Goal: Task Accomplishment & Management: Complete application form

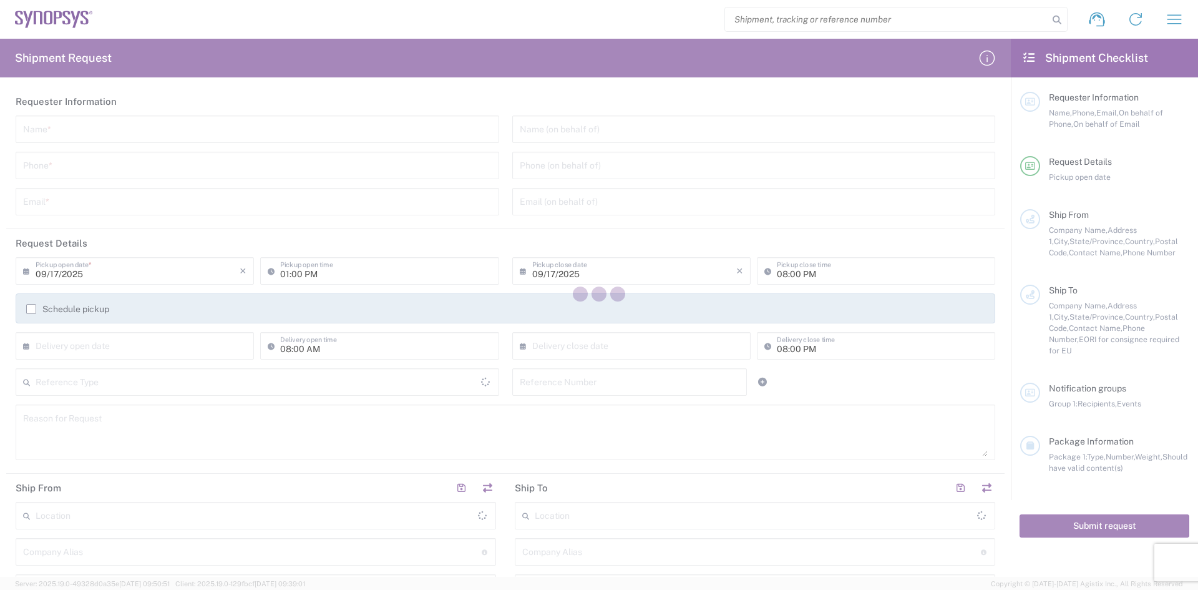
type input "[GEOGRAPHIC_DATA]"
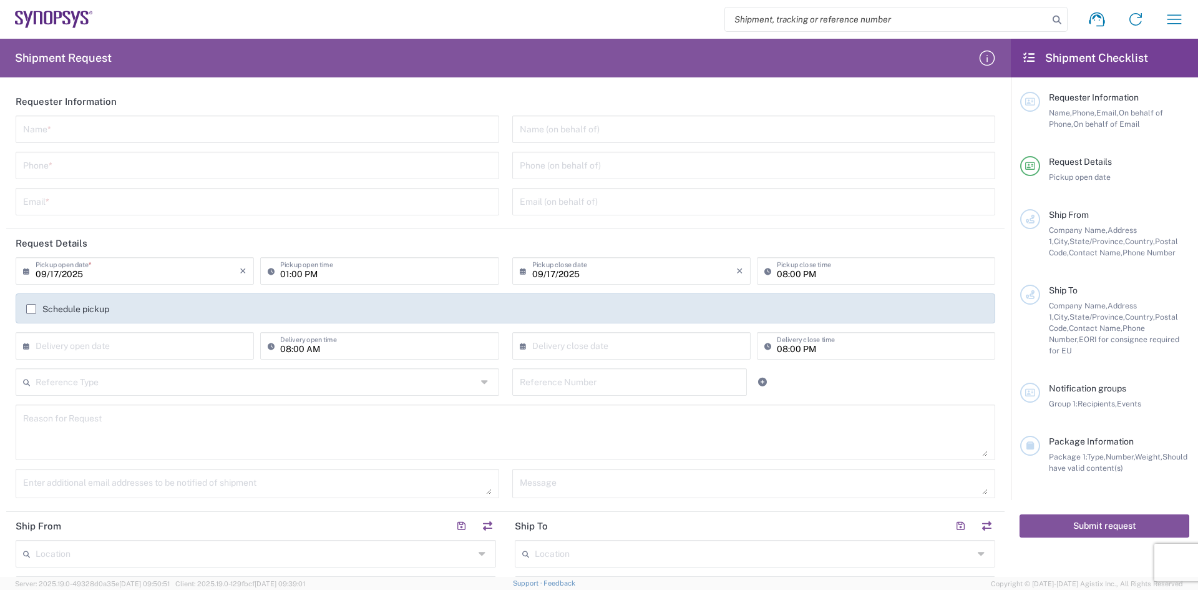
click at [114, 106] on h2 "Requester Information" at bounding box center [66, 101] width 101 height 12
click at [113, 130] on input "text" at bounding box center [257, 128] width 469 height 22
type input "Avnet Inc."
type input "4806436050"
click at [122, 168] on input "4806436050" at bounding box center [257, 165] width 469 height 22
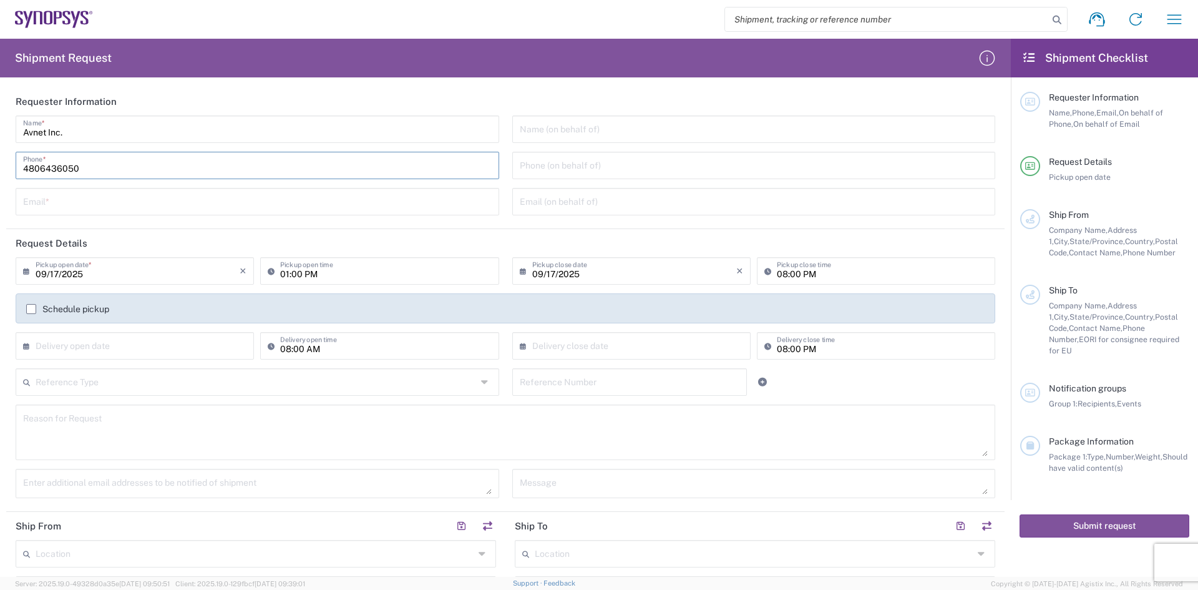
click at [122, 168] on input "4806436050" at bounding box center [257, 165] width 469 height 22
click at [57, 200] on input "text" at bounding box center [257, 201] width 469 height 22
type input "[PERSON_NAME][EMAIL_ADDRESS][PERSON_NAME][DOMAIN_NAME]"
type input "[PERSON_NAME]"
type input "4"
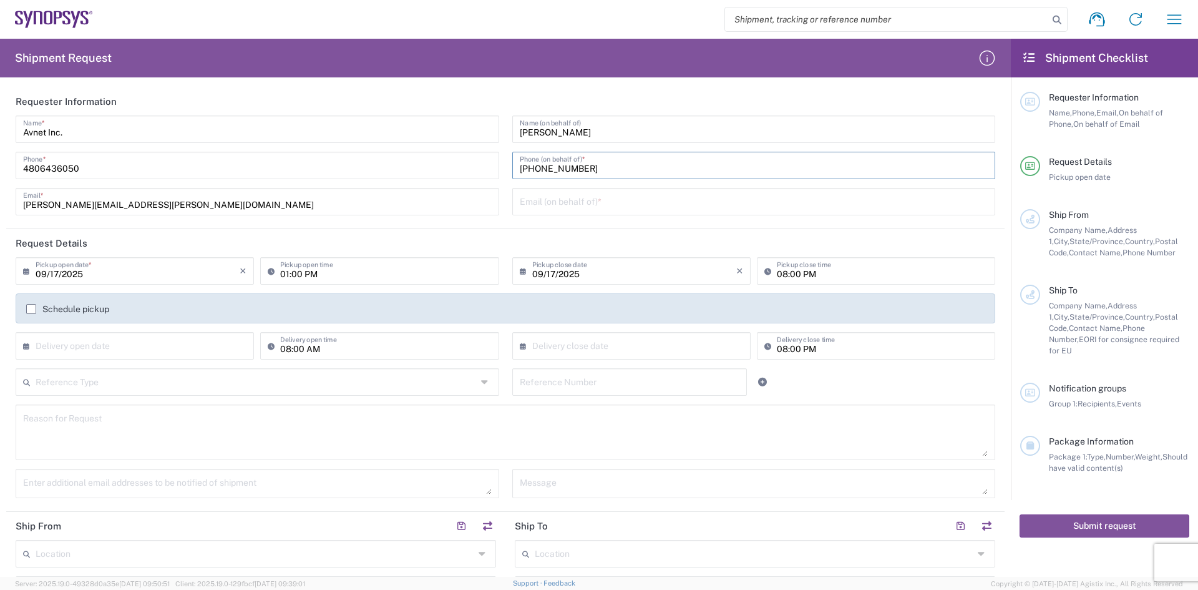
type input "[PHONE_NUMBER]"
click at [577, 203] on input "text" at bounding box center [754, 201] width 469 height 22
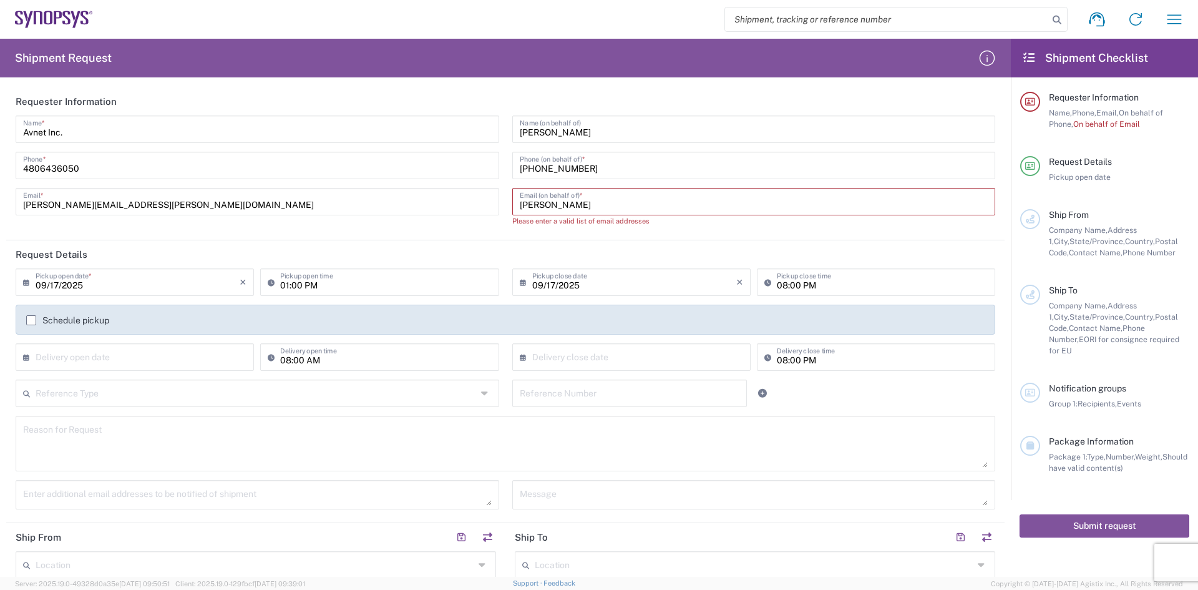
paste input "[PERSON_NAME][EMAIL_ADDRESS][PERSON_NAME][DOMAIN_NAME]"
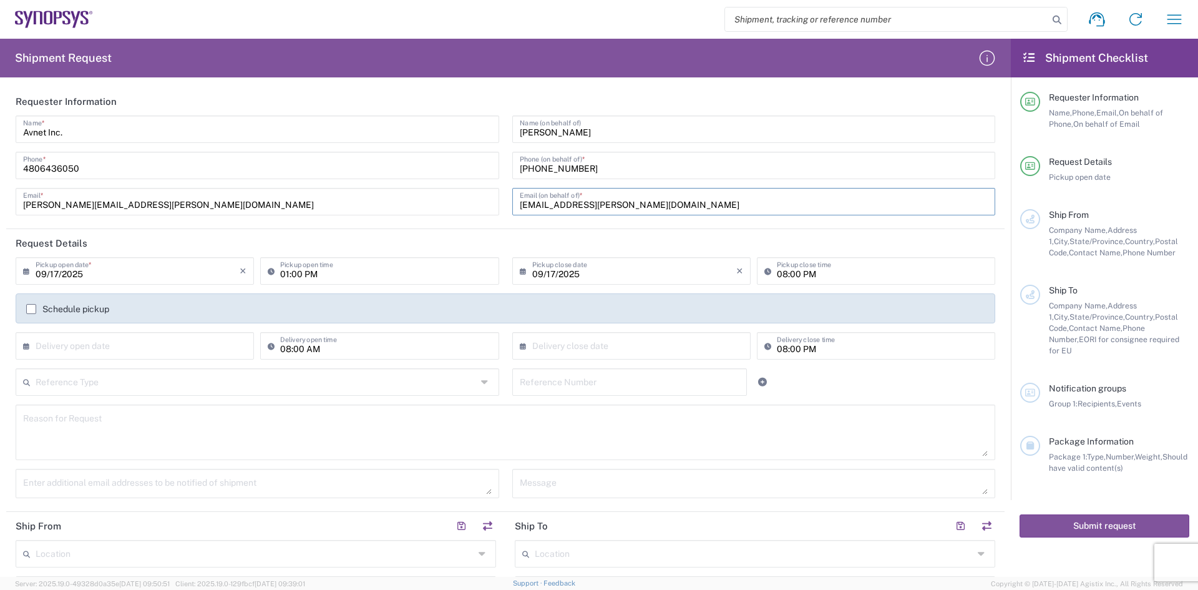
paste input "text"
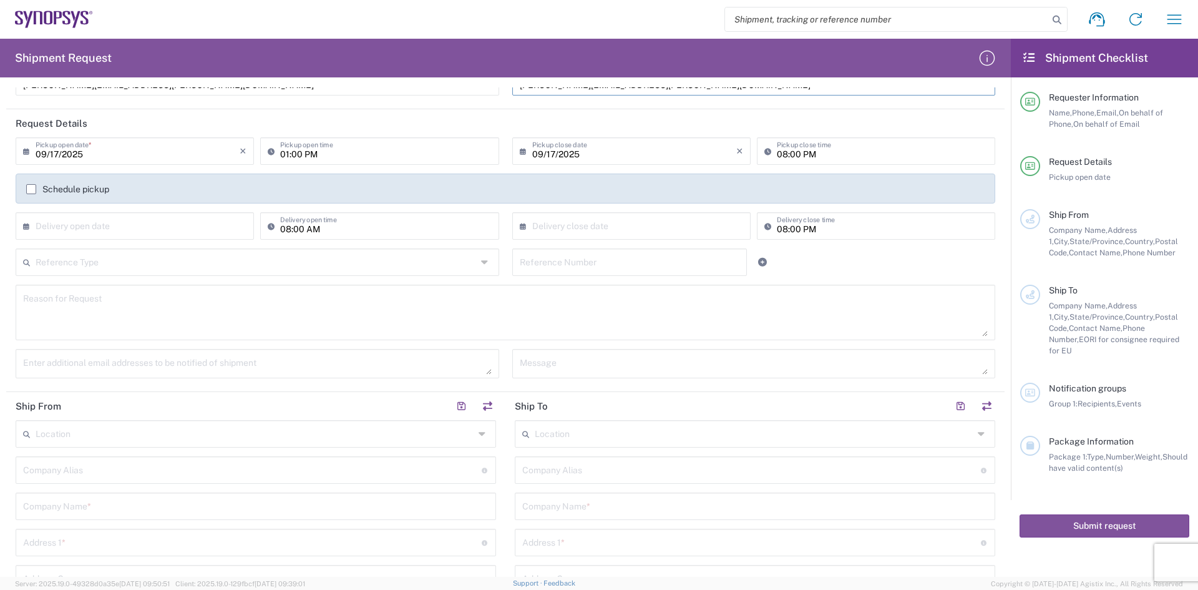
scroll to position [125, 0]
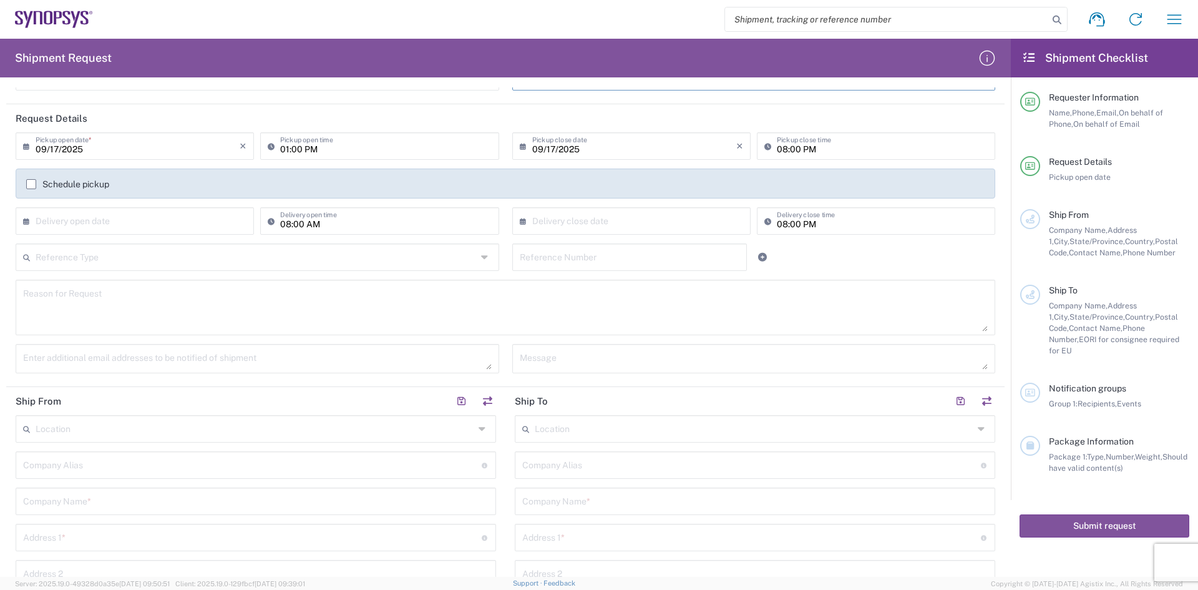
type input "[PERSON_NAME][EMAIL_ADDRESS][PERSON_NAME][DOMAIN_NAME]"
click at [52, 183] on label "Schedule pickup" at bounding box center [67, 184] width 83 height 10
click at [31, 184] on input "Schedule pickup" at bounding box center [31, 184] width 0 height 0
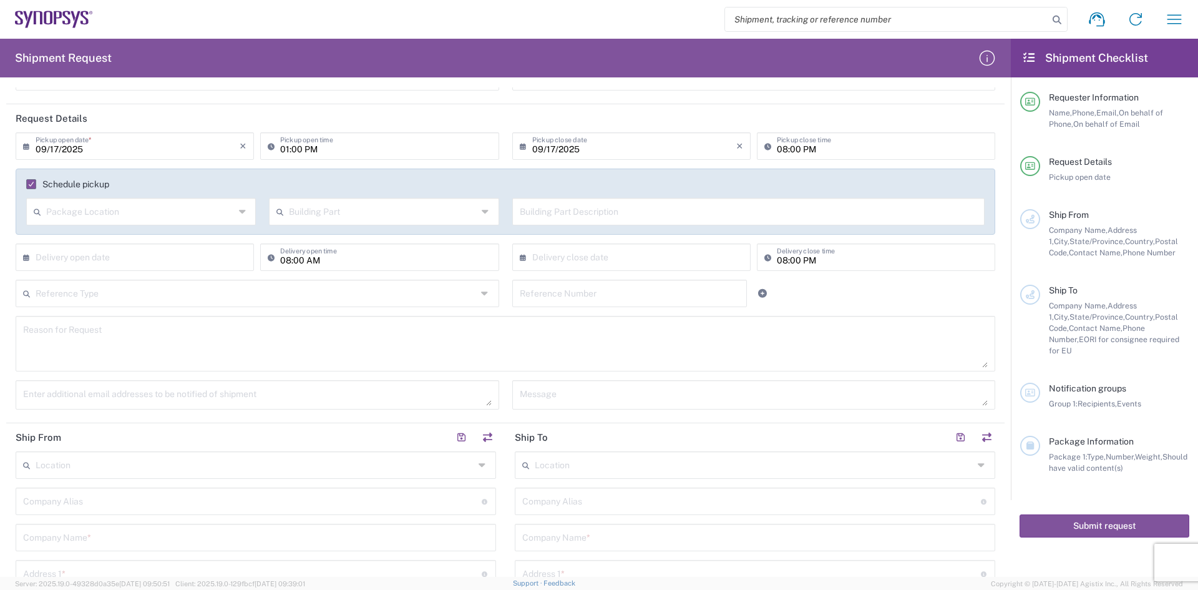
click at [69, 207] on input "text" at bounding box center [140, 211] width 188 height 22
click at [72, 209] on input "text" at bounding box center [140, 211] width 188 height 22
drag, startPoint x: 59, startPoint y: 184, endPoint x: 42, endPoint y: 185, distance: 16.9
click at [58, 184] on label "Schedule pickup" at bounding box center [67, 184] width 83 height 10
click at [27, 184] on input "Schedule pickup" at bounding box center [27, 184] width 0 height 0
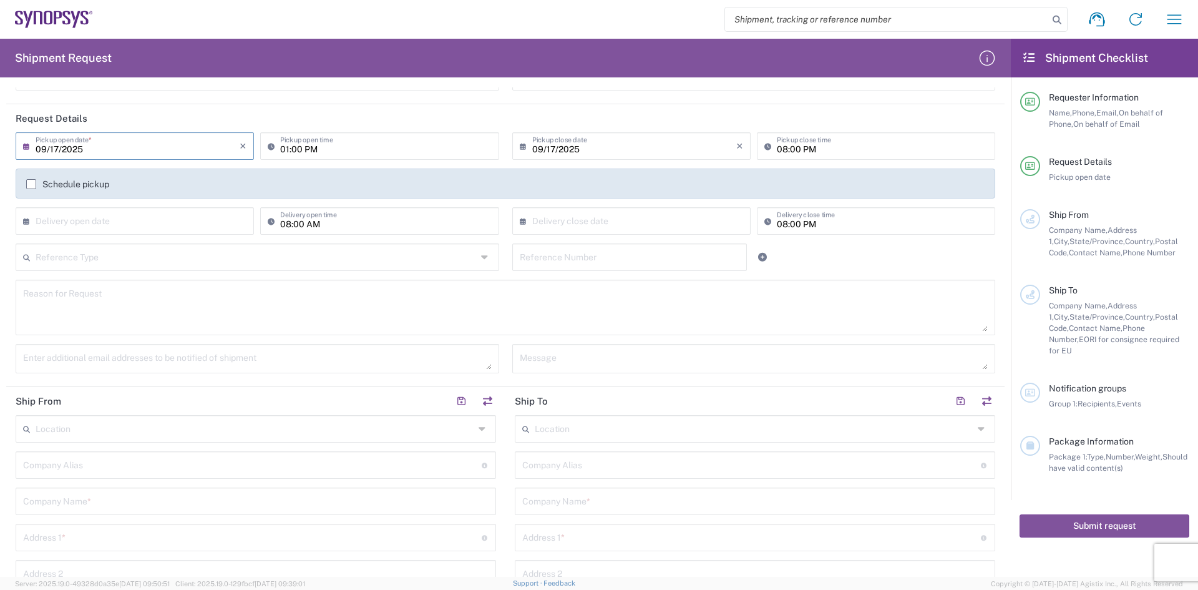
click at [94, 154] on input "09/17/2025" at bounding box center [138, 145] width 204 height 22
click at [156, 238] on span "18" at bounding box center [155, 241] width 19 height 17
type input "[DATE]"
click at [348, 139] on input "01:00 PM" at bounding box center [385, 145] width 211 height 22
click at [349, 140] on input "01:00 PM" at bounding box center [385, 145] width 211 height 22
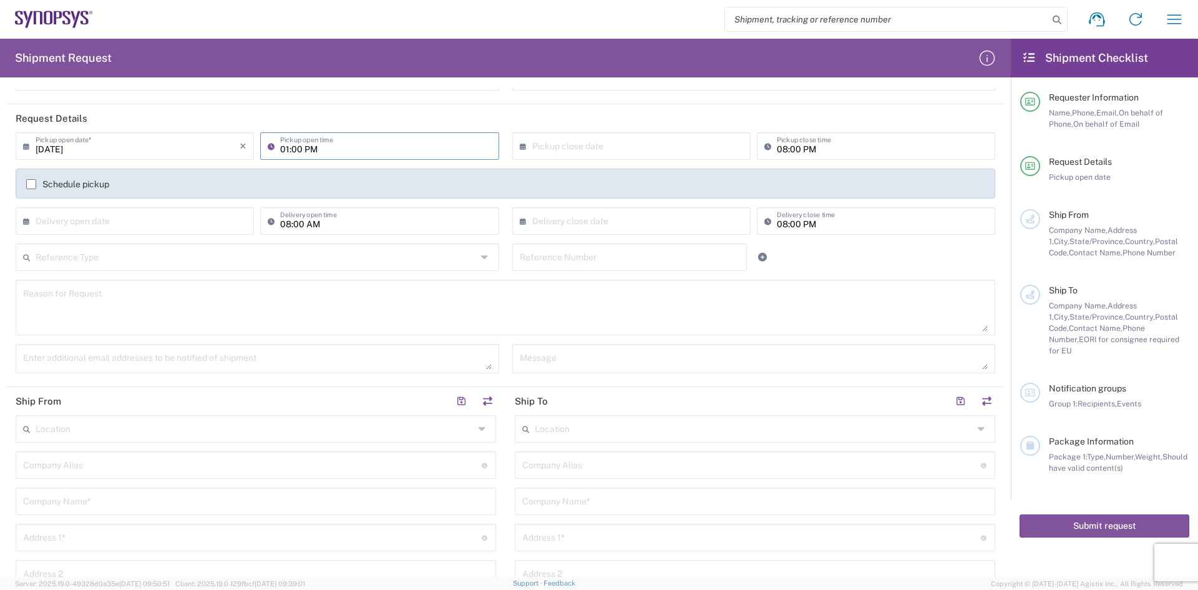
click at [349, 140] on input "01:00 PM" at bounding box center [385, 145] width 211 height 22
click at [350, 141] on input "01:00 PM" at bounding box center [385, 145] width 211 height 22
click at [690, 150] on input "text" at bounding box center [634, 145] width 204 height 22
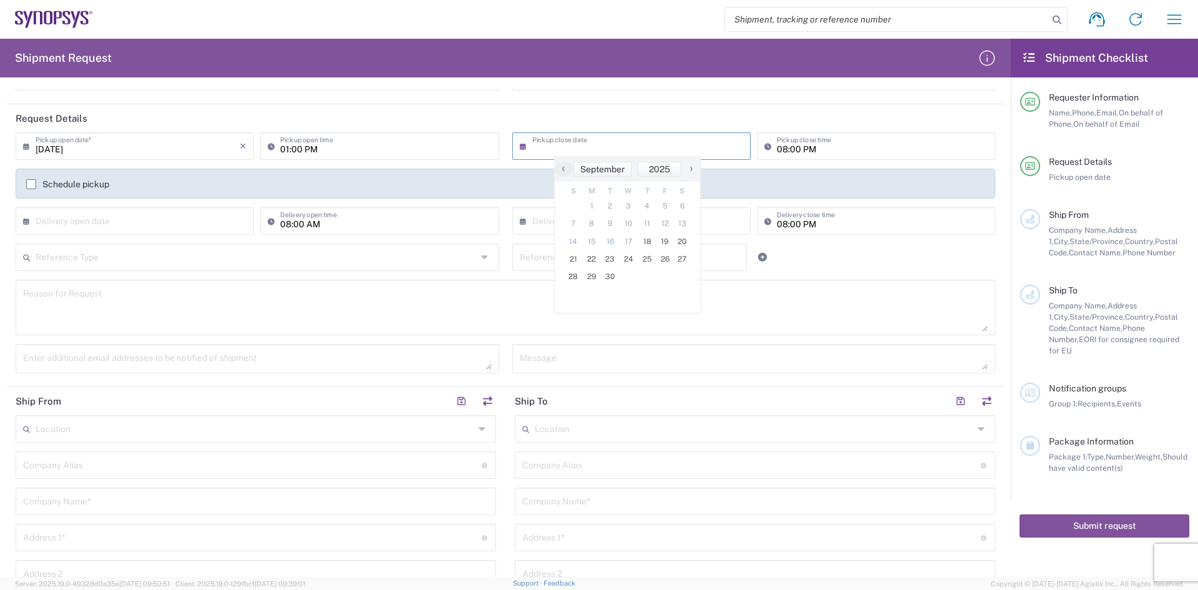
click at [886, 339] on div "Reason for Request" at bounding box center [505, 312] width 993 height 64
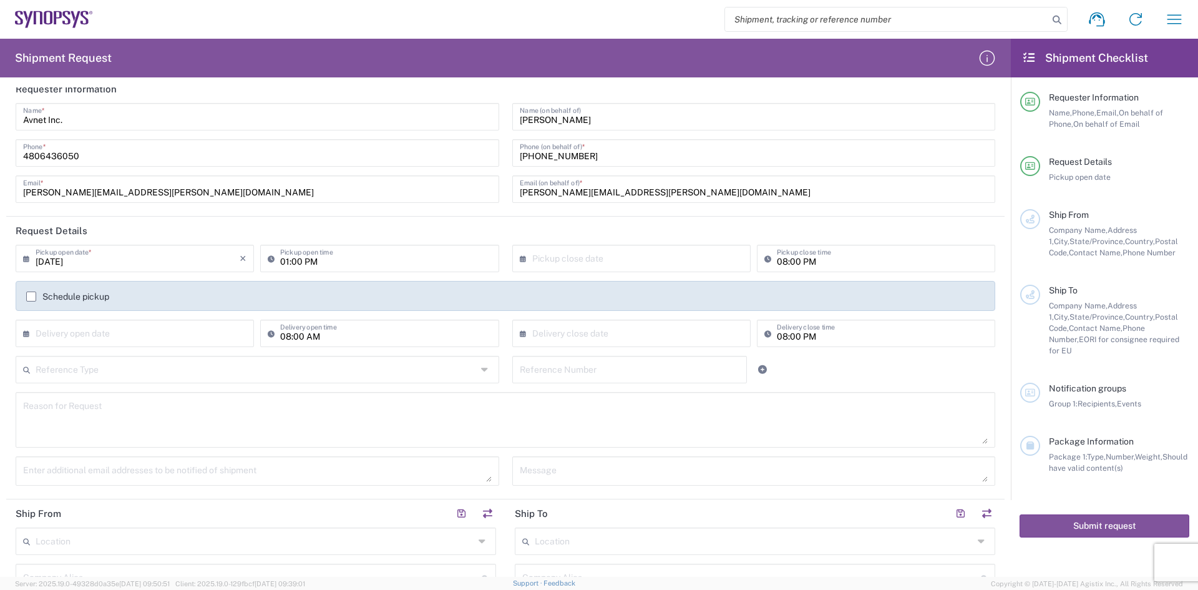
scroll to position [0, 0]
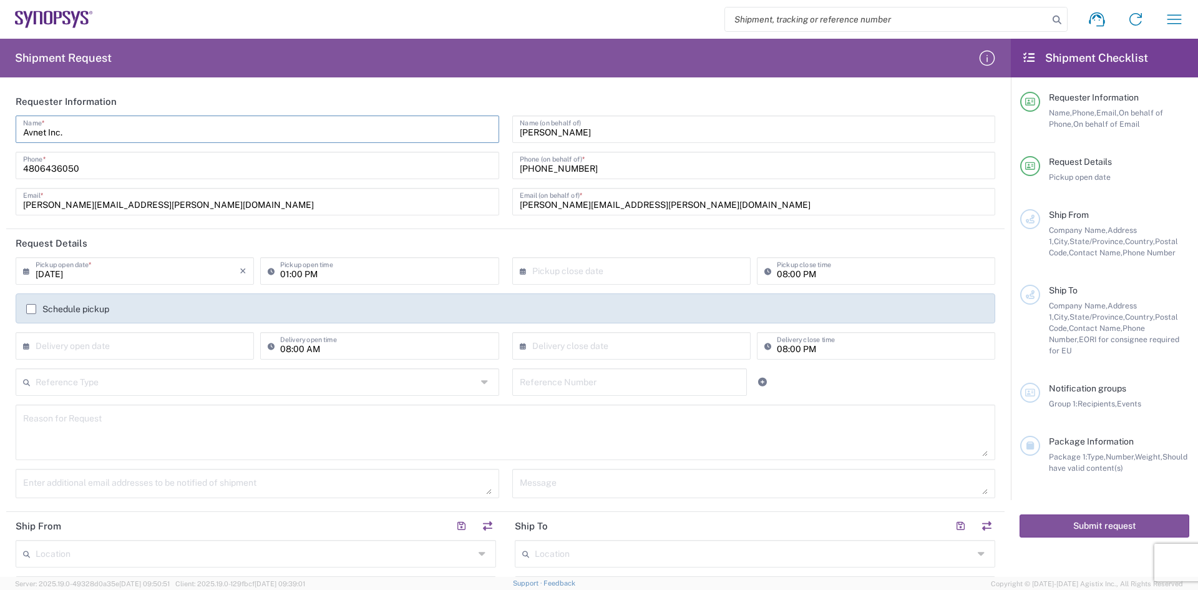
click at [177, 129] on input "Avnet Inc." at bounding box center [257, 128] width 469 height 22
click at [262, 74] on agx-form-header "Shipment Request" at bounding box center [505, 58] width 1011 height 39
click at [142, 208] on input "[PERSON_NAME][EMAIL_ADDRESS][PERSON_NAME][DOMAIN_NAME]" at bounding box center [257, 201] width 469 height 22
click at [133, 204] on input "[PERSON_NAME][EMAIL_ADDRESS][PERSON_NAME][DOMAIN_NAME]" at bounding box center [257, 201] width 469 height 22
paste input "[EMAIL_ADDRESS][PERSON_NAME][DOMAIN_NAME]"
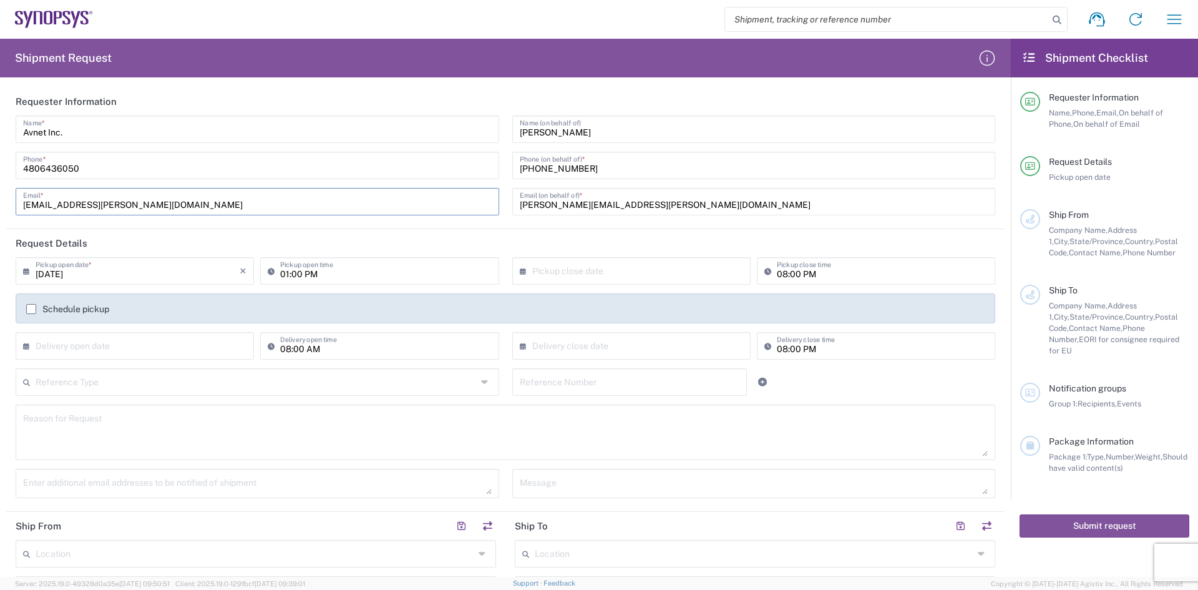
type input "[EMAIL_ADDRESS][PERSON_NAME][DOMAIN_NAME]"
click at [269, 233] on header "Request Details" at bounding box center [505, 243] width 999 height 28
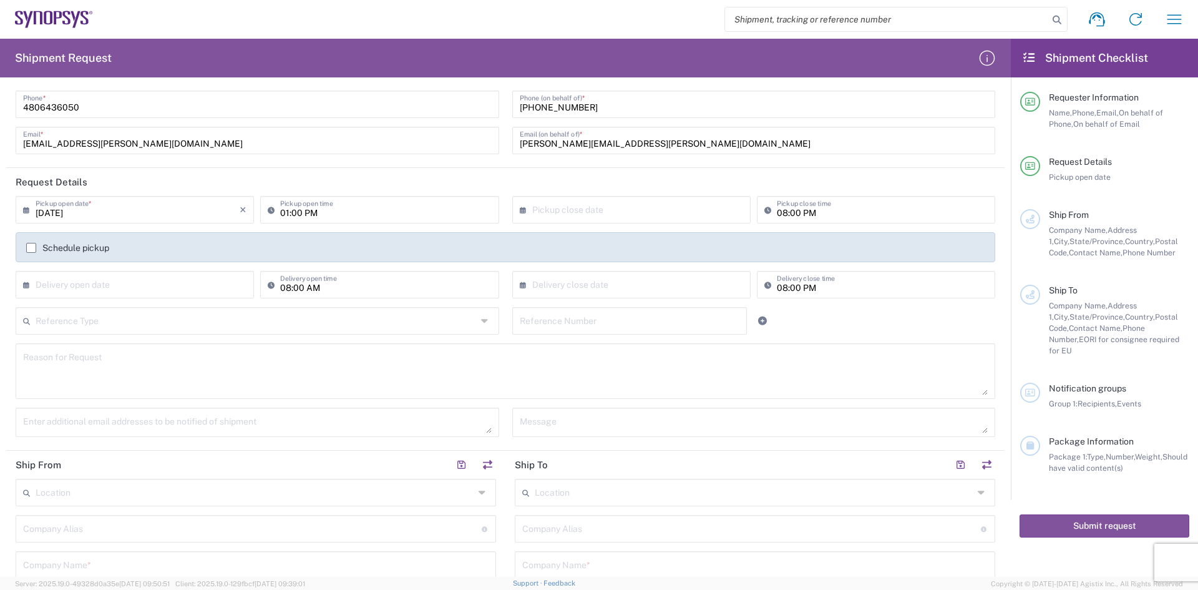
scroll to position [250, 0]
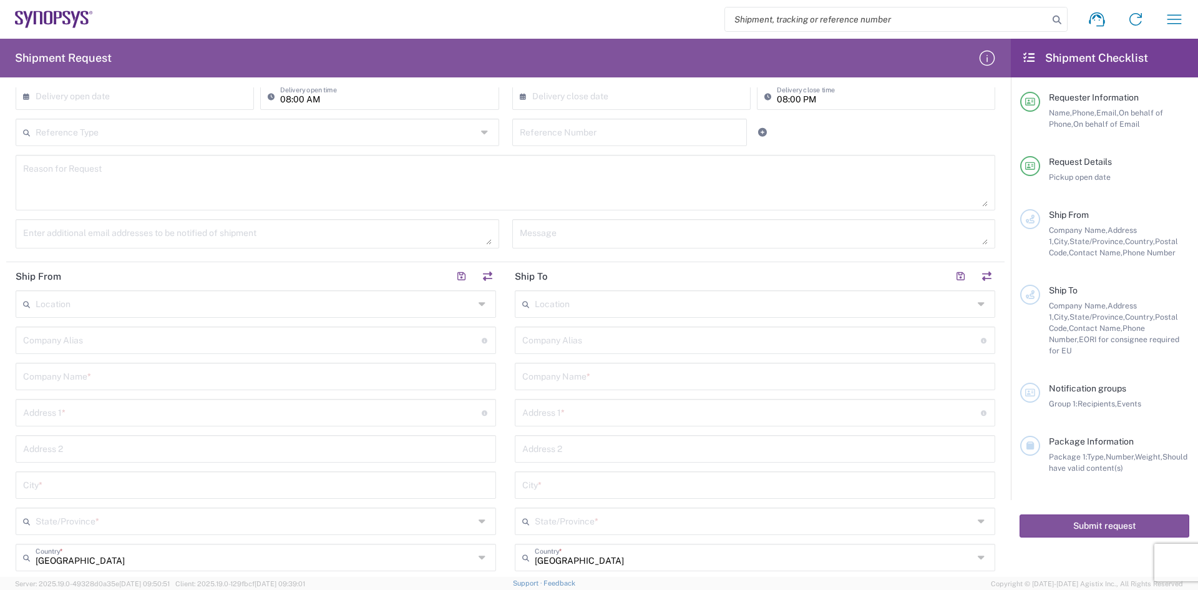
click at [116, 306] on input "text" at bounding box center [255, 303] width 439 height 22
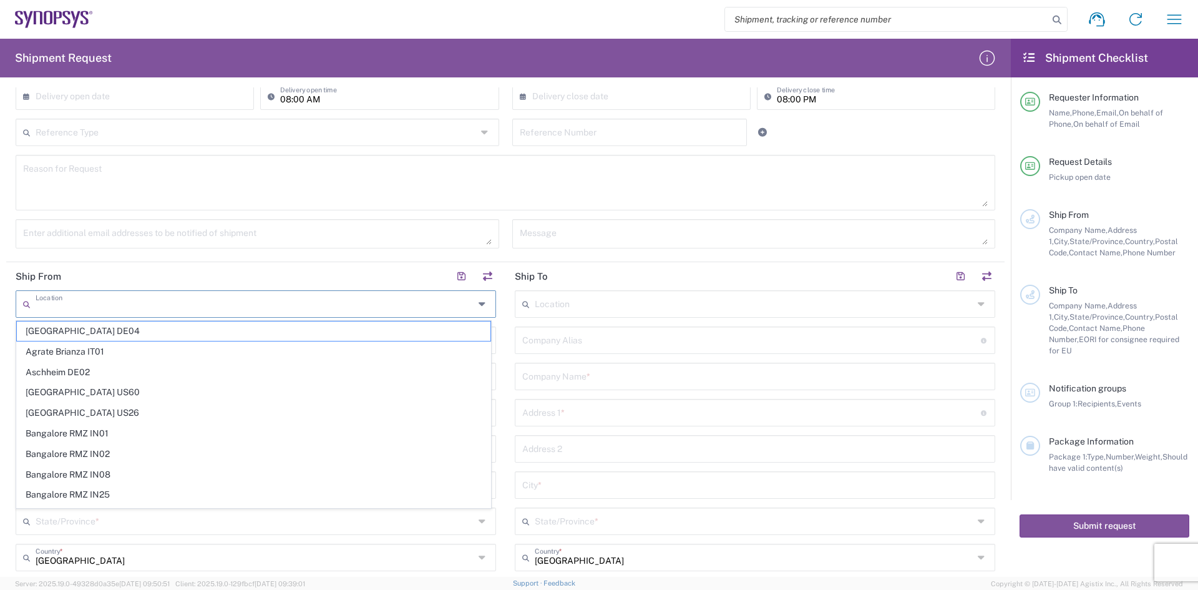
click at [105, 300] on input "text" at bounding box center [255, 303] width 439 height 22
click at [144, 258] on agx-form-section "Request Details [DATE] × Pickup open date * Cancel Apply 01:00 PM Pickup open t…" at bounding box center [505, 120] width 999 height 283
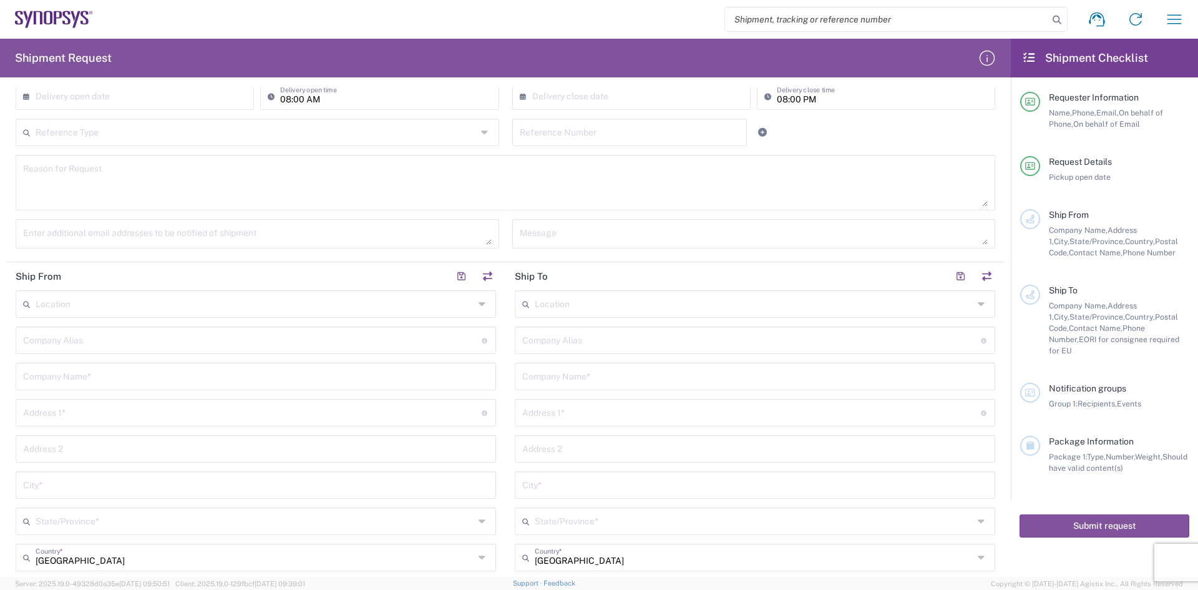
click at [112, 317] on div "Location" at bounding box center [256, 303] width 481 height 27
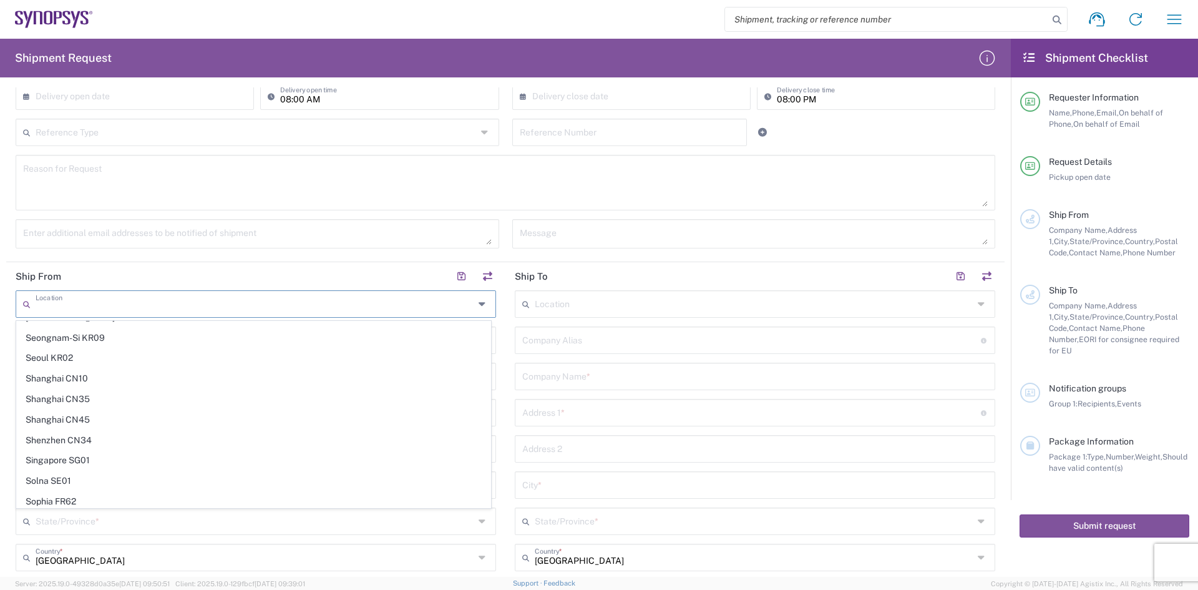
scroll to position [2651, 0]
click at [351, 269] on header "Ship From" at bounding box center [255, 276] width 499 height 28
click at [124, 348] on input "text" at bounding box center [252, 339] width 459 height 22
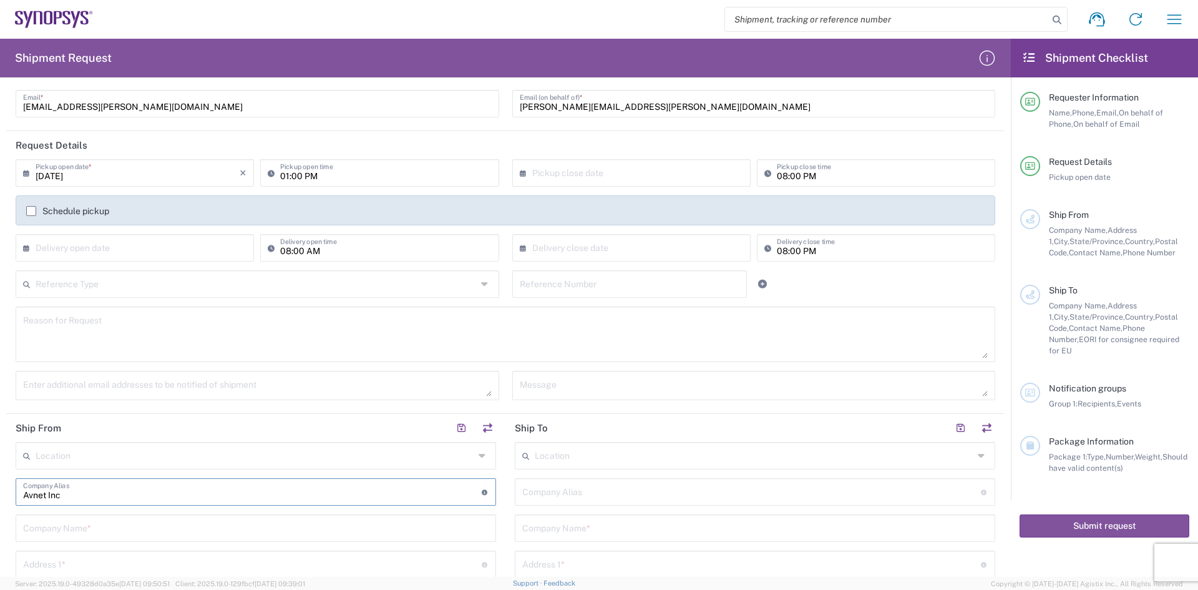
scroll to position [0, 0]
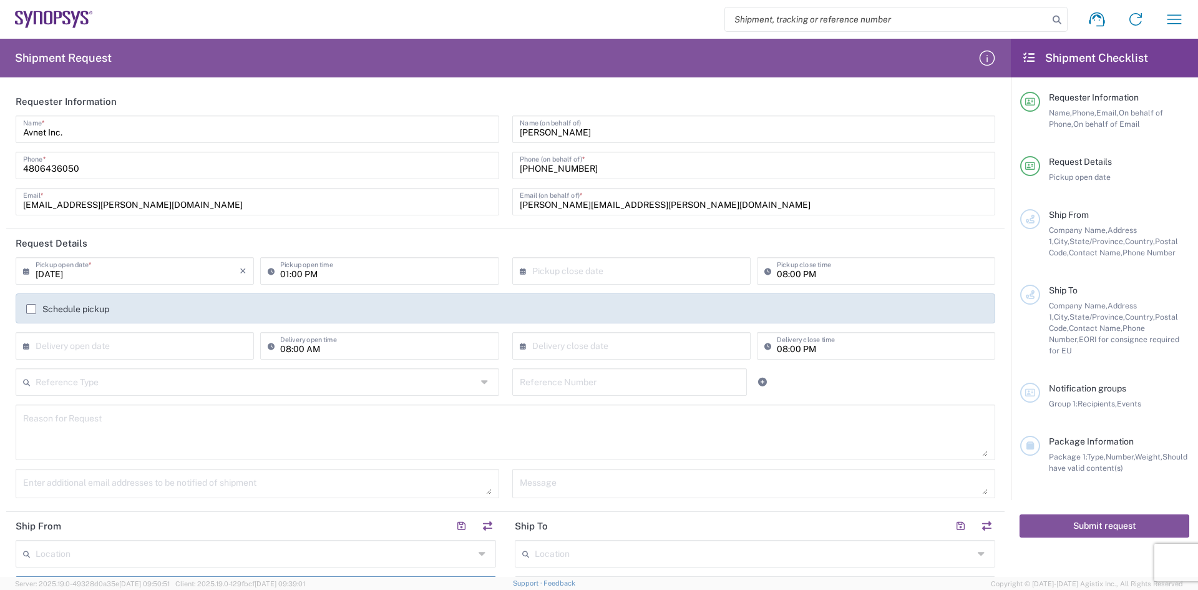
type input "Avnet Inc"
click at [217, 204] on input "[EMAIL_ADDRESS][PERSON_NAME][DOMAIN_NAME]" at bounding box center [257, 201] width 469 height 22
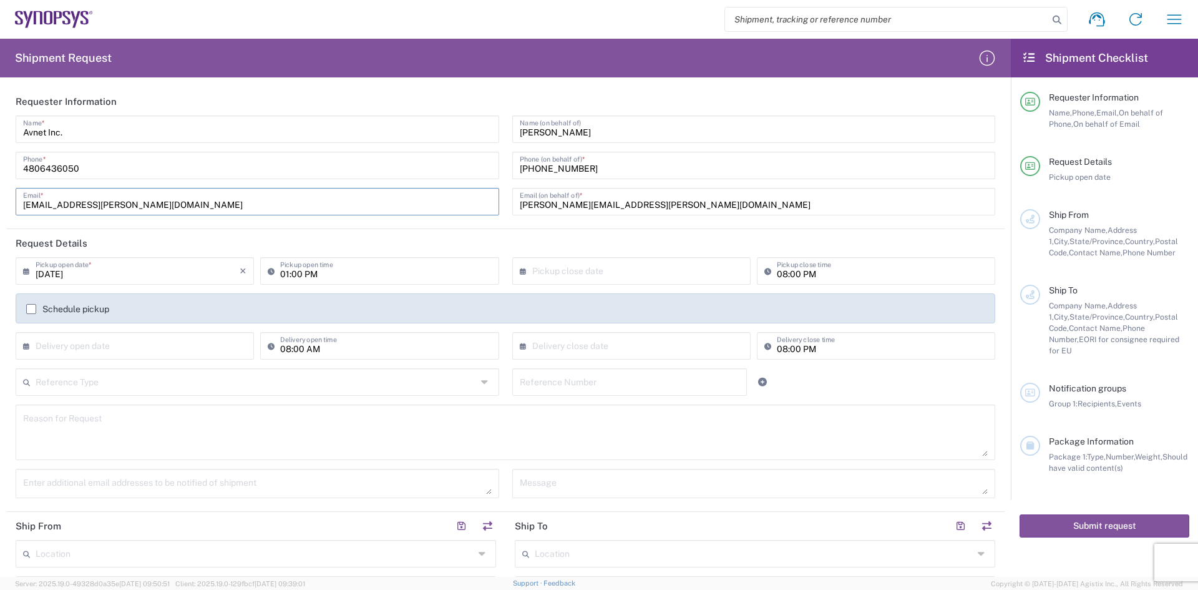
click at [217, 204] on input "[EMAIL_ADDRESS][PERSON_NAME][DOMAIN_NAME]" at bounding box center [257, 201] width 469 height 22
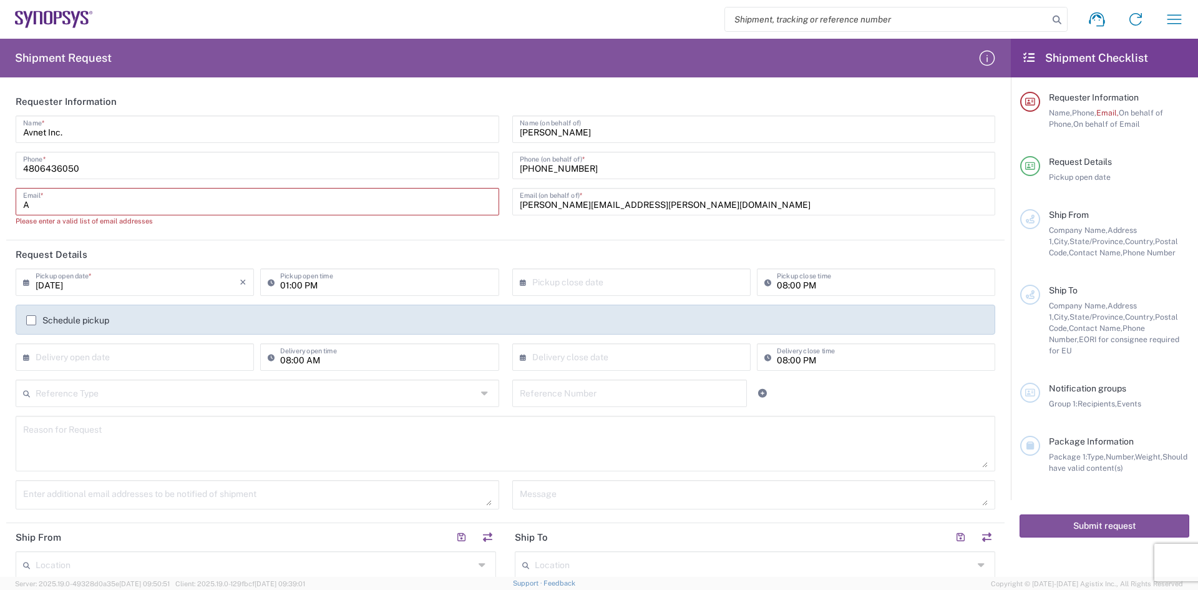
type input "A"
click at [99, 137] on input "Avnet Inc." at bounding box center [257, 128] width 469 height 22
drag, startPoint x: 117, startPoint y: 136, endPoint x: 0, endPoint y: 112, distance: 119.8
click at [0, 112] on form "Requester Information Avnet Inc. Name * [PHONE_NUMBER] Phone * A Email * Please…" at bounding box center [505, 331] width 1011 height 489
type input "[PERSON_NAME]"
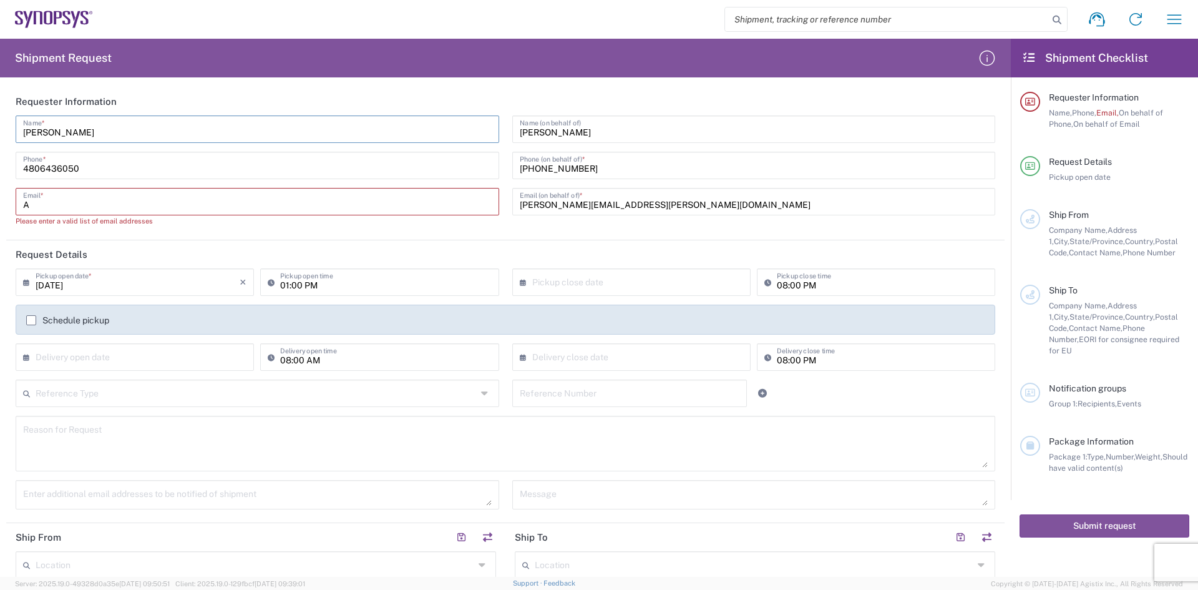
click at [99, 208] on input "A" at bounding box center [257, 201] width 469 height 22
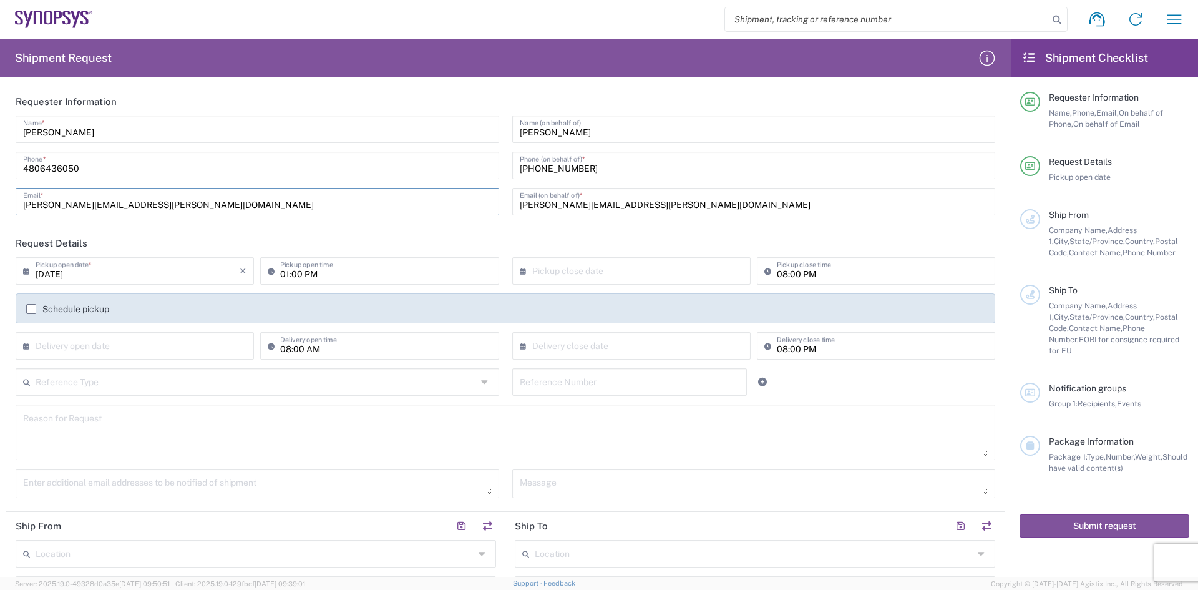
type input "[PERSON_NAME][EMAIL_ADDRESS][PERSON_NAME][DOMAIN_NAME]"
click at [220, 245] on header "Request Details" at bounding box center [505, 243] width 999 height 28
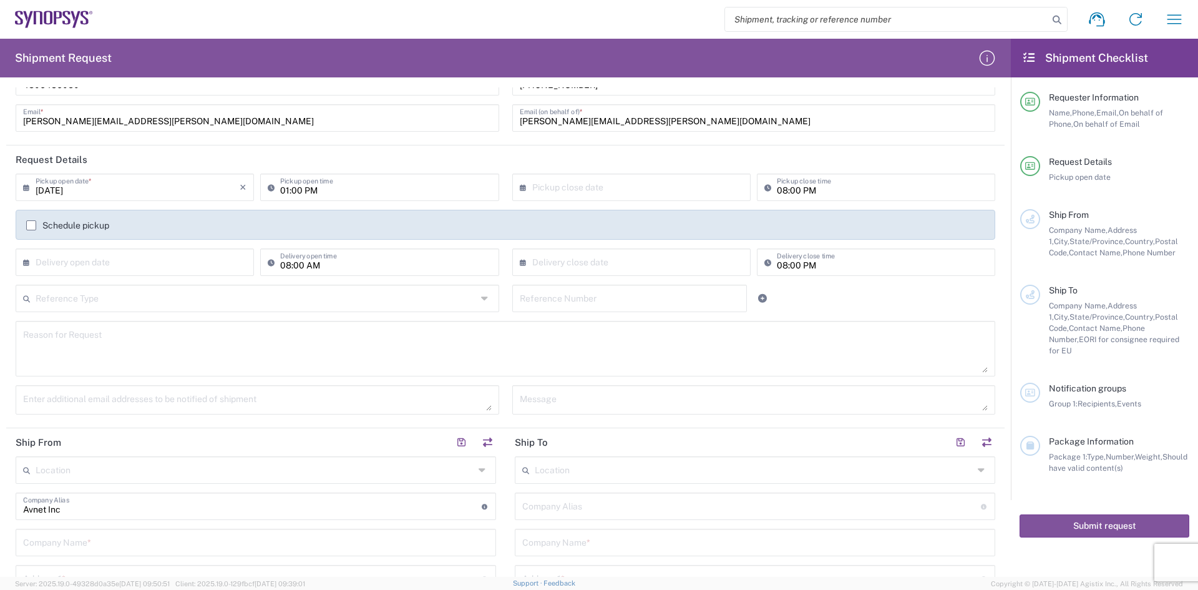
scroll to position [187, 0]
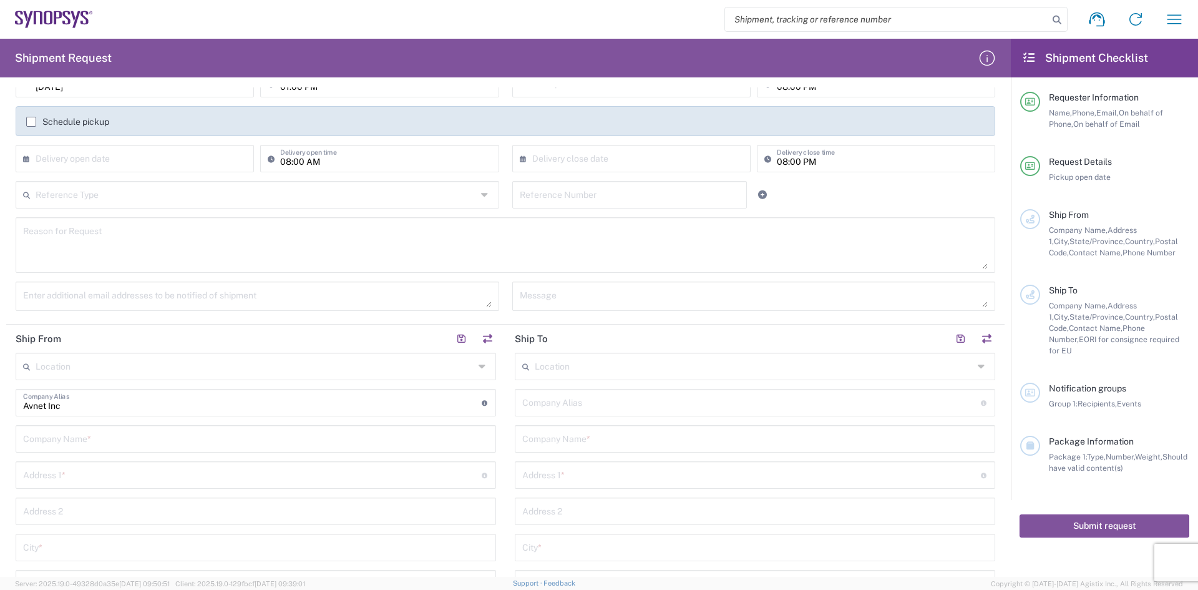
click at [40, 370] on input "text" at bounding box center [255, 366] width 439 height 22
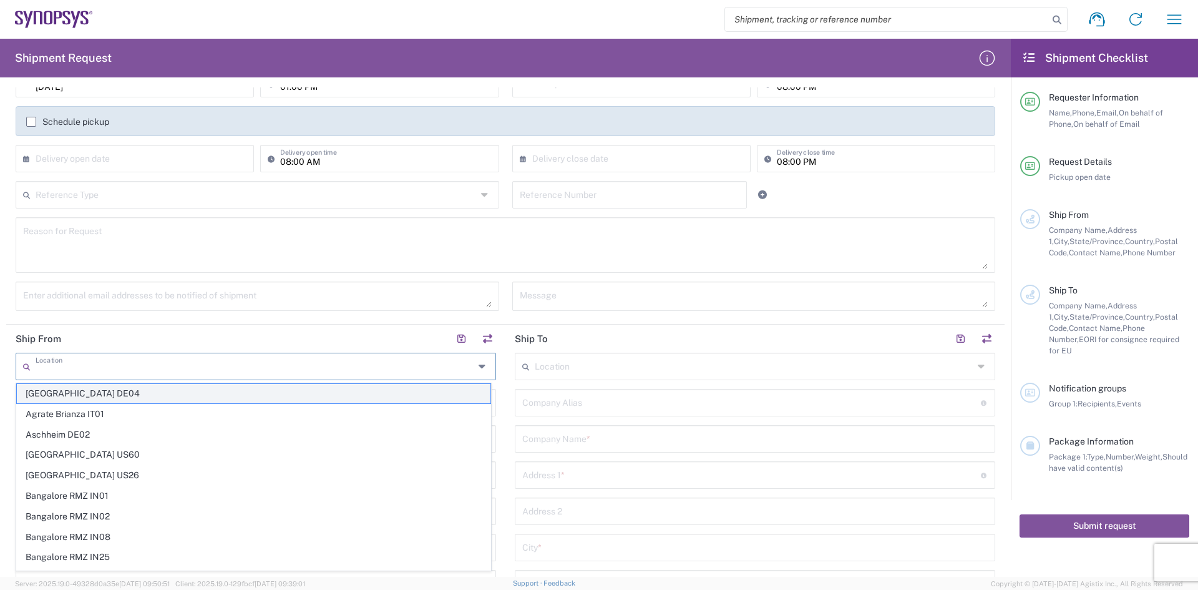
drag, startPoint x: 82, startPoint y: 363, endPoint x: 67, endPoint y: 386, distance: 27.9
click at [83, 363] on input "text" at bounding box center [255, 366] width 439 height 22
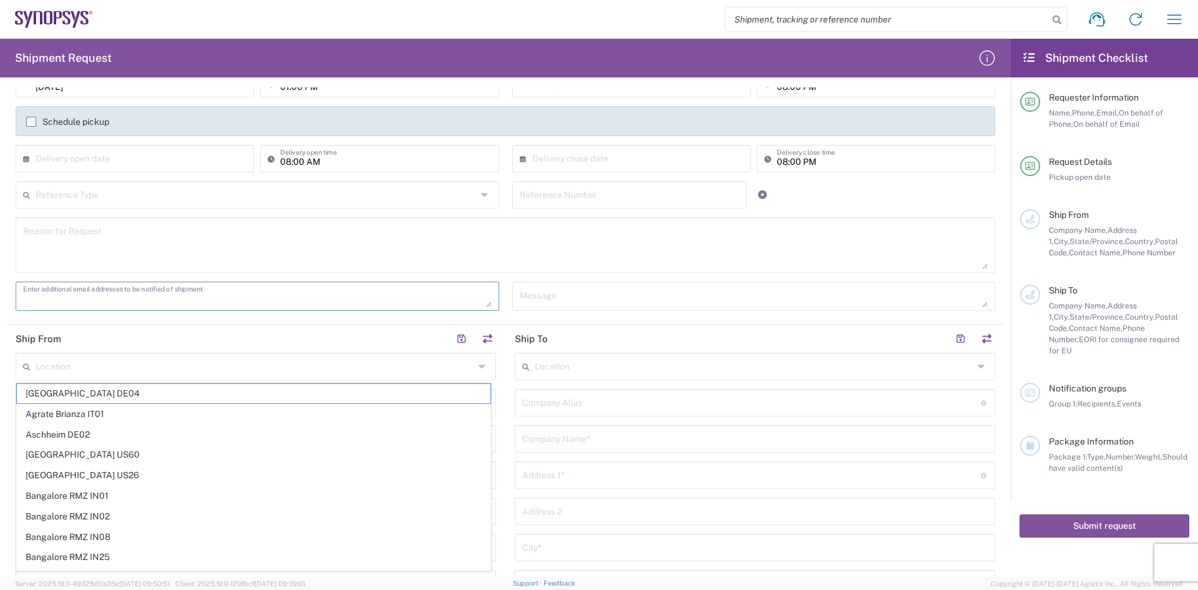
click at [132, 304] on textarea at bounding box center [257, 296] width 469 height 22
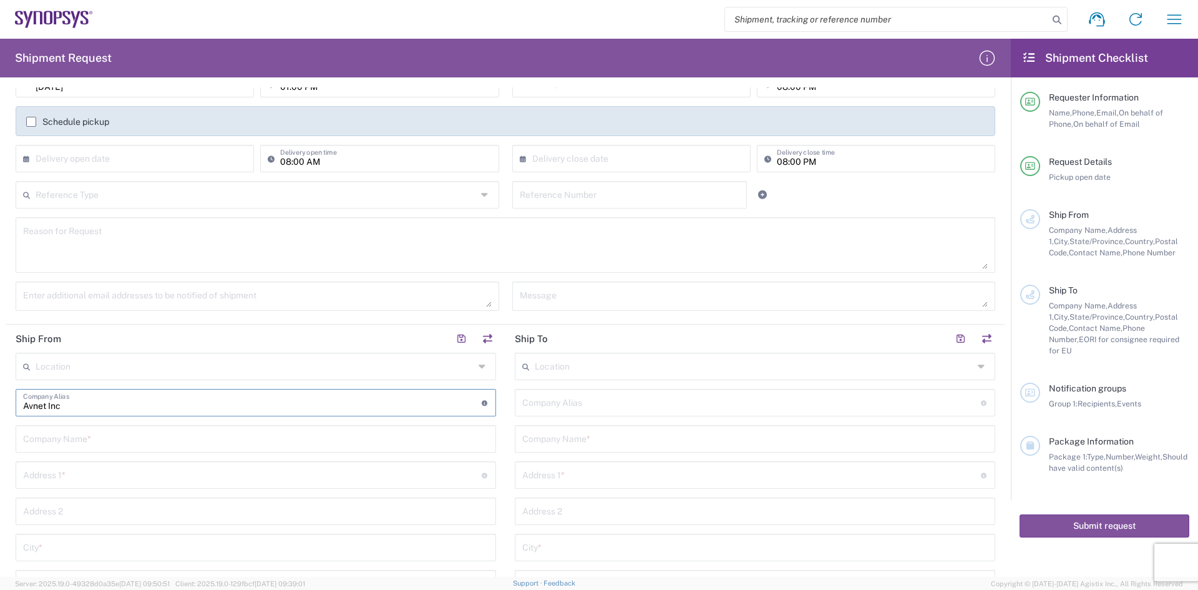
drag, startPoint x: 74, startPoint y: 409, endPoint x: 0, endPoint y: 414, distance: 73.8
click at [0, 414] on form "Requester Information [PERSON_NAME] Name * [PHONE_NUMBER] Phone * [PERSON_NAME]…" at bounding box center [505, 331] width 1011 height 489
type input "Avnet Inc"
click at [112, 436] on input "text" at bounding box center [256, 438] width 466 height 22
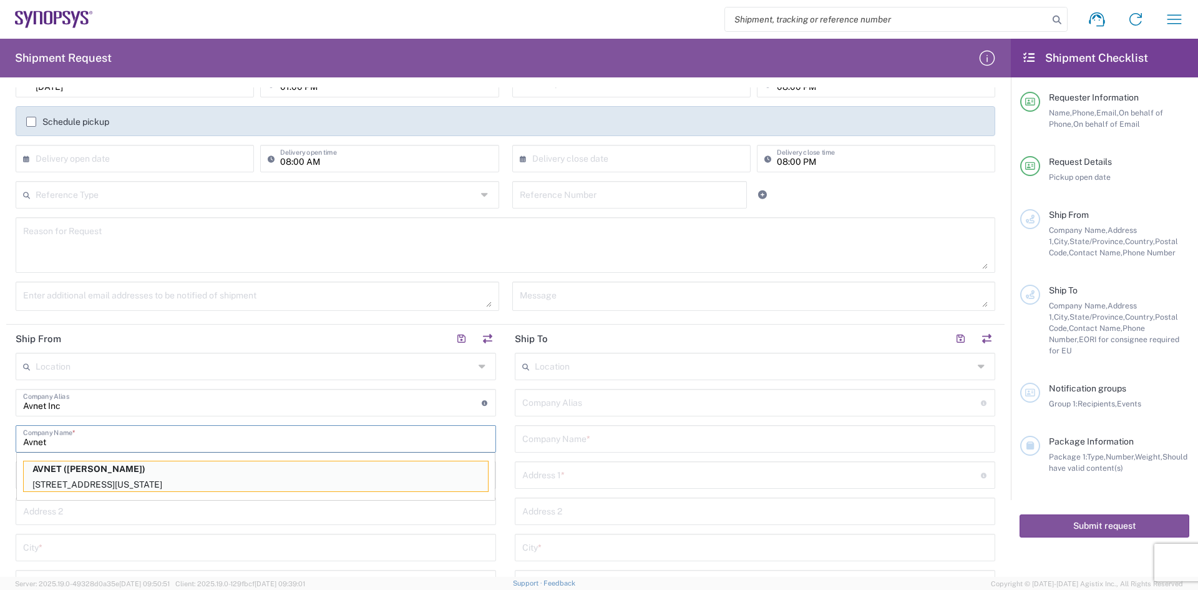
type input "Avnet"
click at [87, 467] on p "AVNET ([PERSON_NAME])" at bounding box center [256, 469] width 464 height 16
type input "AVNET"
type input "[STREET_ADDRESS]"
type input "[US_STATE]"
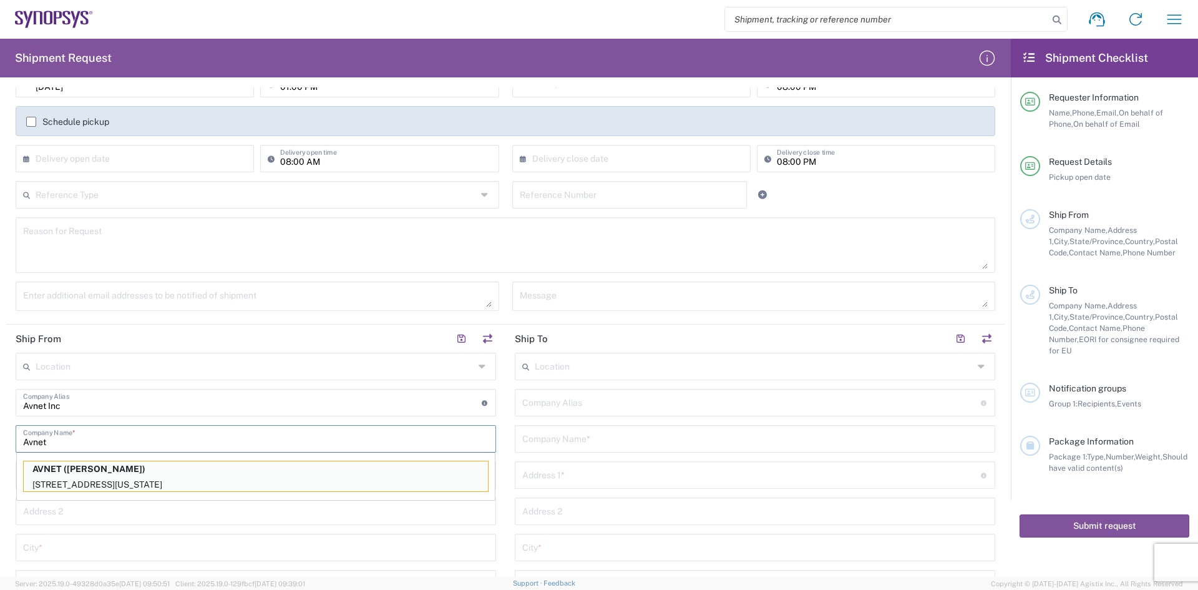
type input "[PERSON_NAME]"
type input "[US_STATE]"
type input "85226"
type input "[PERSON_NAME]"
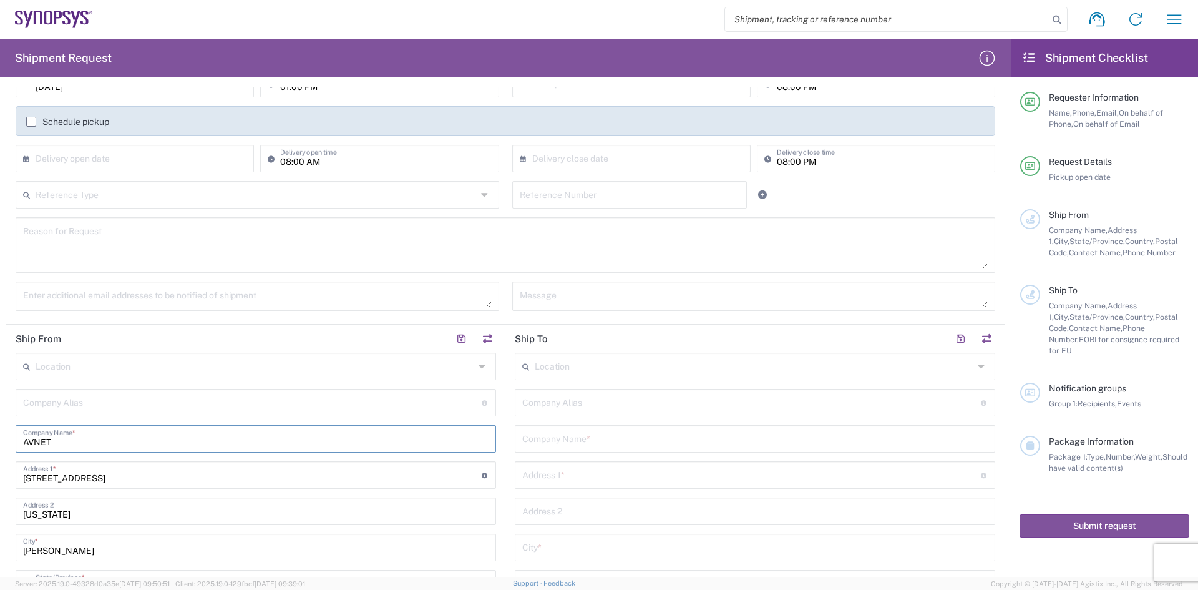
scroll to position [437, 0]
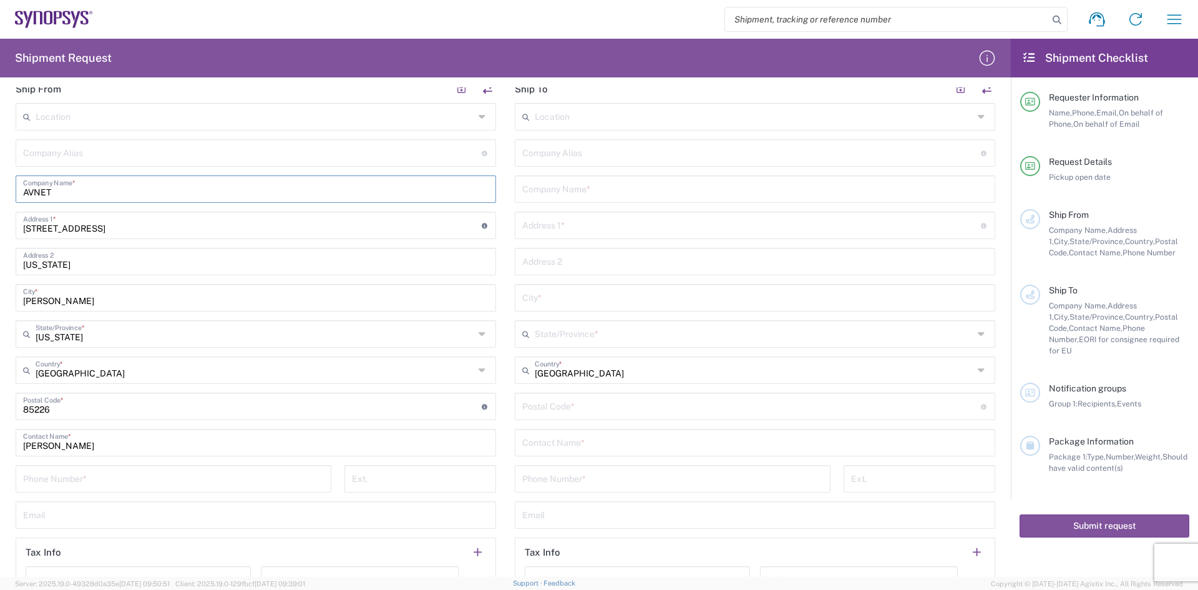
click at [40, 155] on input "text" at bounding box center [252, 152] width 459 height 22
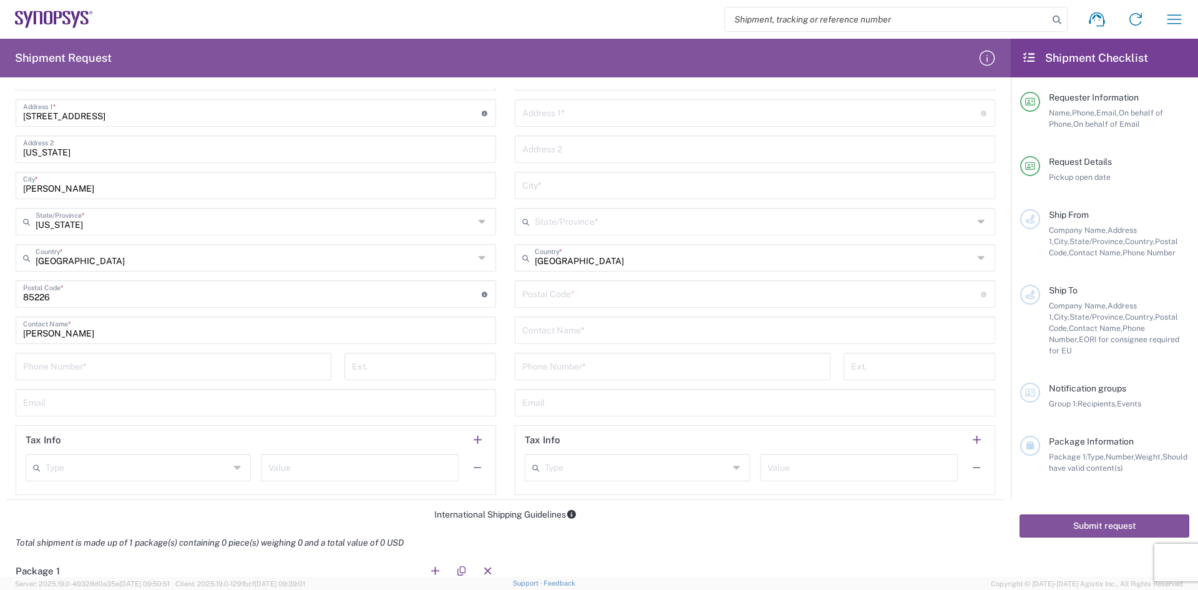
scroll to position [562, 0]
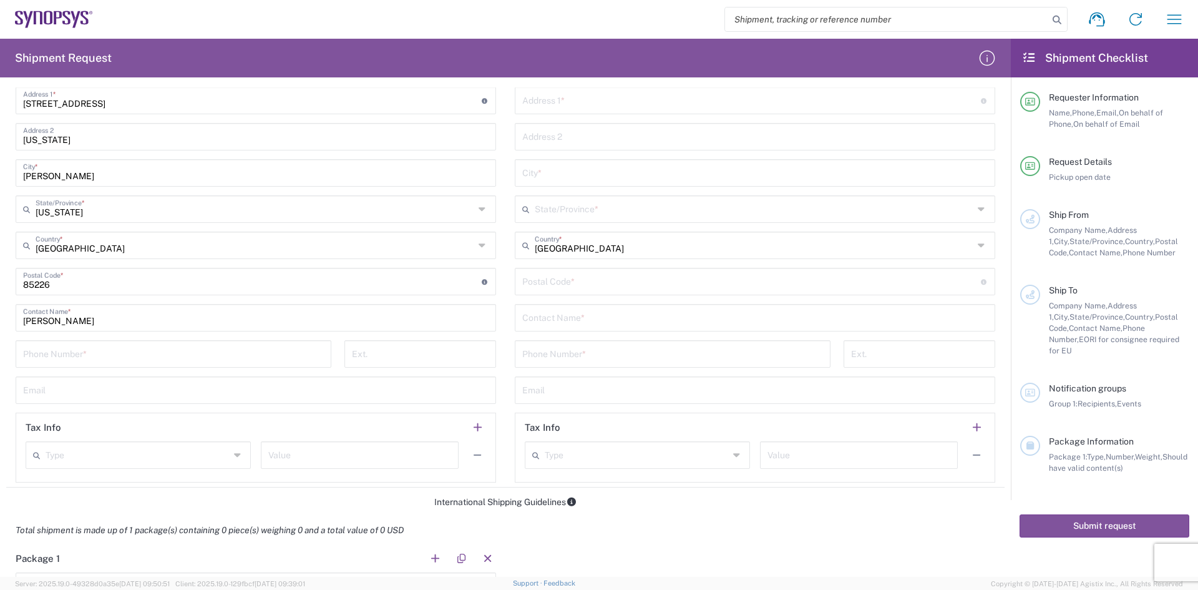
type input "Avnet Inc"
click at [49, 356] on input "tel" at bounding box center [173, 353] width 301 height 22
type input "4"
type input "[PHONE_NUMBER]"
click at [62, 396] on input "text" at bounding box center [256, 389] width 466 height 22
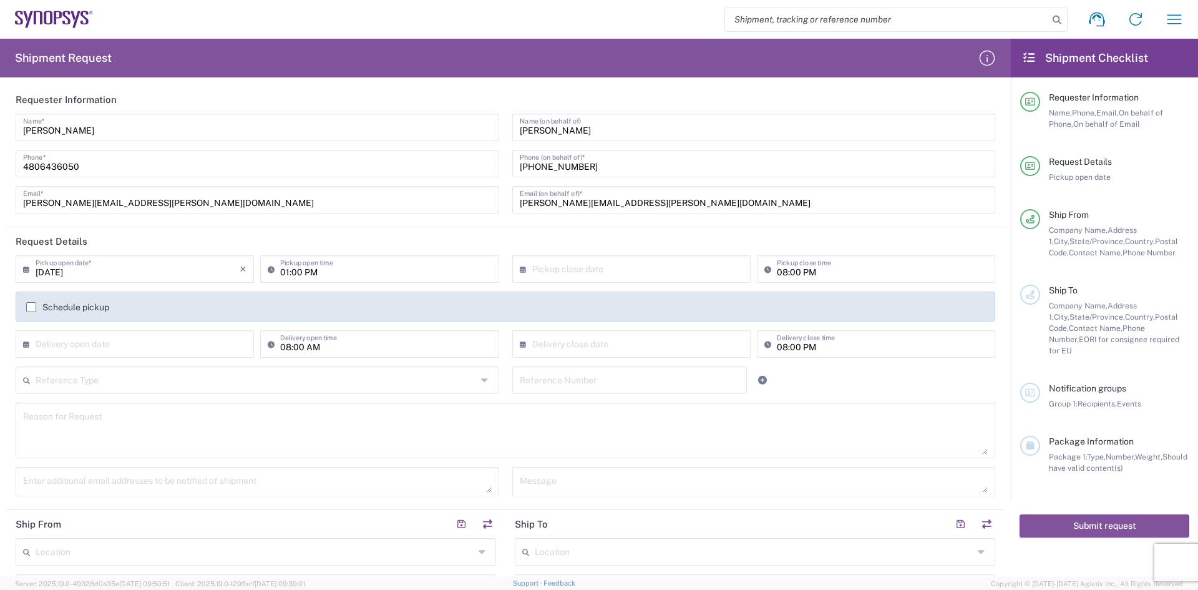
scroll to position [0, 0]
drag, startPoint x: 540, startPoint y: 209, endPoint x: 256, endPoint y: 240, distance: 285.7
click at [257, 240] on form "Requester Information [PERSON_NAME] Name * [PHONE_NUMBER] Phone * [PERSON_NAME]…" at bounding box center [505, 331] width 1011 height 489
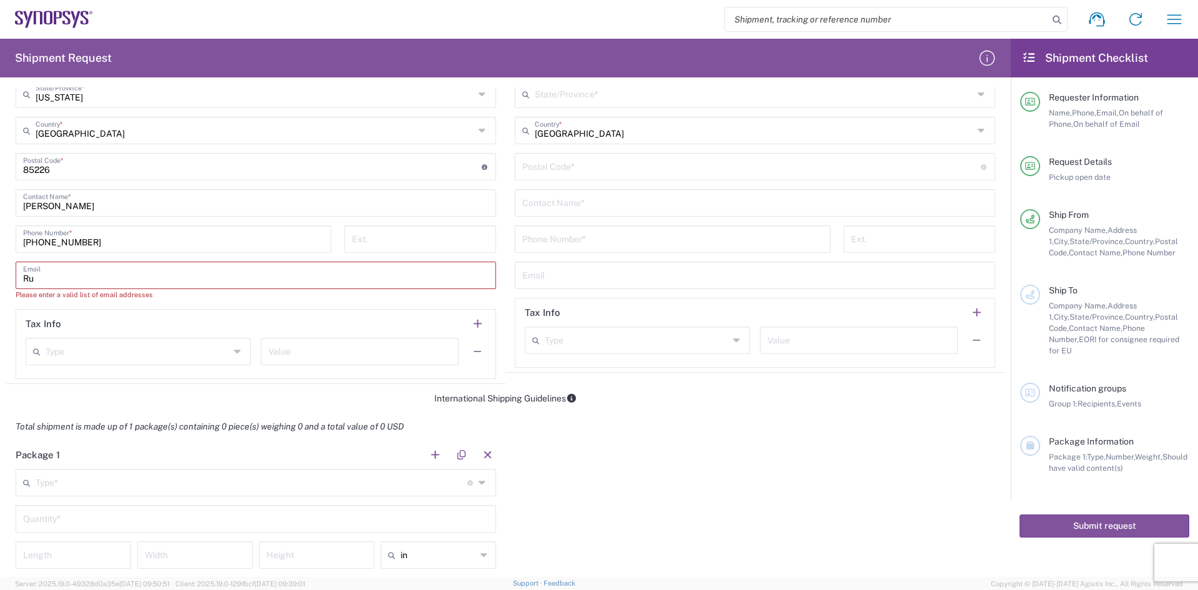
scroll to position [749, 0]
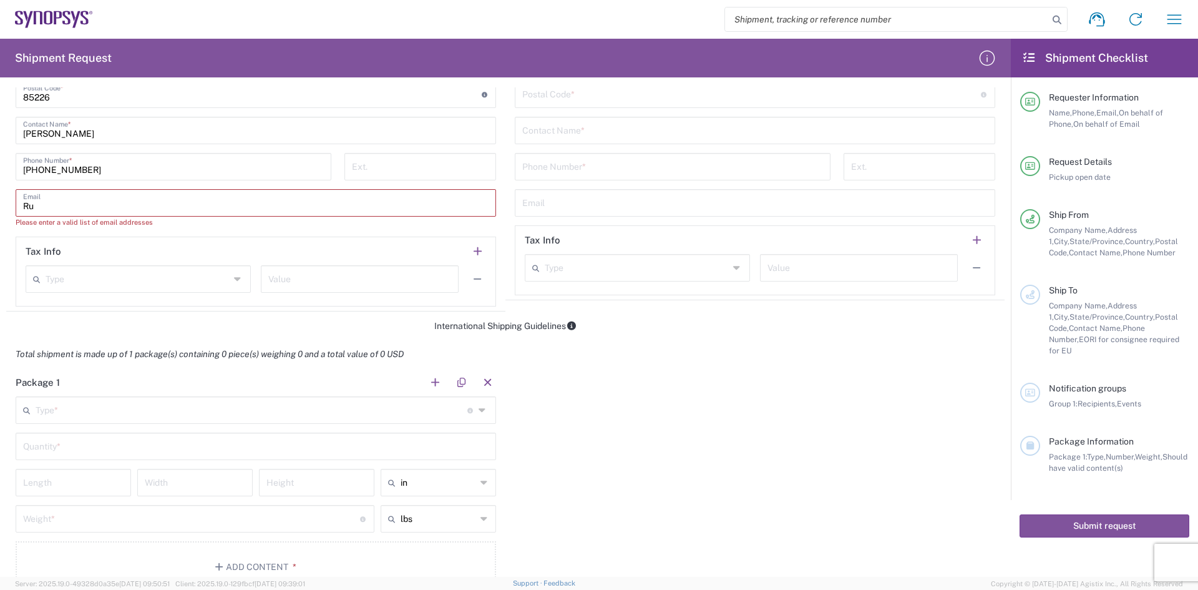
drag, startPoint x: 85, startPoint y: 211, endPoint x: 66, endPoint y: 213, distance: 19.4
click at [79, 212] on input "Ru" at bounding box center [256, 202] width 466 height 22
paste input "[EMAIL_ADDRESS][PERSON_NAME][DOMAIN_NAME]"
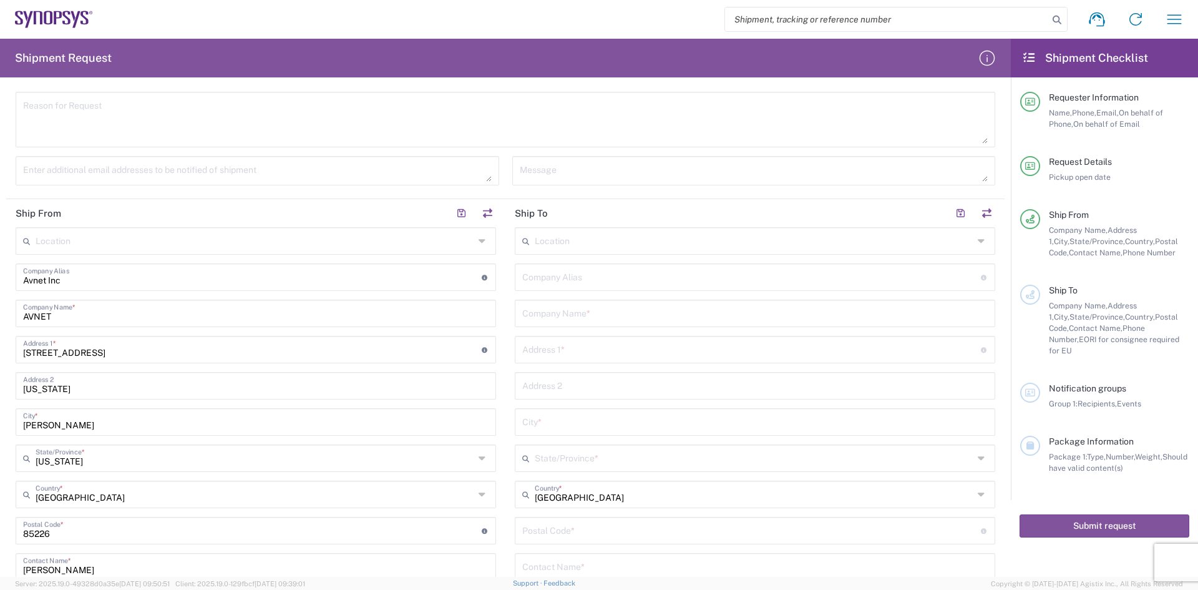
scroll to position [312, 0]
type input "[PERSON_NAME][EMAIL_ADDRESS][PERSON_NAME][DOMAIN_NAME]"
click at [544, 240] on input "text" at bounding box center [754, 241] width 439 height 22
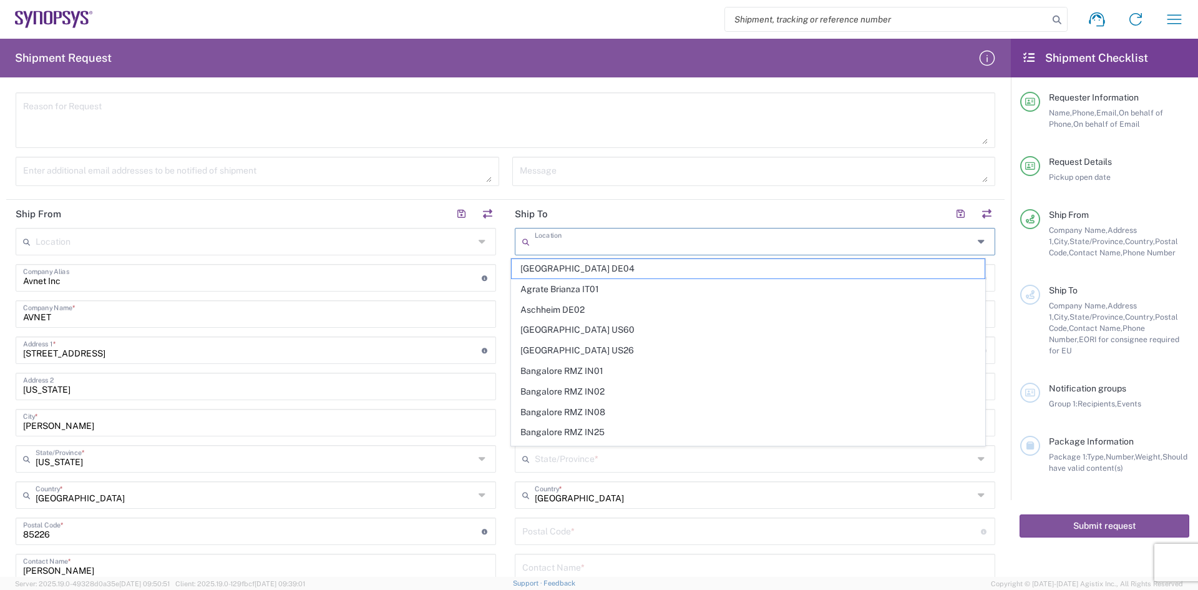
click at [572, 211] on header "Ship To" at bounding box center [755, 214] width 499 height 28
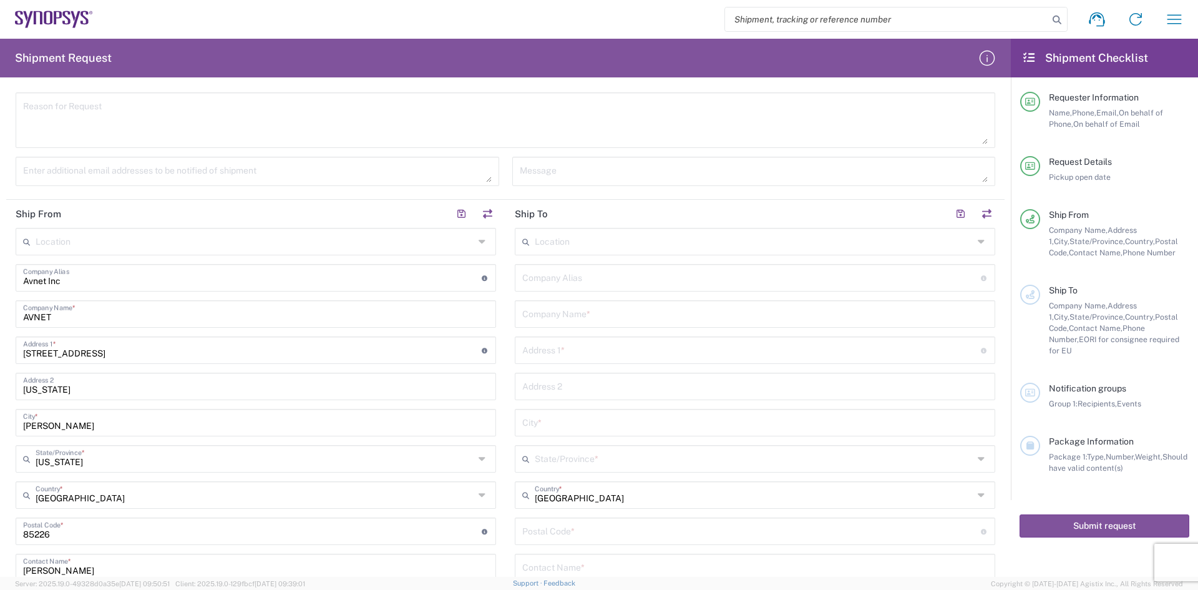
drag, startPoint x: 552, startPoint y: 276, endPoint x: 572, endPoint y: 278, distance: 20.1
click at [552, 276] on input "text" at bounding box center [751, 277] width 459 height 22
type input "S"
drag, startPoint x: 552, startPoint y: 281, endPoint x: 235, endPoint y: 300, distance: 318.2
click at [246, 297] on div "Ship From Location [GEOGRAPHIC_DATA] DE04 Agrate Brianza IT01 [GEOGRAPHIC_DATA]…" at bounding box center [505, 468] width 999 height 537
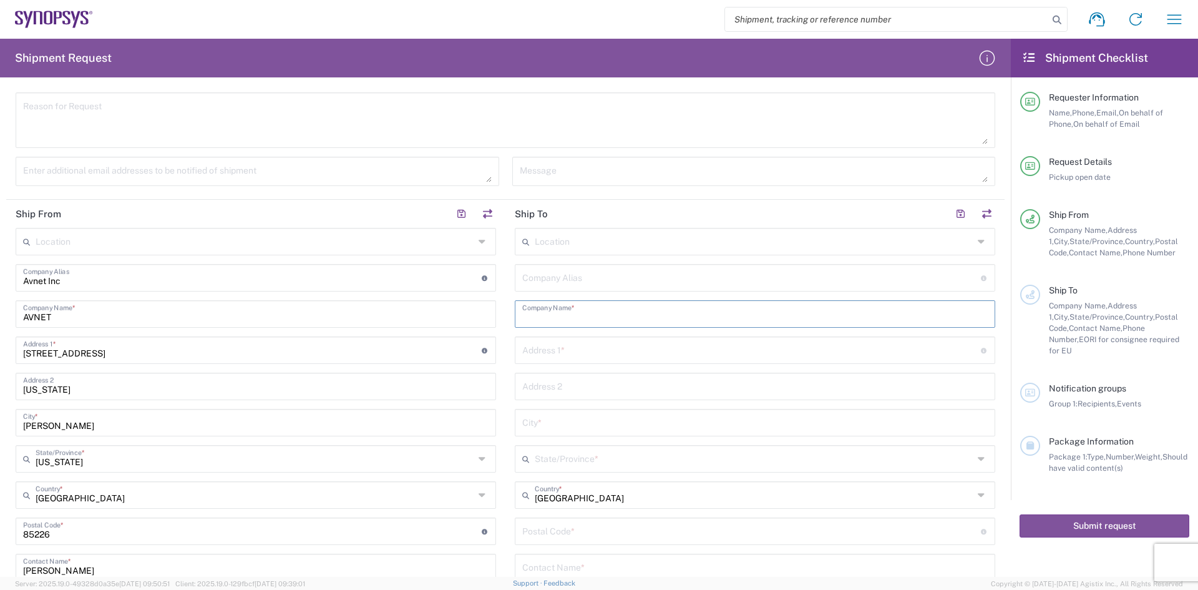
click at [545, 315] on input "text" at bounding box center [755, 313] width 466 height 22
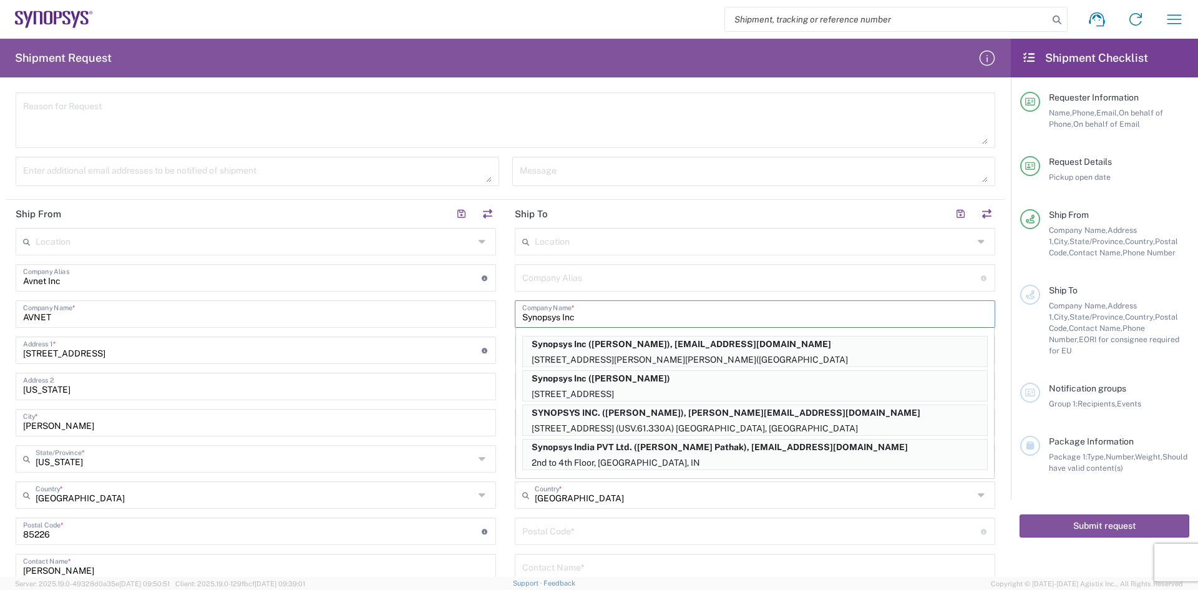
type input "Synopsys Inc"
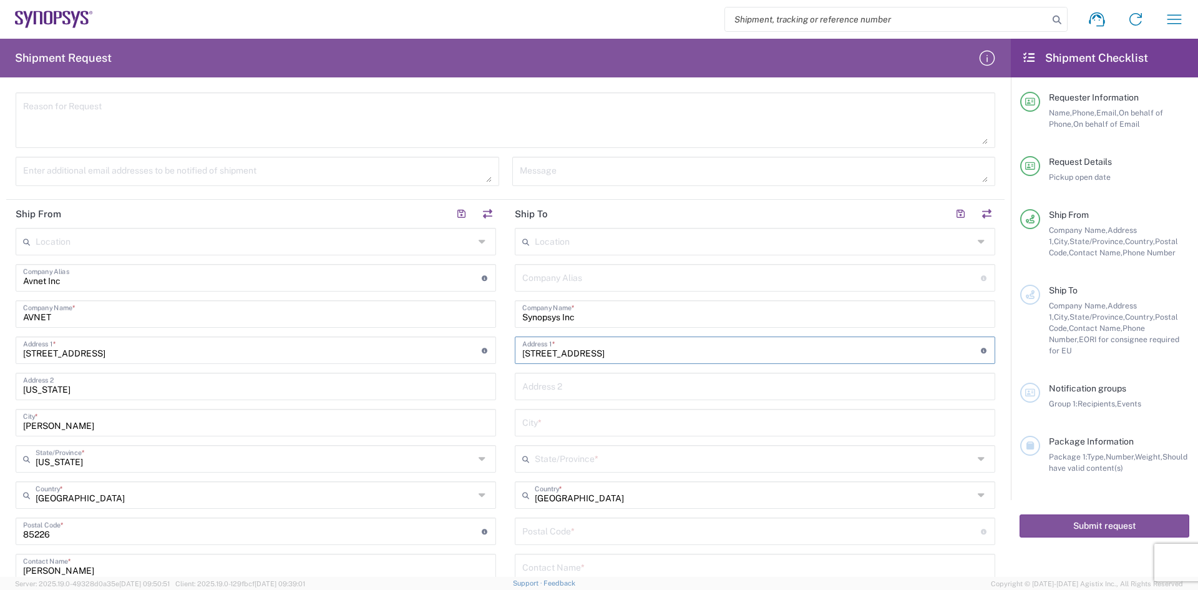
type input "[STREET_ADDRESS]"
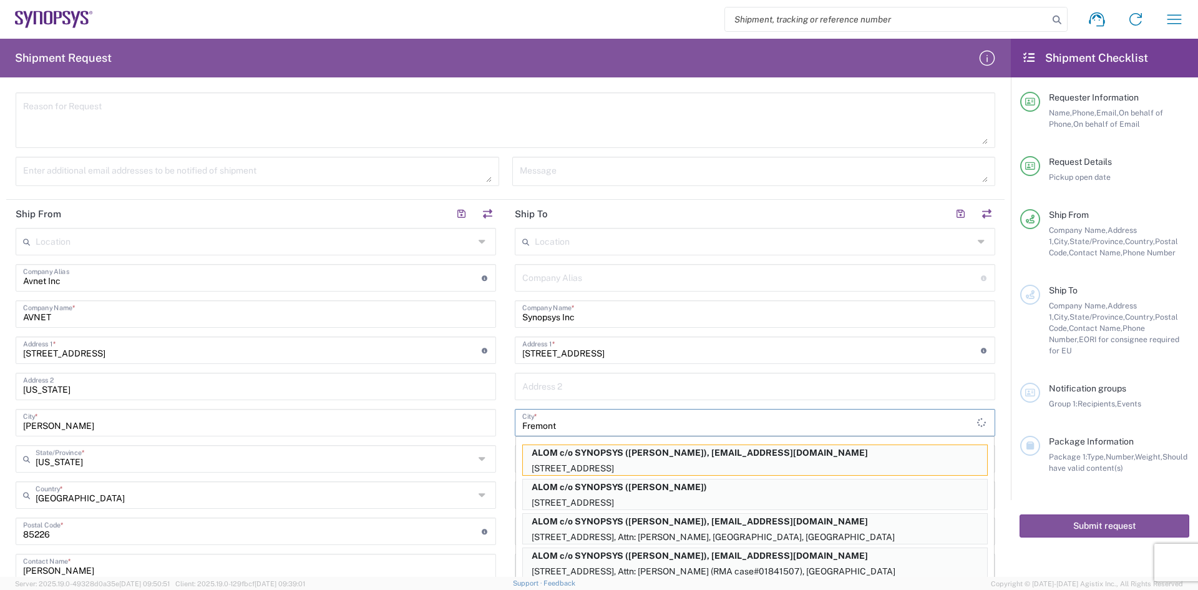
type input "Fremont"
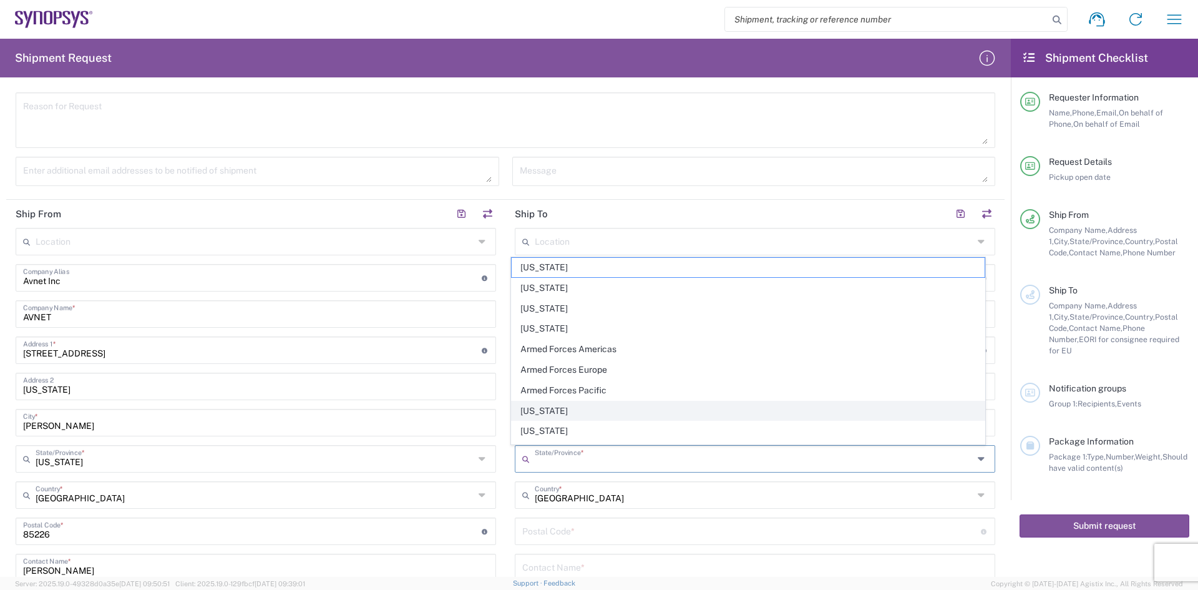
click at [537, 413] on span "[US_STATE]" at bounding box center [749, 410] width 474 height 19
type input "[US_STATE]"
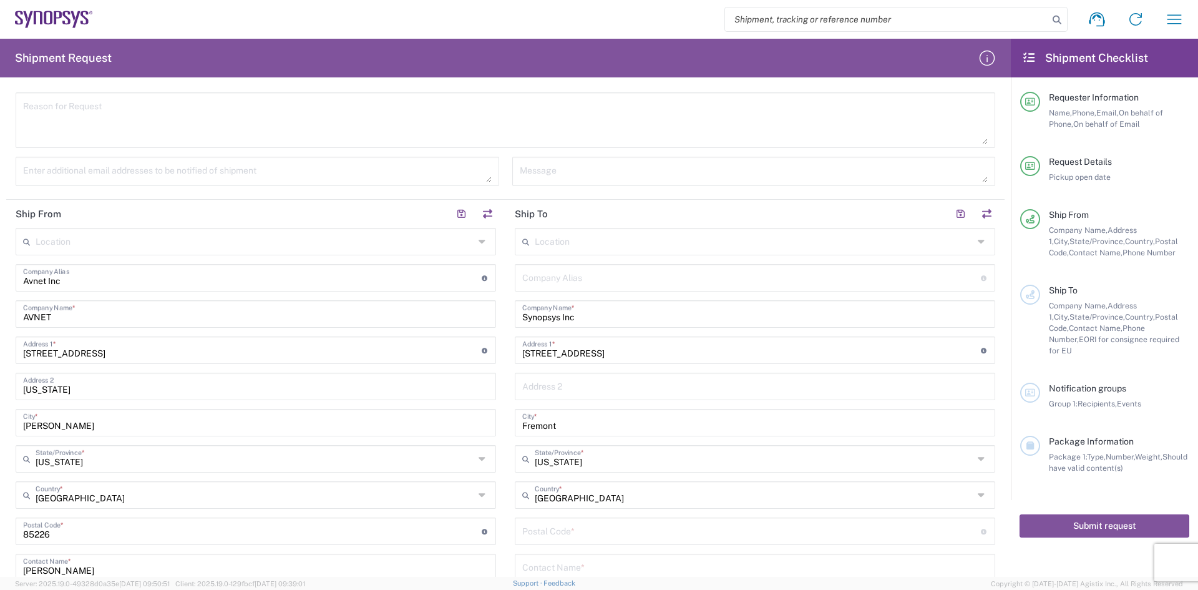
click at [542, 419] on input "Fremont" at bounding box center [755, 422] width 466 height 22
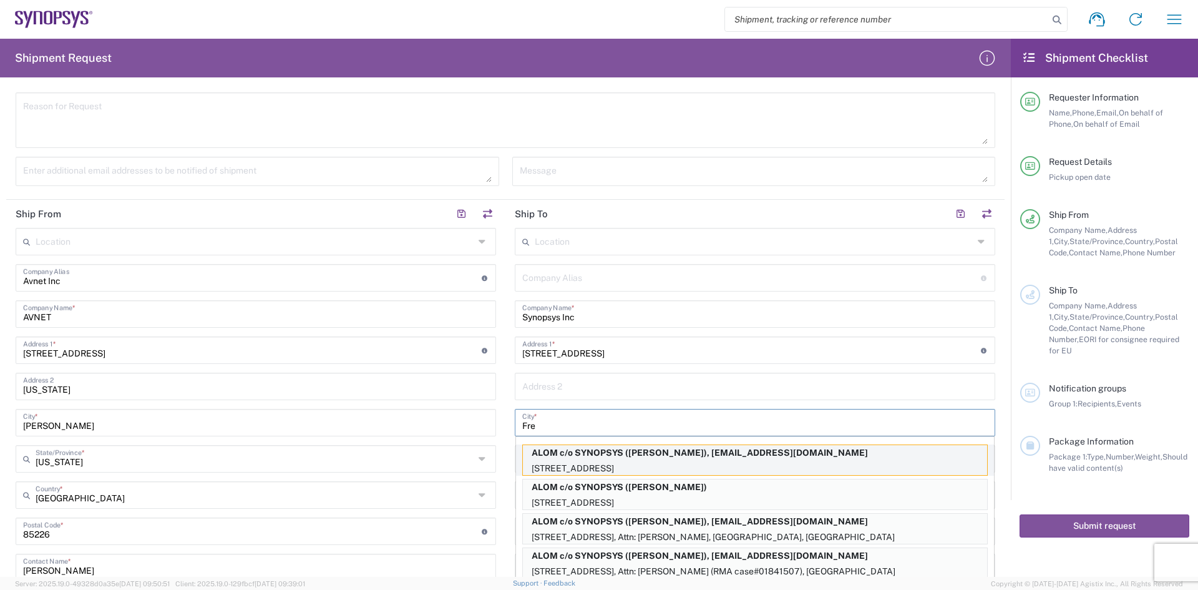
type input "Fre"
click at [638, 462] on p "[STREET_ADDRESS]" at bounding box center [755, 469] width 464 height 16
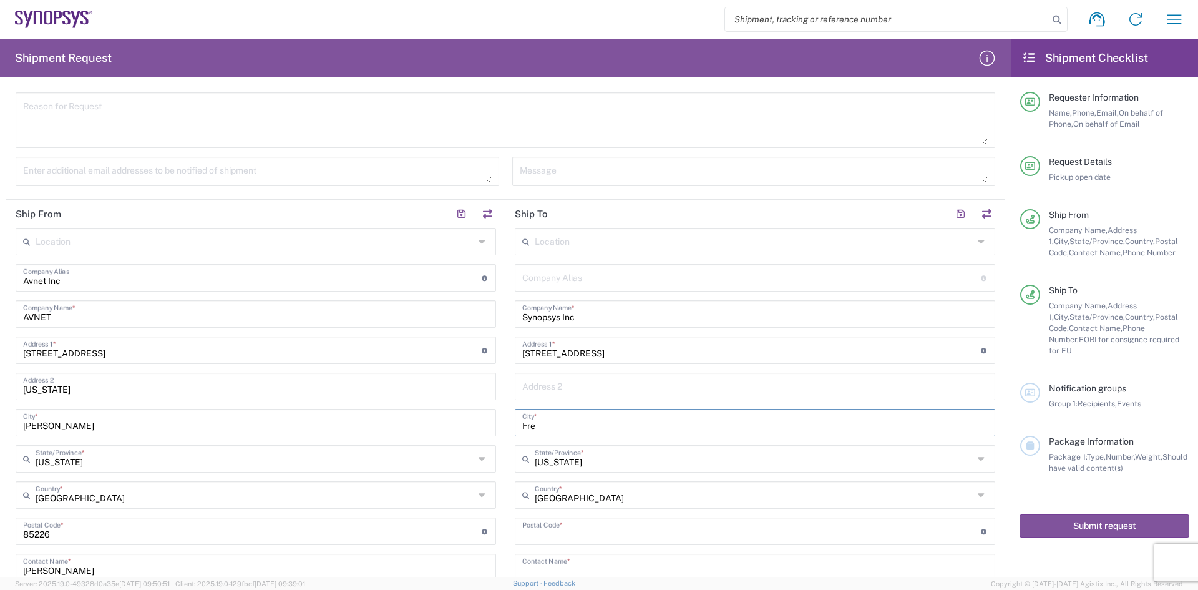
type input "ALOM c/o SYNOPSYS"
type input "[STREET_ADDRESS]"
type input "Fremont"
type input "[US_STATE]"
type input "94539"
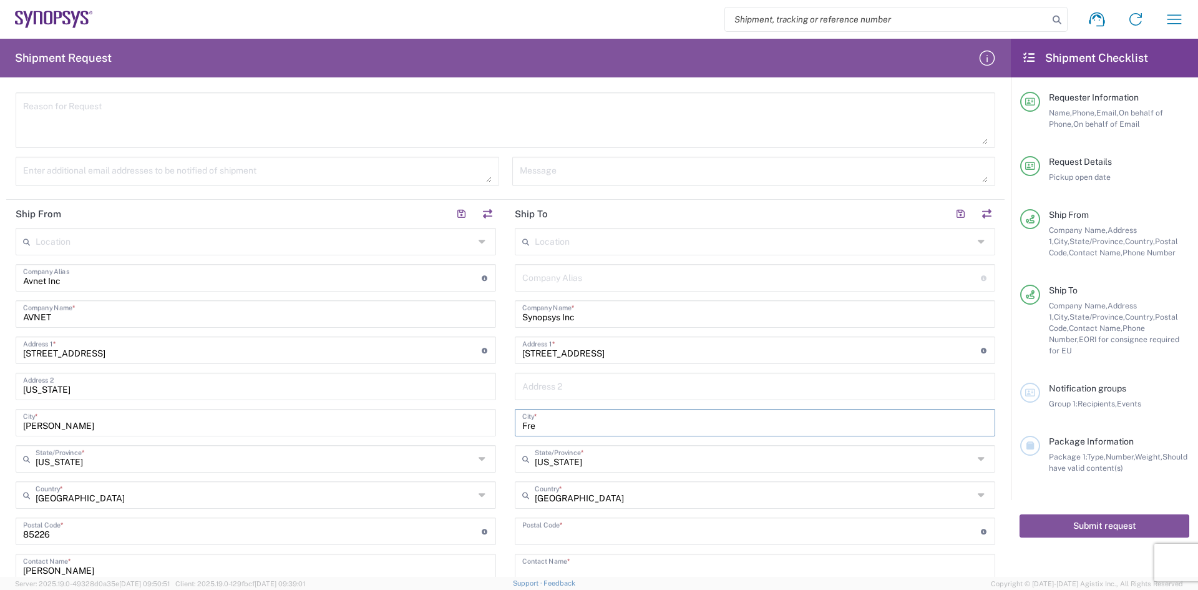
type input "[PERSON_NAME]"
type input "4085551212"
type input "[EMAIL_ADDRESS][DOMAIN_NAME]"
drag, startPoint x: 667, startPoint y: 310, endPoint x: 276, endPoint y: 371, distance: 394.9
click at [276, 371] on div "Ship From Location [GEOGRAPHIC_DATA] DE04 Agrate Brianza IT01 [GEOGRAPHIC_DATA]…" at bounding box center [505, 468] width 999 height 537
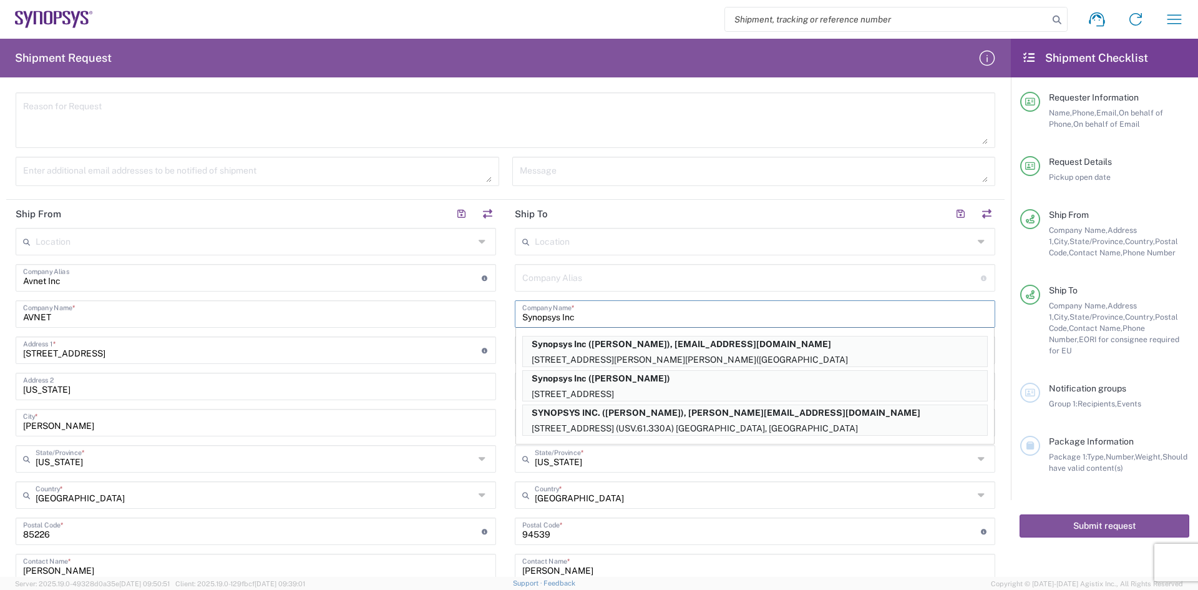
type input "Synopsys Inc"
click at [583, 293] on div "Location [GEOGRAPHIC_DATA] DE04 Agrate Brianza IT01 [GEOGRAPHIC_DATA] DE02 [GEO…" at bounding box center [755, 480] width 481 height 504
click at [617, 218] on header "Ship To" at bounding box center [755, 214] width 499 height 28
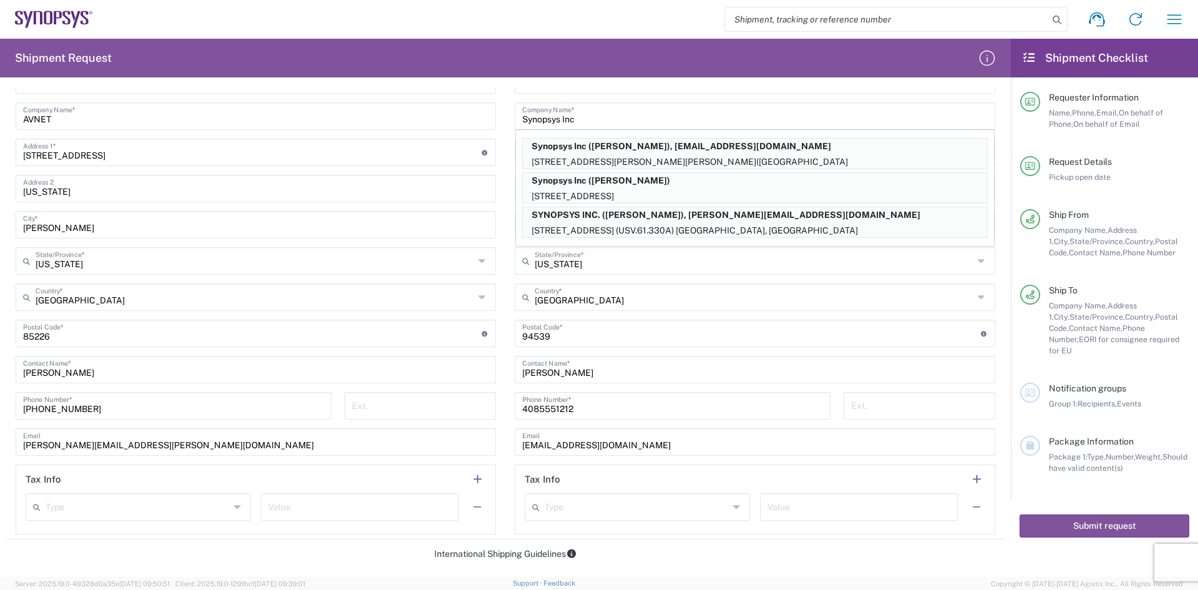
scroll to position [491, 0]
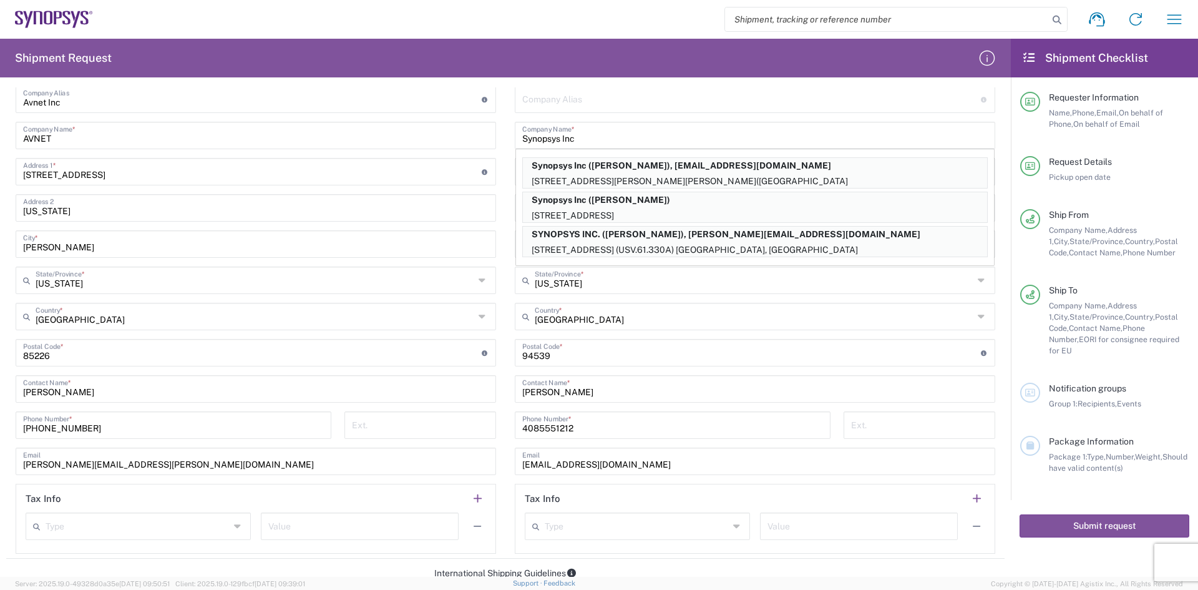
click at [564, 347] on input "undefined" at bounding box center [751, 352] width 459 height 22
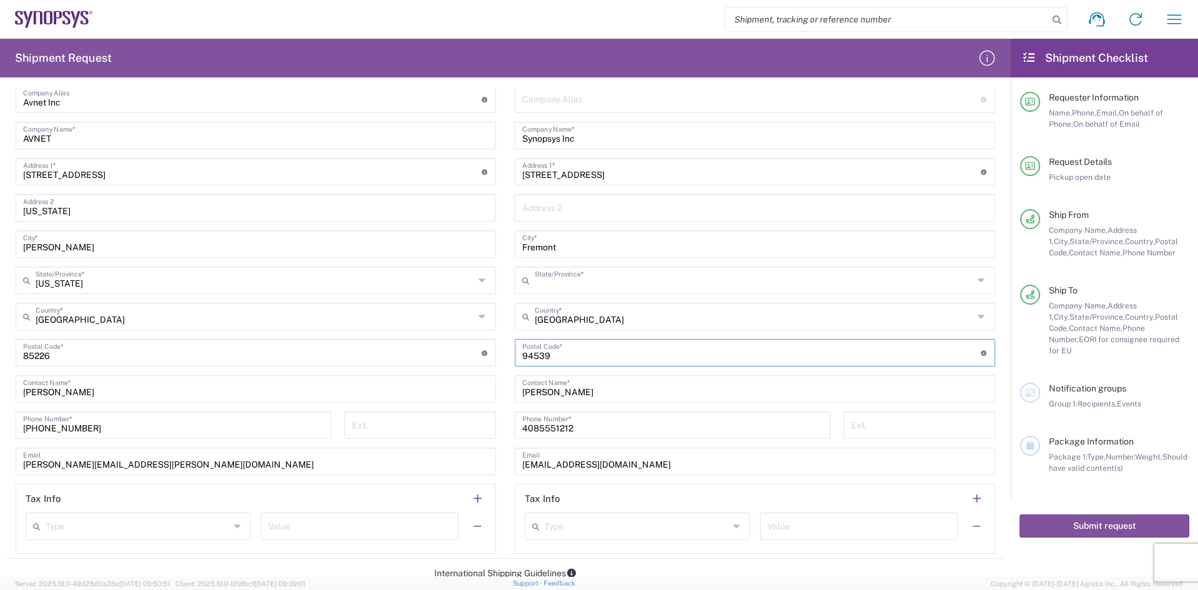
click at [593, 284] on input "text" at bounding box center [754, 279] width 439 height 22
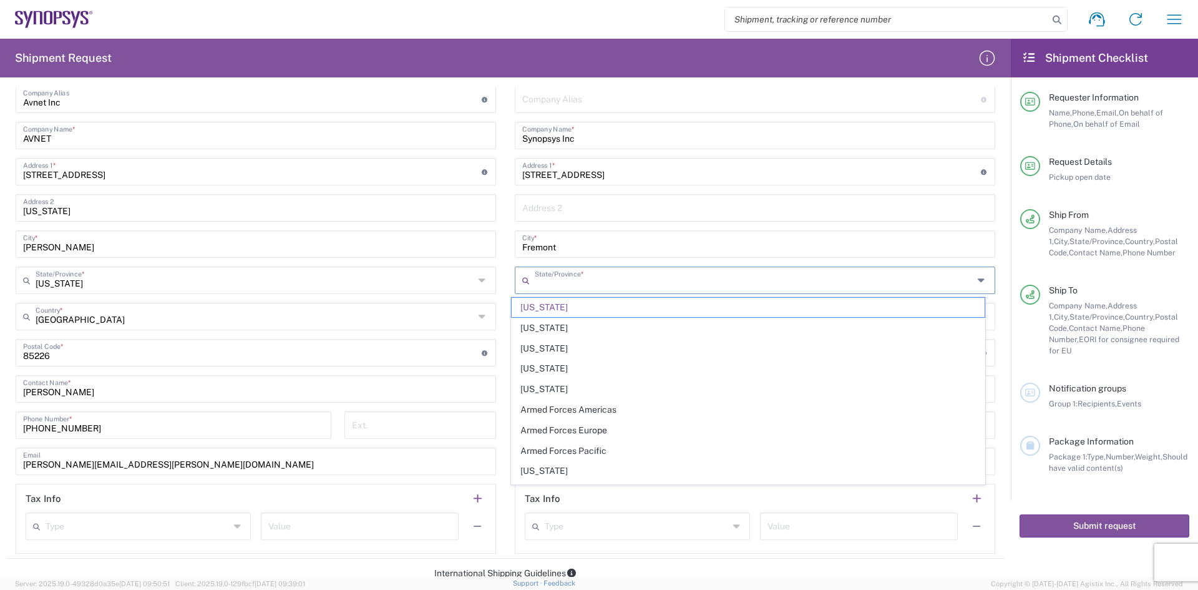
click at [585, 256] on div "[GEOGRAPHIC_DATA] *" at bounding box center [755, 243] width 481 height 27
type input "[US_STATE]"
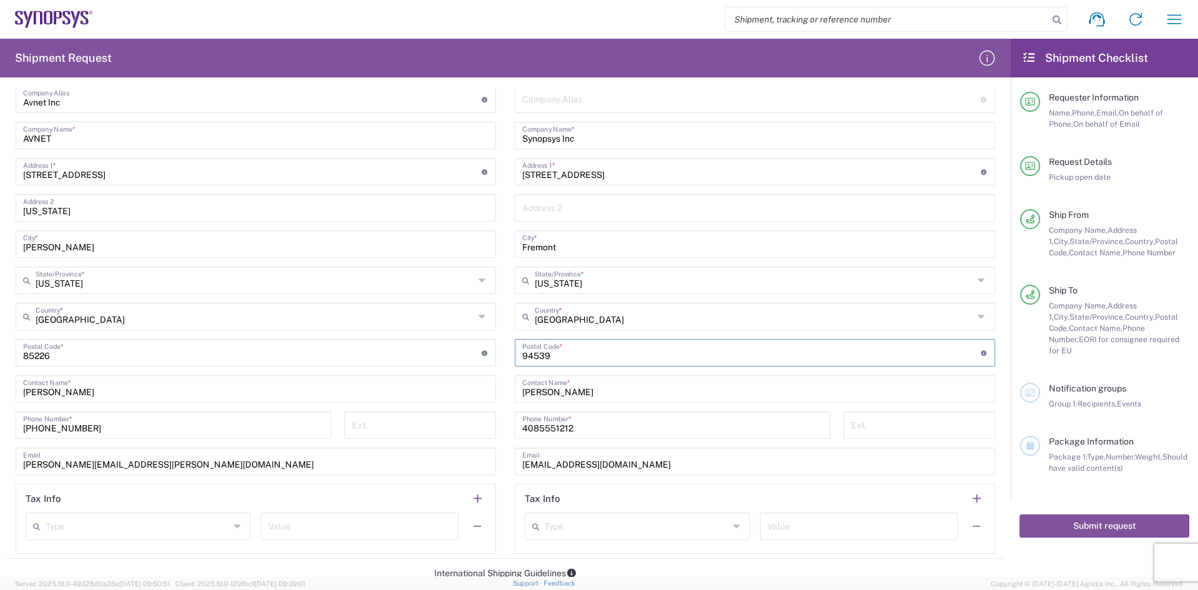
click at [590, 352] on input "undefined" at bounding box center [751, 352] width 459 height 22
drag, startPoint x: 598, startPoint y: 393, endPoint x: 247, endPoint y: 438, distance: 353.6
click at [248, 438] on div "Ship From Location [GEOGRAPHIC_DATA] DE04 Agrate Brianza IT01 [GEOGRAPHIC_DATA]…" at bounding box center [505, 289] width 999 height 537
click at [545, 527] on input "text" at bounding box center [637, 525] width 184 height 22
click at [851, 492] on header "Tax Info" at bounding box center [755, 498] width 479 height 28
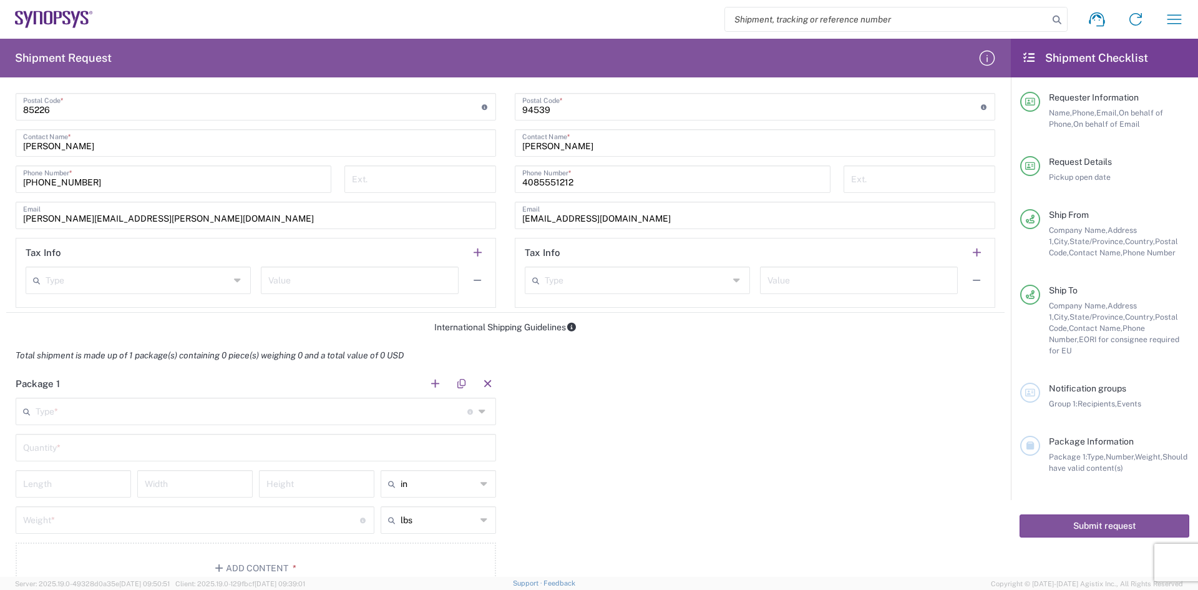
scroll to position [740, 0]
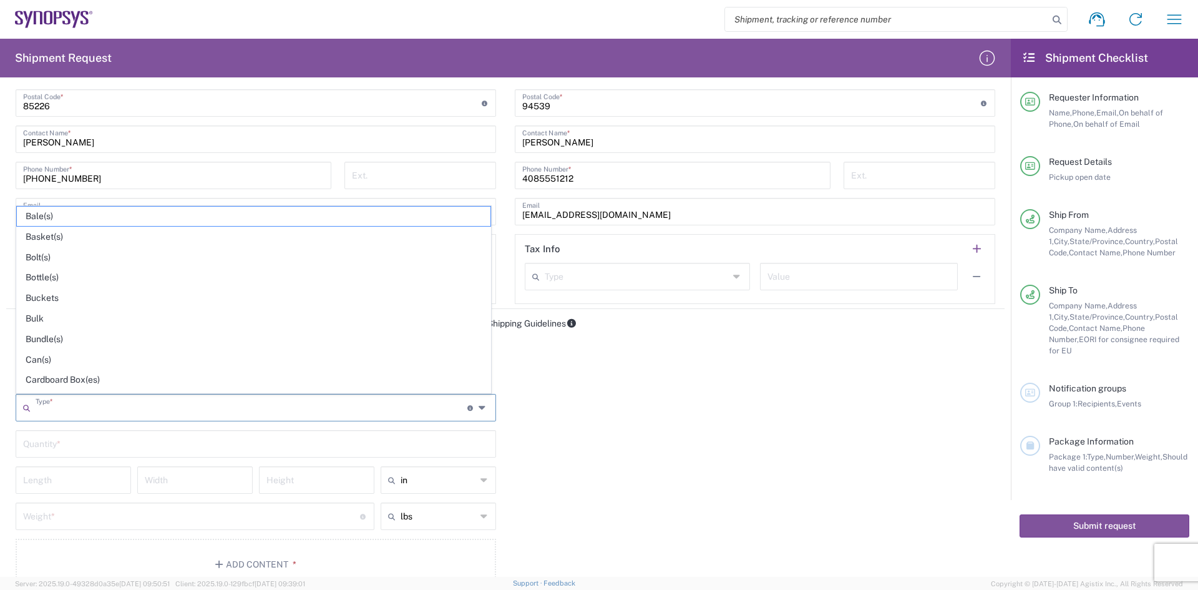
click at [89, 407] on input "text" at bounding box center [252, 407] width 432 height 22
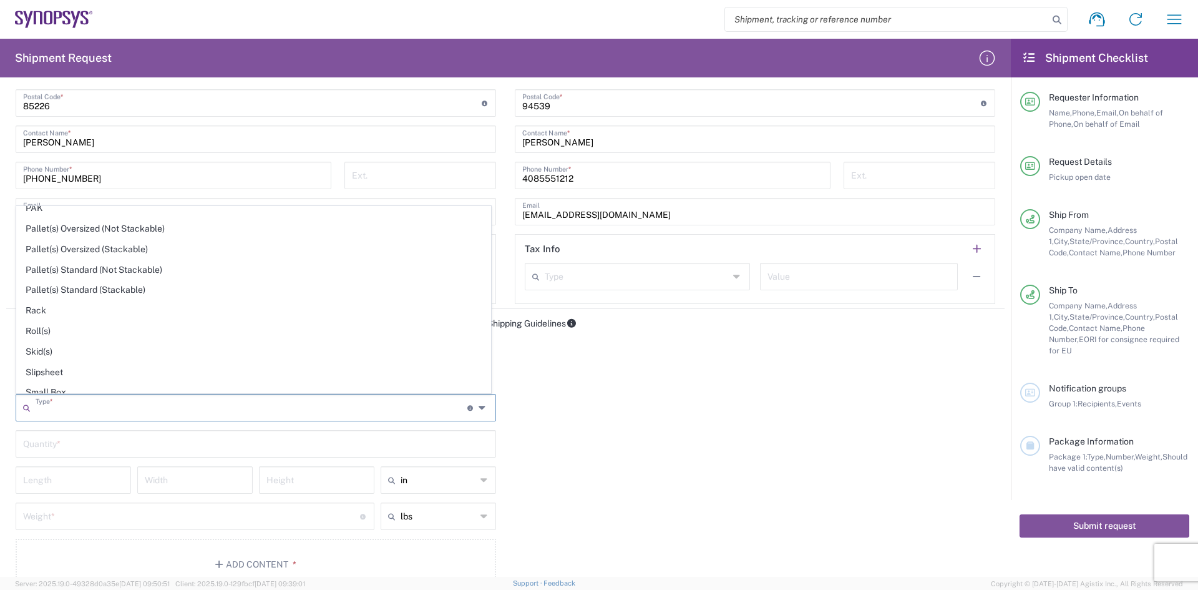
scroll to position [562, 0]
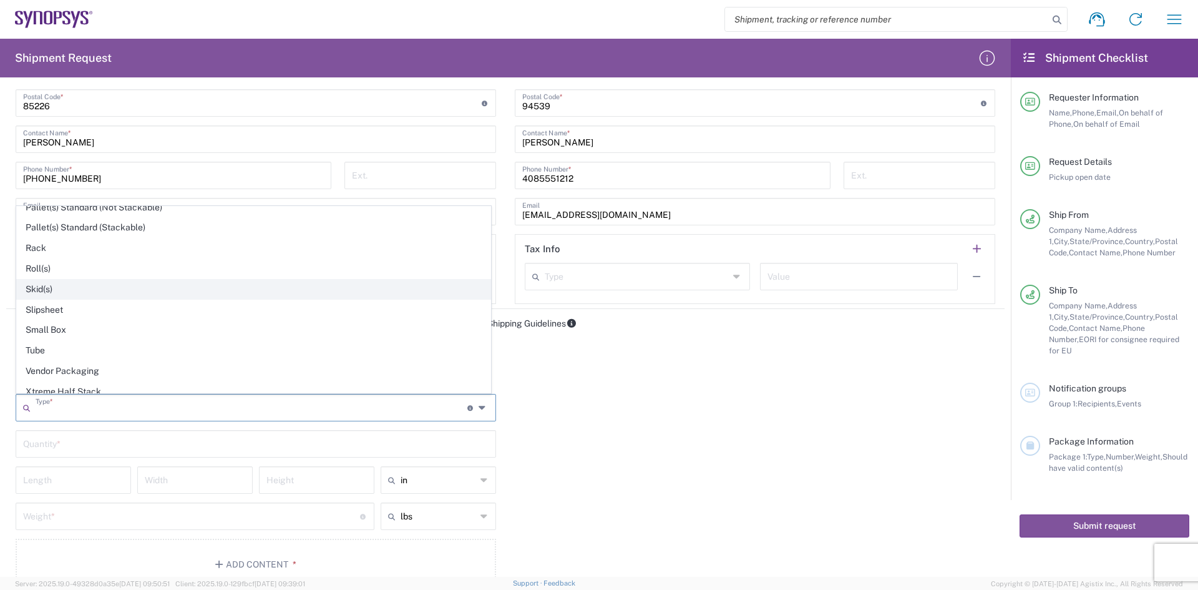
click at [42, 292] on span "Skid(s)" at bounding box center [254, 289] width 474 height 19
type input "Skid(s)"
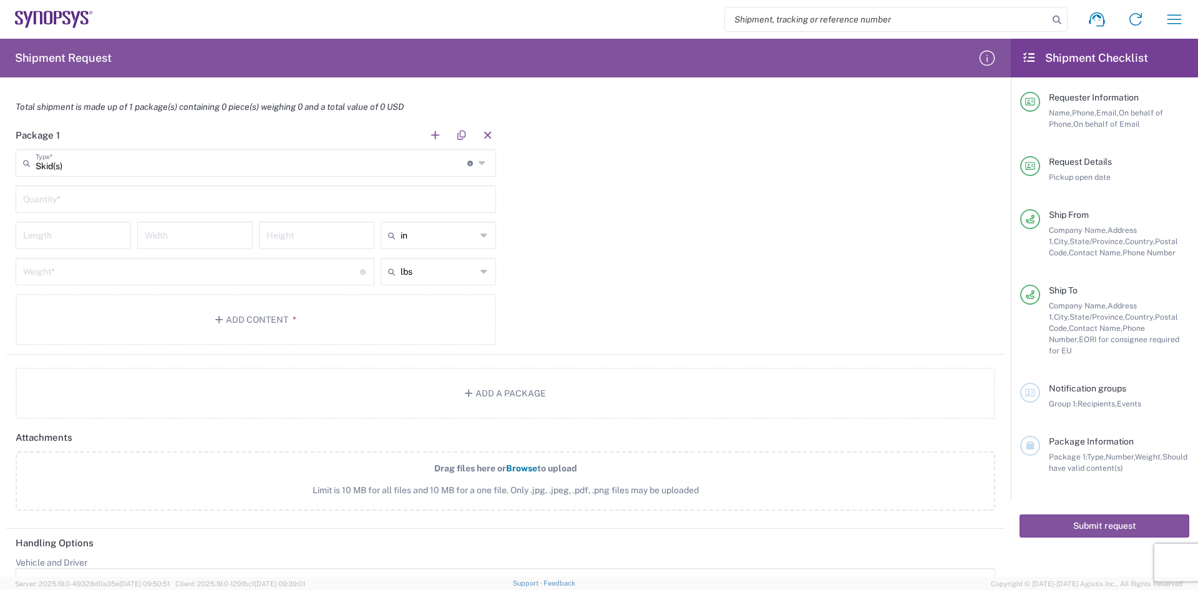
scroll to position [990, 0]
click at [54, 193] on input "text" at bounding box center [256, 193] width 466 height 22
click at [232, 328] on button "Add Content *" at bounding box center [256, 314] width 481 height 51
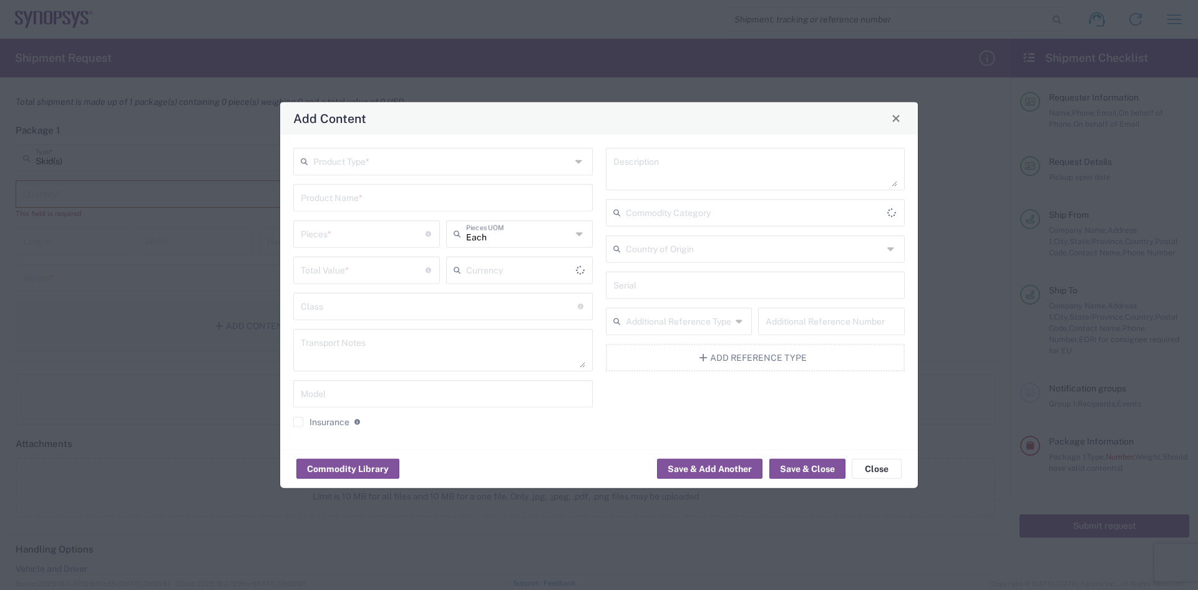
type input "US Dollar"
click at [404, 167] on input "text" at bounding box center [442, 160] width 258 height 22
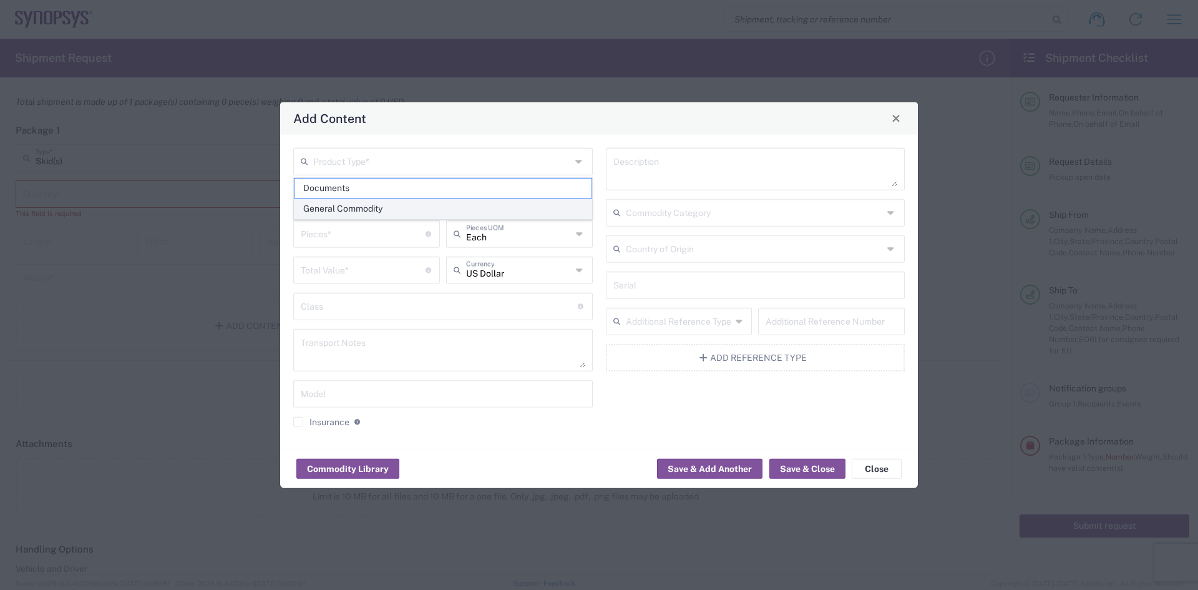
click at [336, 203] on span "General Commodity" at bounding box center [443, 208] width 297 height 19
type input "General Commodity"
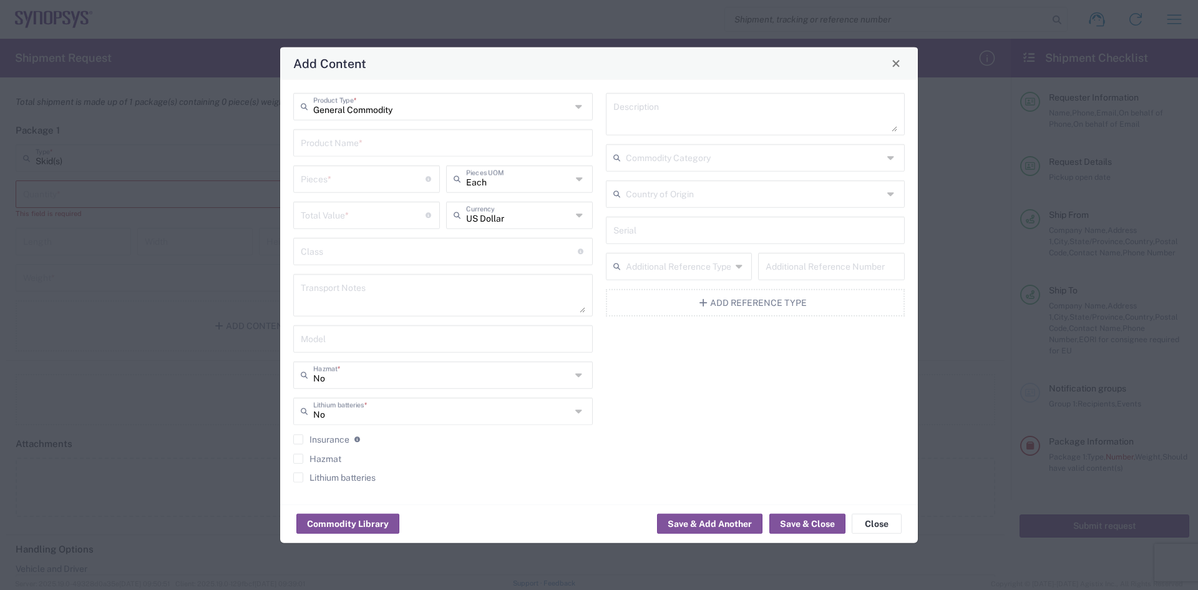
click at [345, 147] on input "text" at bounding box center [443, 141] width 285 height 22
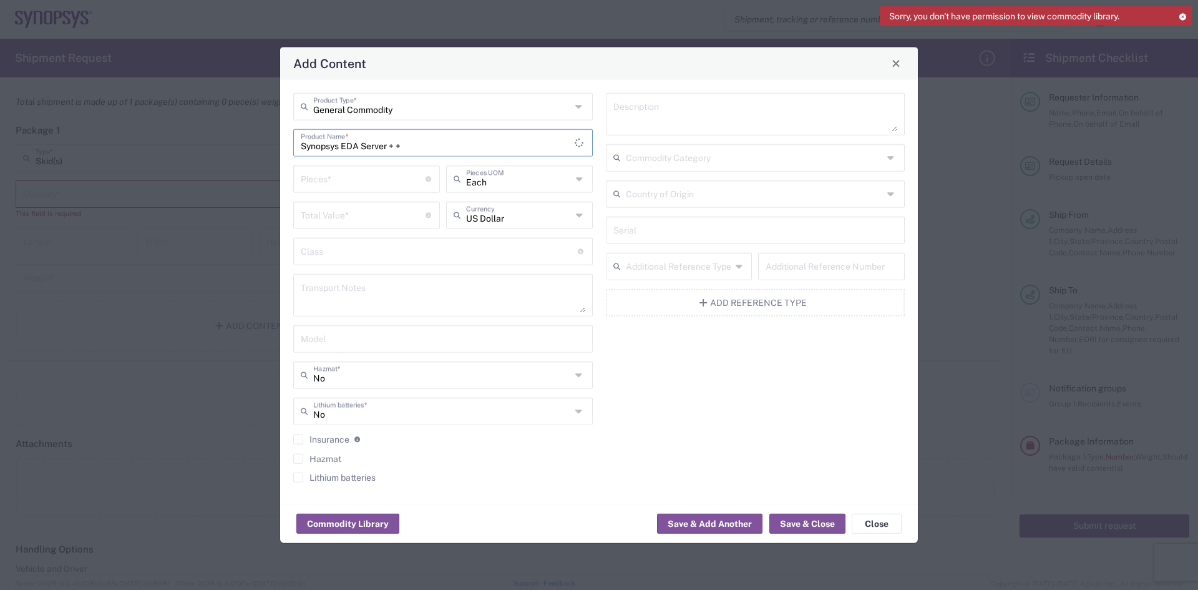
type input "Synopsys EDA Server + +"
click at [343, 187] on input "number" at bounding box center [363, 178] width 125 height 22
type input "10"
click at [531, 180] on input "text" at bounding box center [519, 178] width 106 height 22
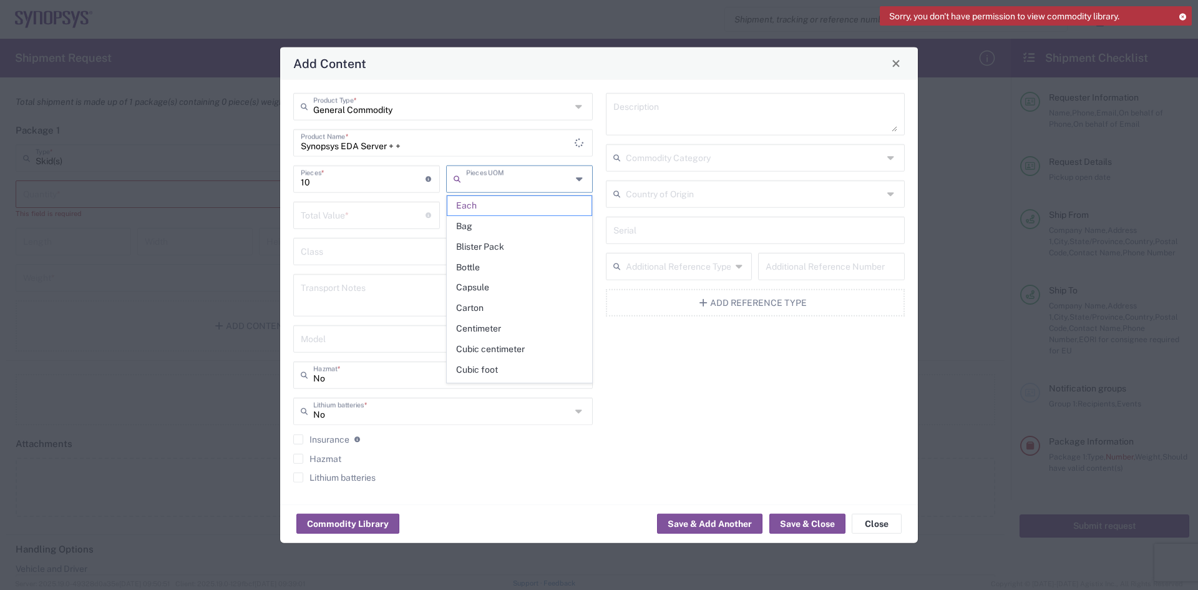
click at [615, 167] on icon at bounding box center [620, 157] width 12 height 20
type input "Each"
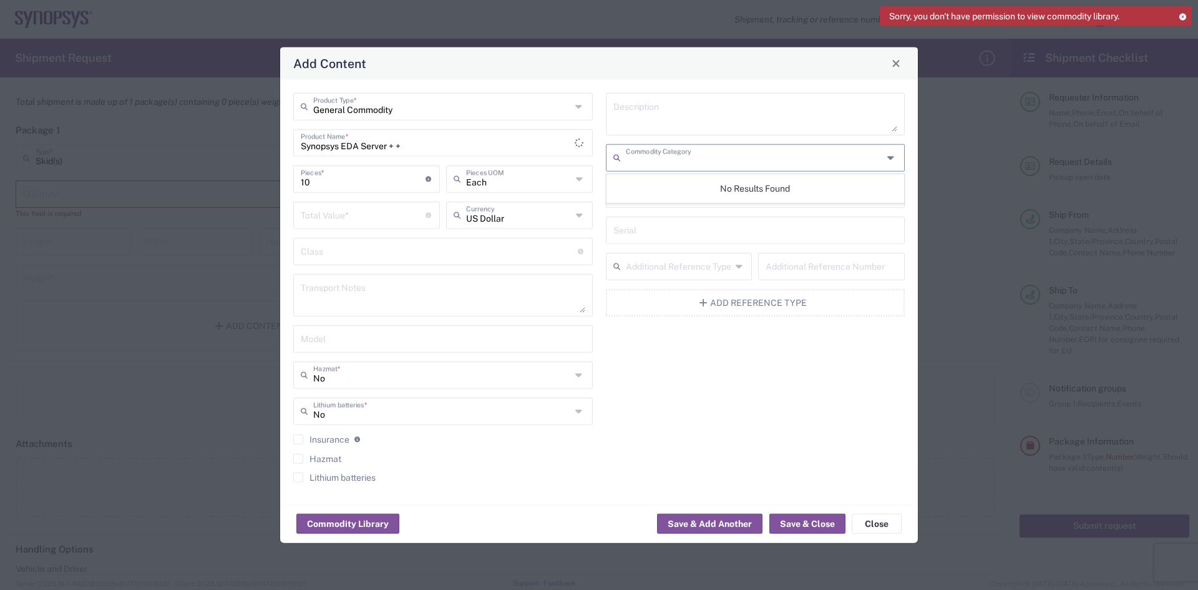
click at [654, 110] on textarea at bounding box center [756, 113] width 285 height 35
click at [433, 87] on div "General Commodity Product Type * Synopsys EDA Server + + Product Name * 10 Piec…" at bounding box center [599, 291] width 638 height 424
click at [637, 202] on input "text" at bounding box center [755, 193] width 258 height 22
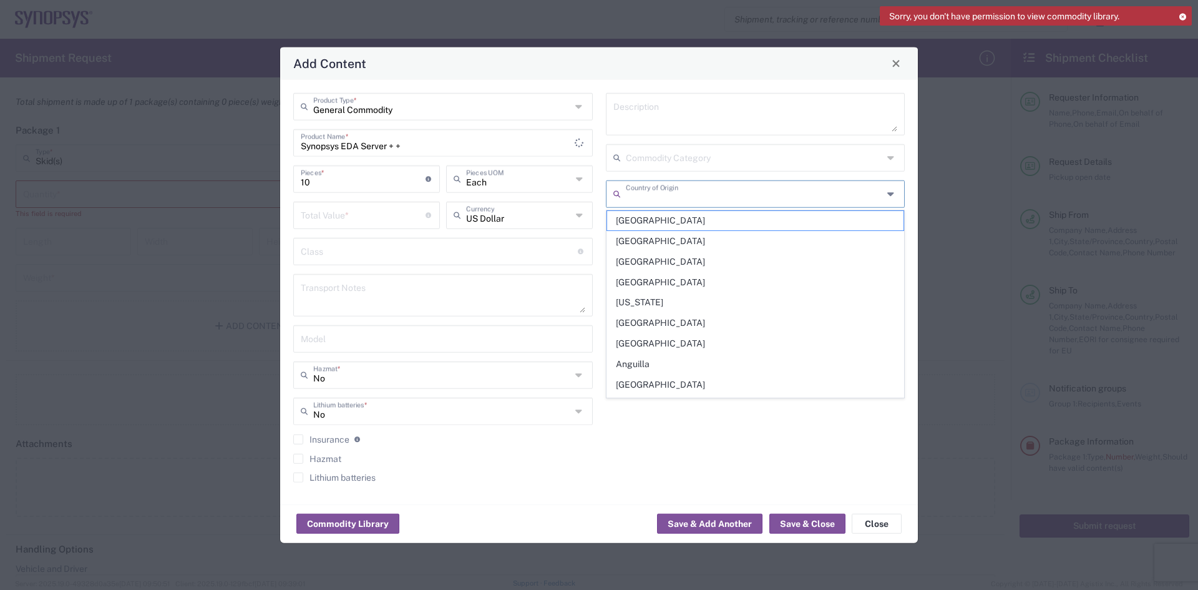
click at [638, 203] on input "text" at bounding box center [755, 193] width 258 height 22
click at [437, 310] on textarea at bounding box center [443, 294] width 285 height 35
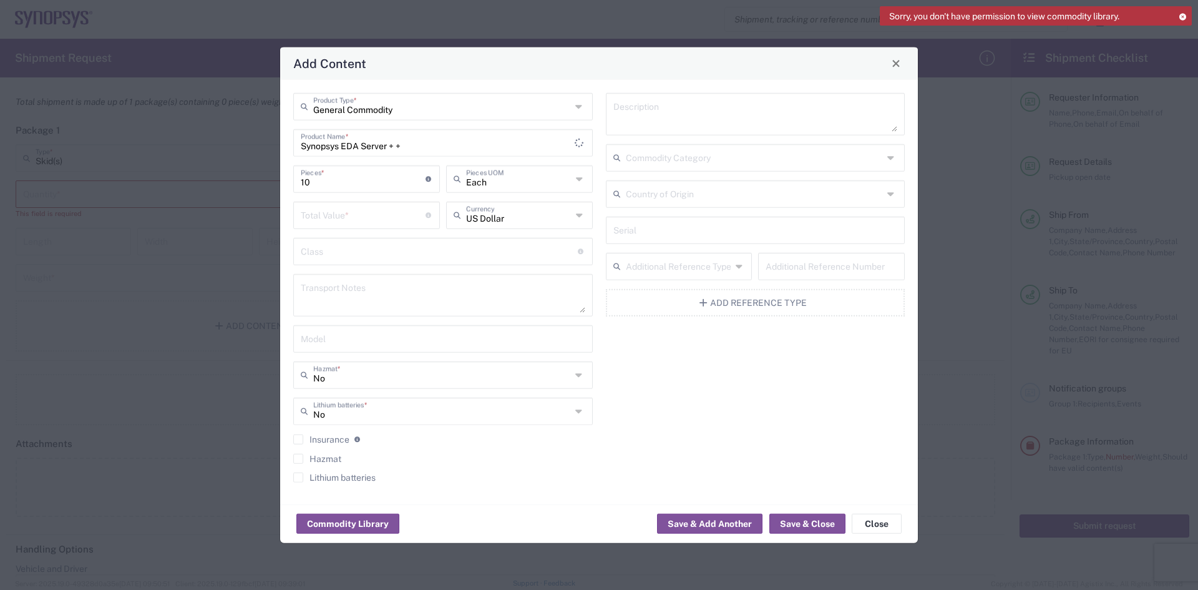
click at [673, 445] on div "Description Commodity Category Country of Origin Serial Additional Reference Ty…" at bounding box center [755, 291] width 313 height 398
click at [816, 531] on button "Save & Close" at bounding box center [808, 524] width 76 height 20
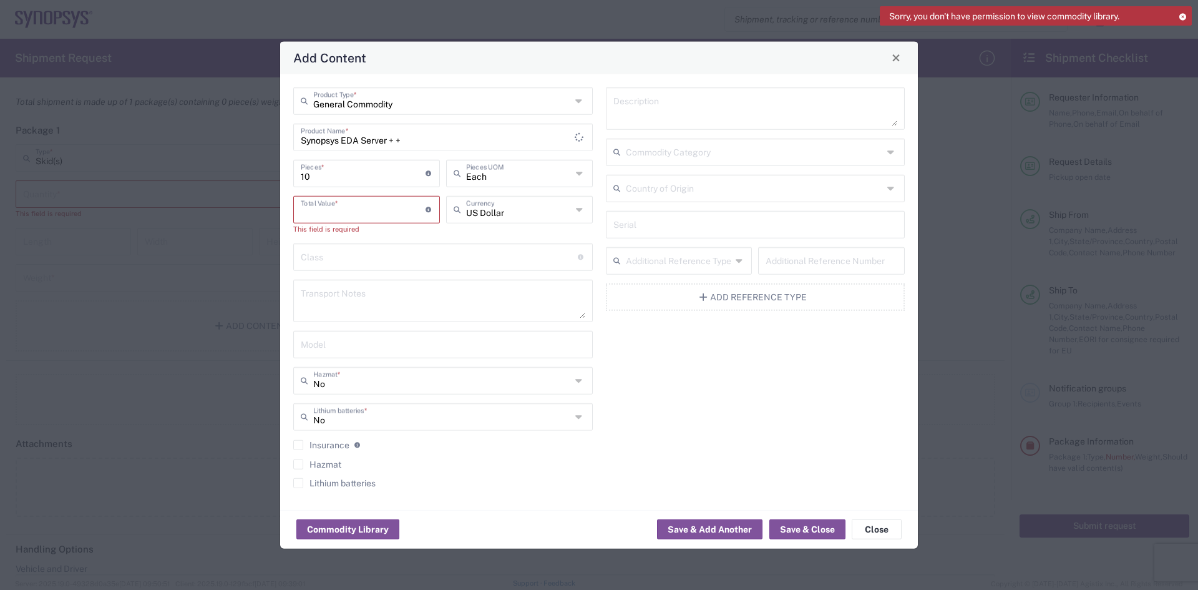
click at [358, 215] on input "number" at bounding box center [363, 208] width 125 height 22
click at [823, 527] on button "Save & Close" at bounding box center [808, 529] width 76 height 20
click at [875, 522] on button "Close" at bounding box center [877, 529] width 50 height 20
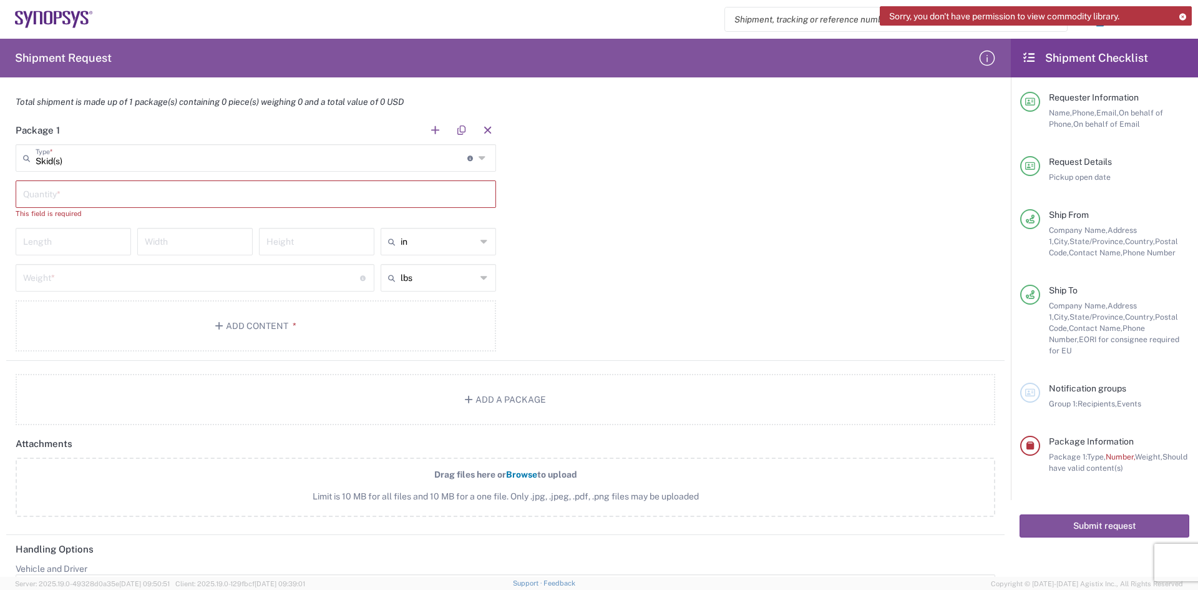
click at [65, 300] on div "Weight * Total weight of package(s) in pounds or kilograms" at bounding box center [194, 282] width 365 height 36
click at [69, 315] on button "Add Content *" at bounding box center [256, 325] width 481 height 51
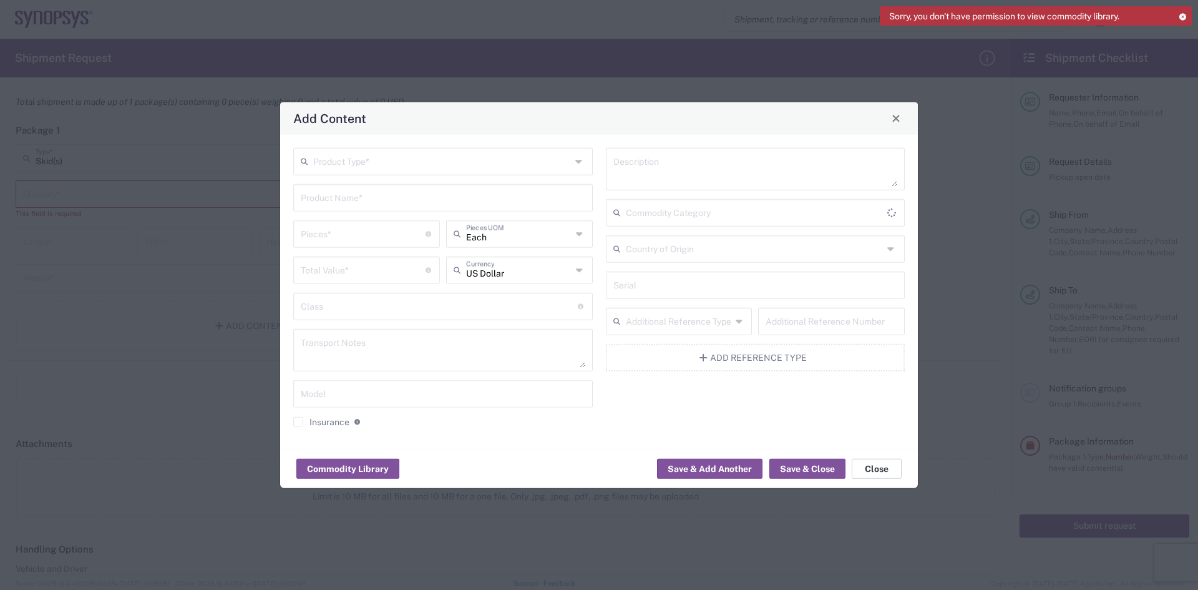
click at [870, 479] on div "Commodity Library Save & Add Another Save & Close Close" at bounding box center [599, 468] width 638 height 39
click at [871, 475] on button "Close" at bounding box center [877, 469] width 50 height 20
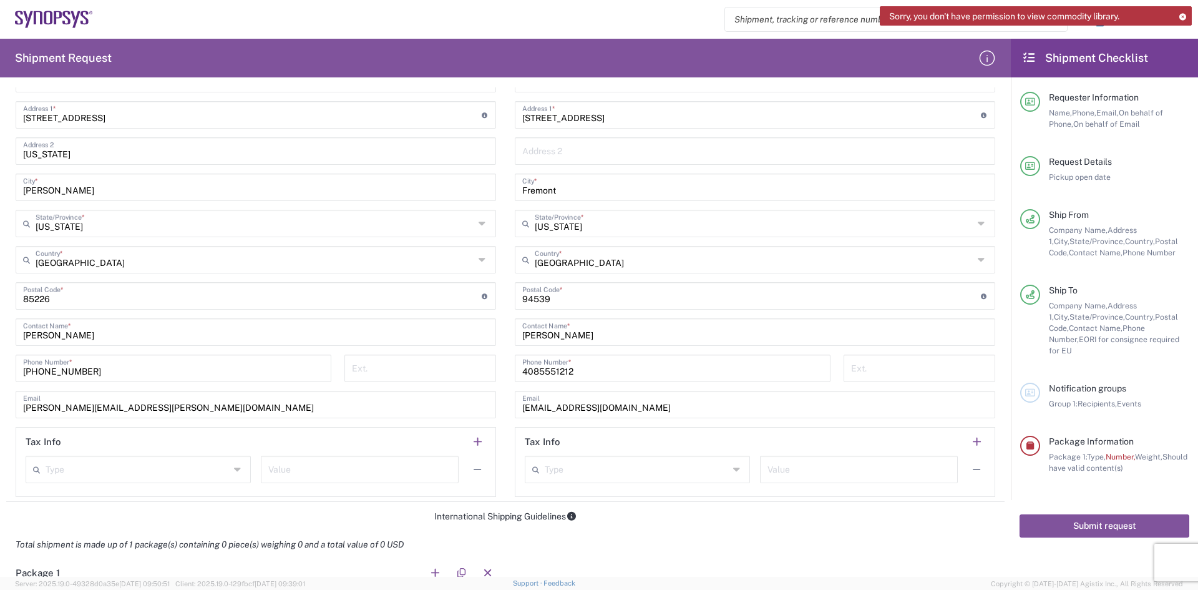
scroll to position [553, 0]
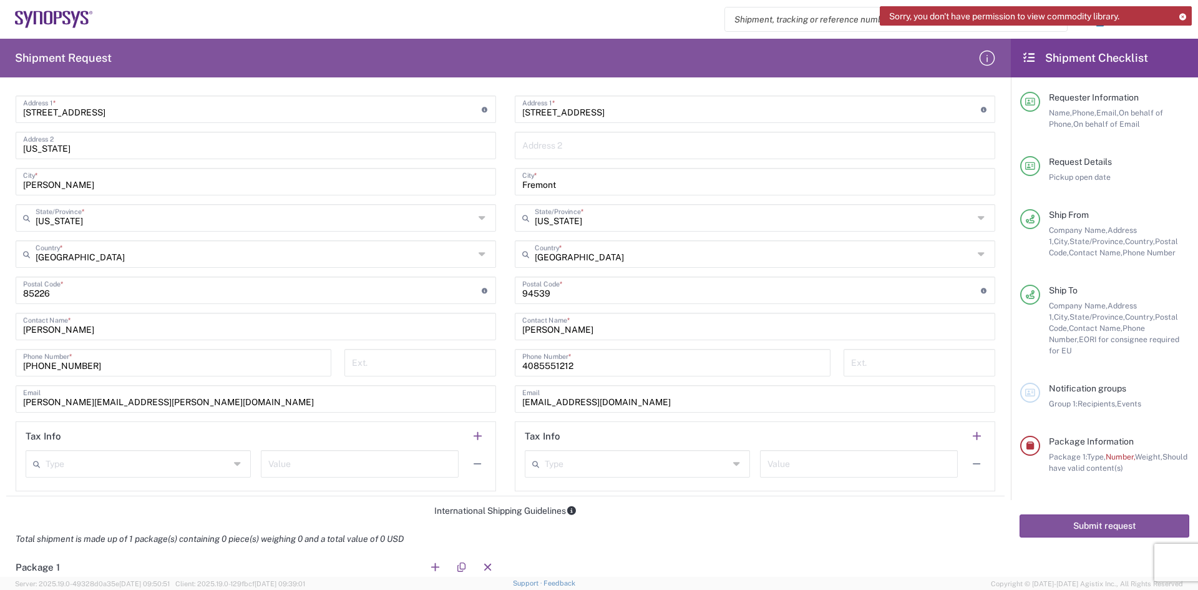
click at [670, 410] on div "[EMAIL_ADDRESS][DOMAIN_NAME] Email" at bounding box center [755, 398] width 481 height 27
click at [670, 408] on input "[EMAIL_ADDRESS][DOMAIN_NAME]" at bounding box center [755, 398] width 466 height 22
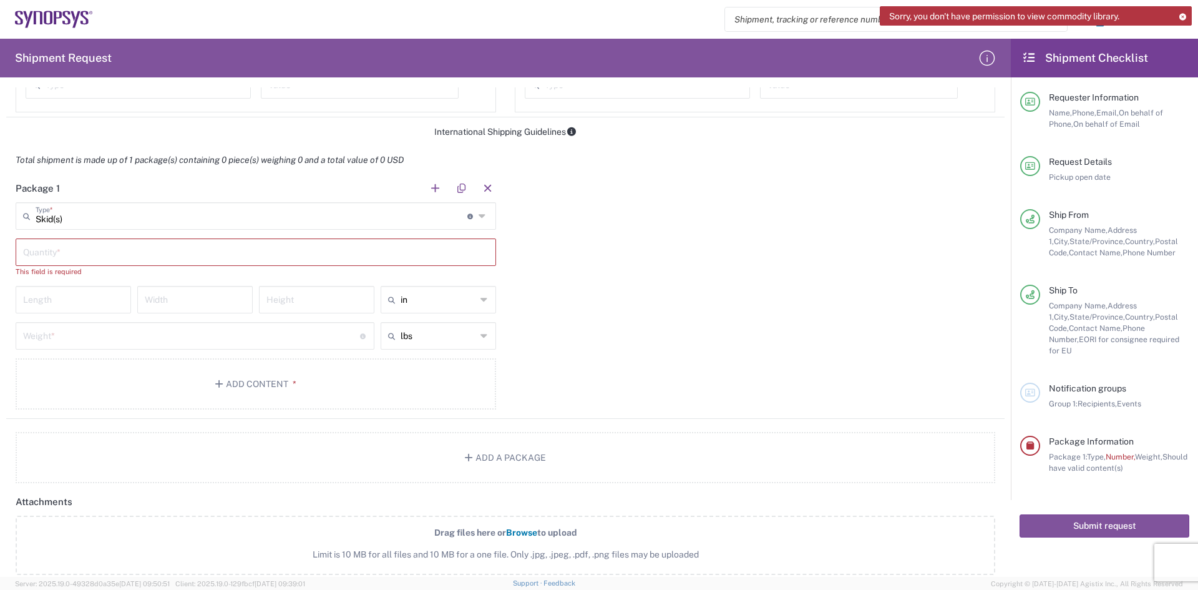
scroll to position [927, 0]
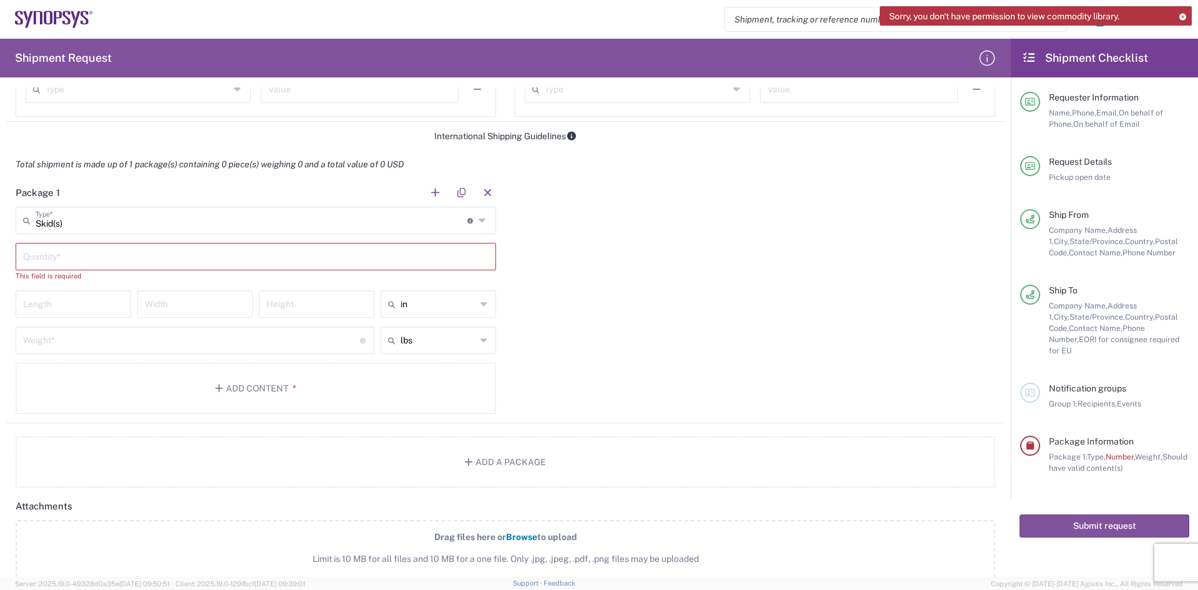
drag, startPoint x: 235, startPoint y: 296, endPoint x: 219, endPoint y: 285, distance: 19.2
click at [235, 297] on input "number" at bounding box center [195, 303] width 100 height 22
click at [102, 252] on input "text" at bounding box center [256, 256] width 466 height 22
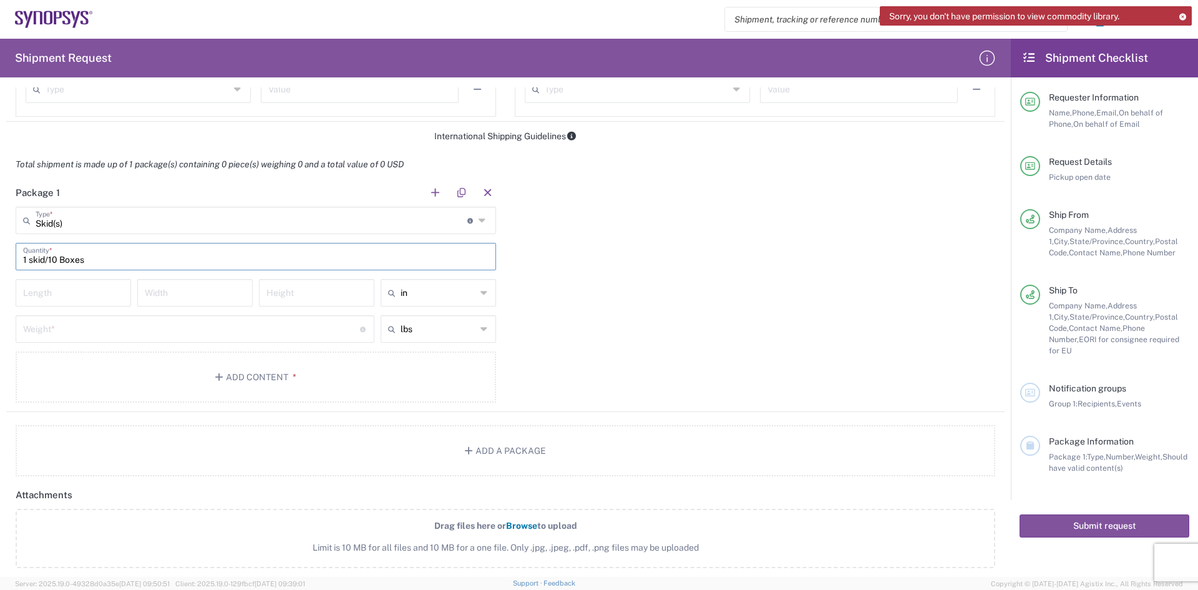
type input "1 skid/10 Boxes"
click at [1070, 255] on span "Contact Name," at bounding box center [1096, 252] width 54 height 9
drag, startPoint x: 720, startPoint y: 352, endPoint x: 609, endPoint y: 321, distance: 115.4
click at [719, 351] on div "Package 1 Skid(s) Type * Material used to package goods Bale(s) Basket(s) Bolt(…" at bounding box center [505, 295] width 999 height 233
click at [42, 293] on input "number" at bounding box center [73, 292] width 100 height 22
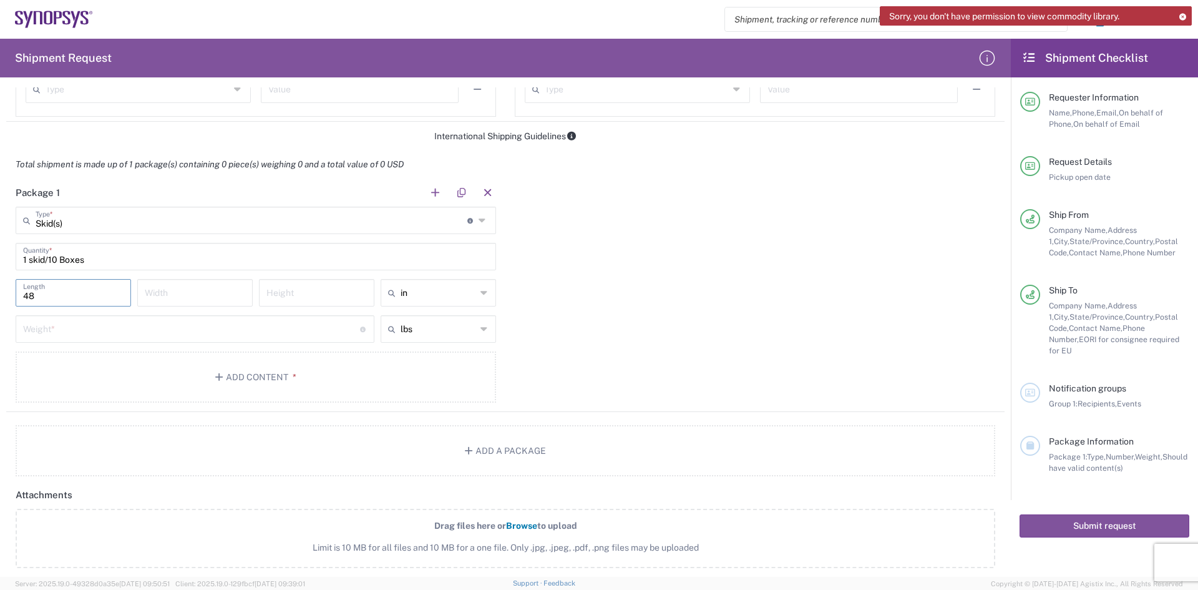
type input "48"
click at [170, 285] on input "number" at bounding box center [195, 292] width 100 height 22
click at [293, 304] on div "Height" at bounding box center [316, 292] width 115 height 27
click at [206, 292] on input "48" at bounding box center [195, 292] width 100 height 22
type input "40"
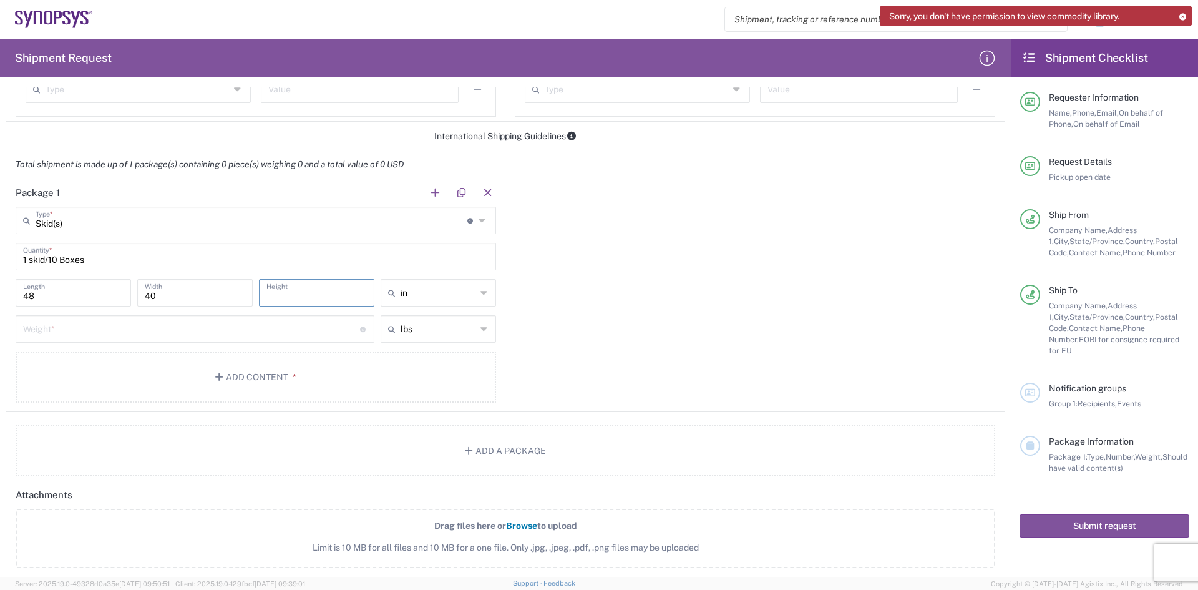
drag, startPoint x: 298, startPoint y: 302, endPoint x: 306, endPoint y: 265, distance: 38.3
click at [300, 302] on input "number" at bounding box center [317, 292] width 100 height 22
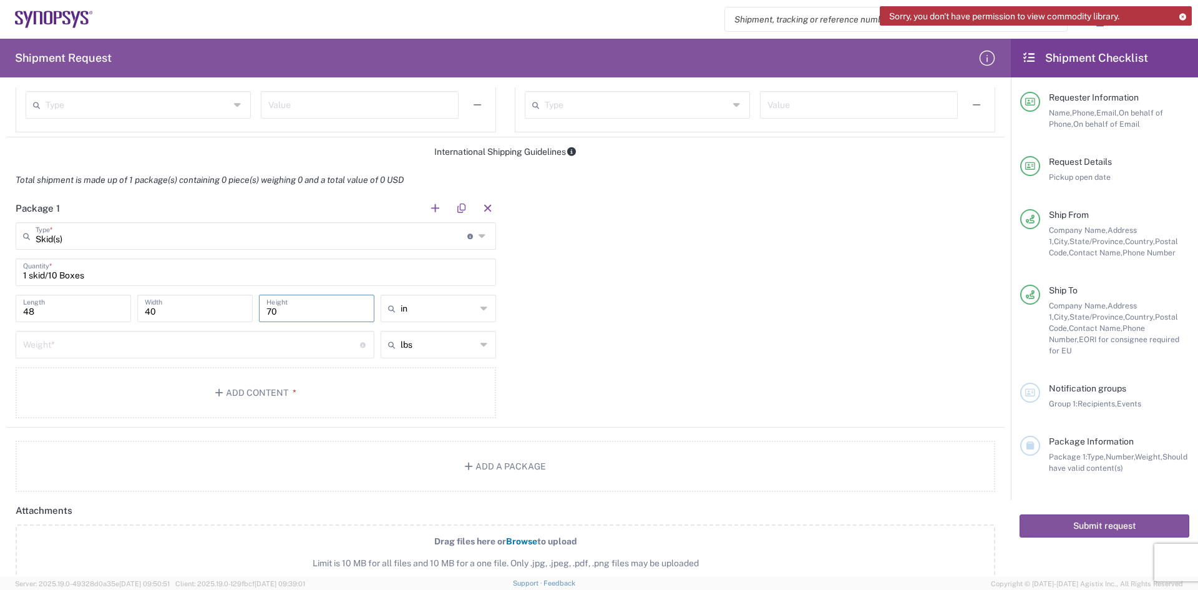
scroll to position [865, 0]
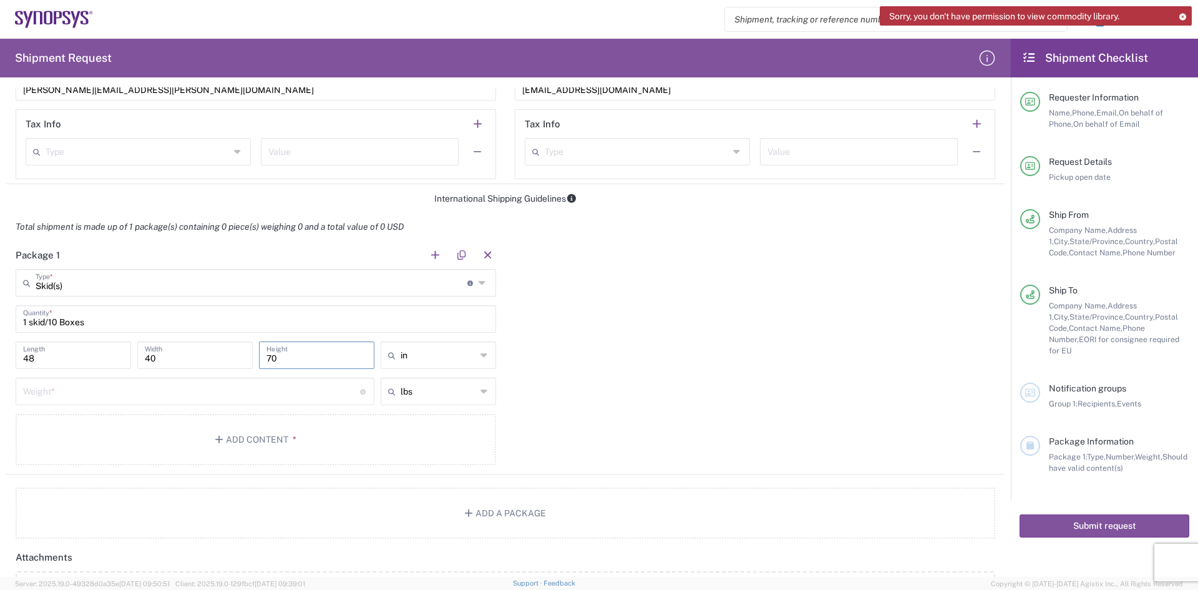
type input "70"
click at [392, 361] on icon at bounding box center [394, 355] width 12 height 20
click at [596, 430] on div "Package 1 Skid(s) Type * Material used to package goods Bale(s) Basket(s) Bolt(…" at bounding box center [505, 357] width 999 height 233
type input "in"
click at [170, 381] on input "number" at bounding box center [191, 390] width 337 height 22
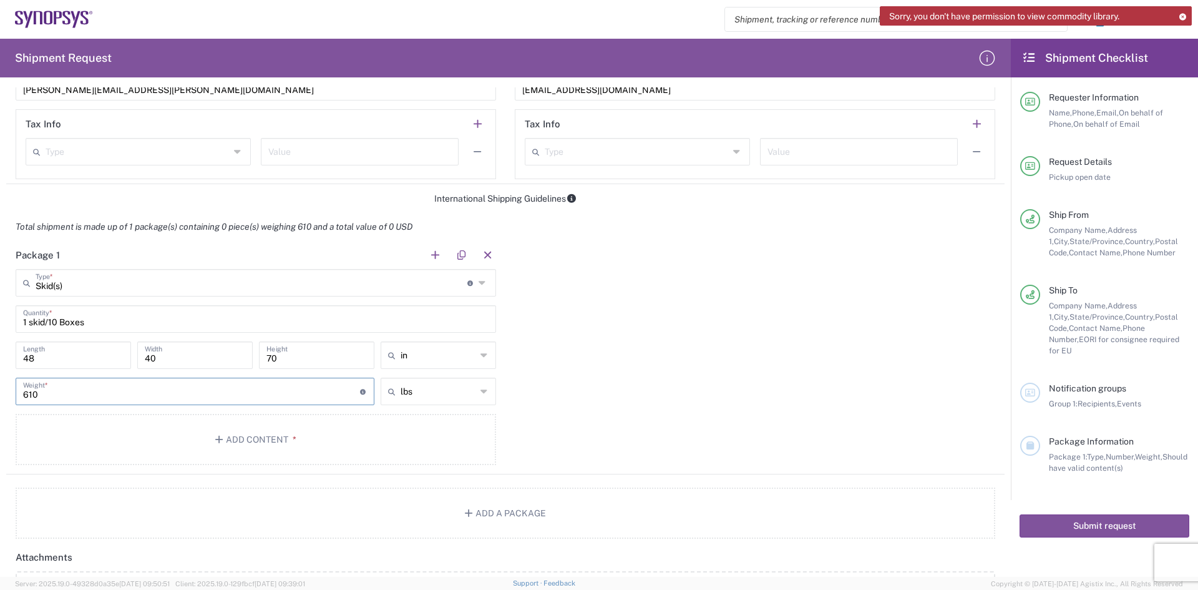
type input "610"
click at [942, 408] on div "Package 1 Skid(s) Type * Material used to package goods Bale(s) Basket(s) Bolt(…" at bounding box center [505, 357] width 999 height 233
click at [263, 433] on button "Add Content *" at bounding box center [256, 439] width 481 height 51
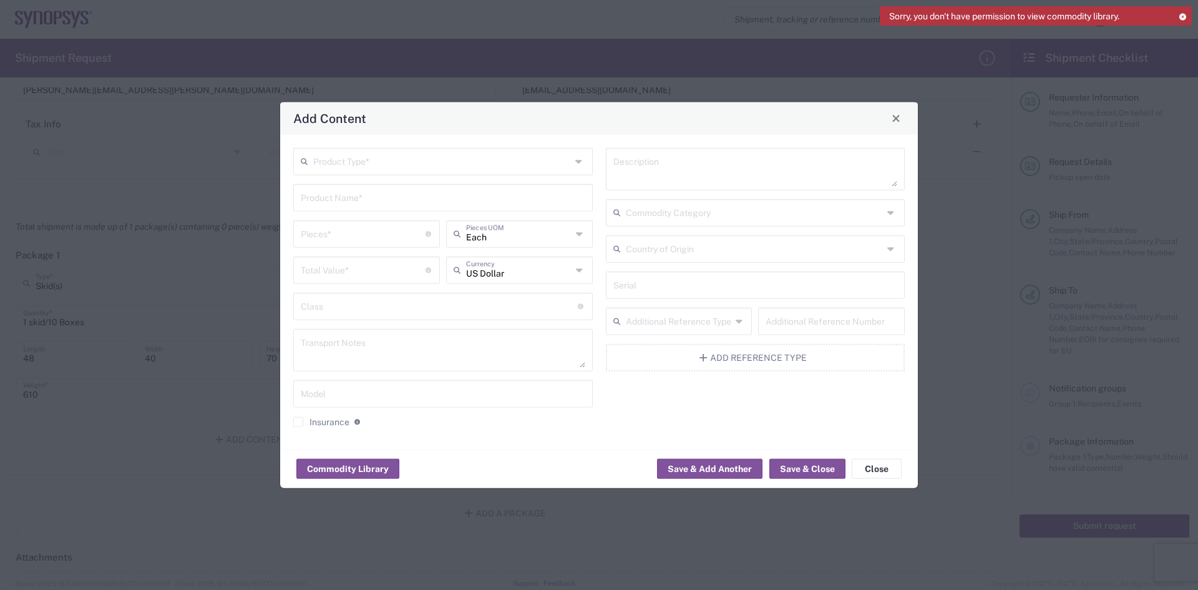
click at [344, 166] on input "text" at bounding box center [442, 160] width 258 height 22
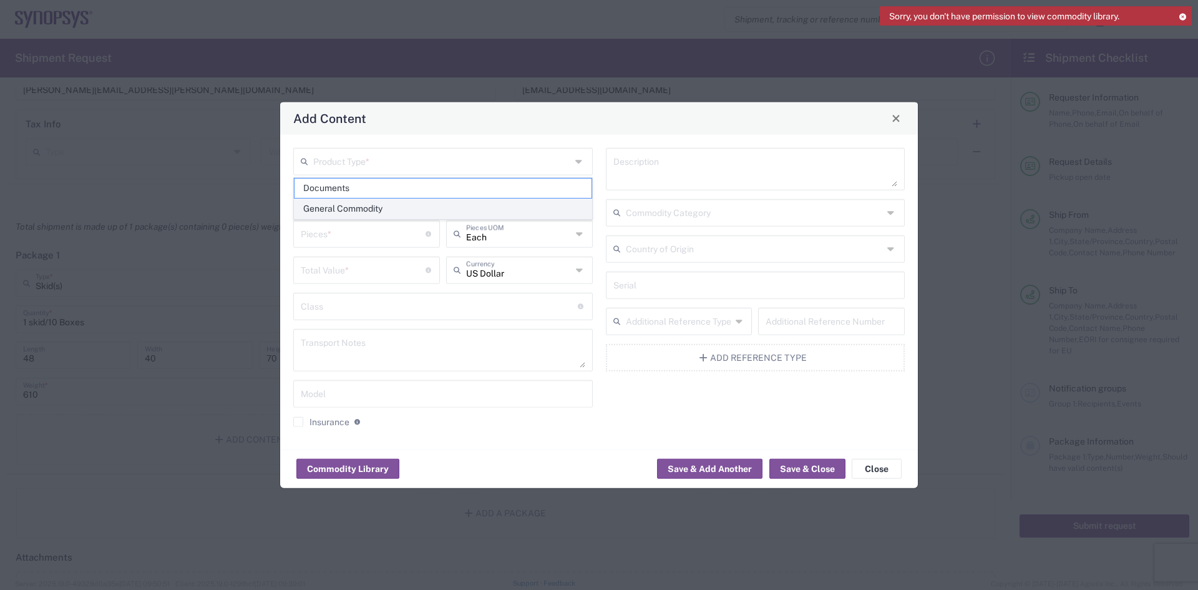
click at [347, 213] on span "General Commodity" at bounding box center [443, 208] width 297 height 19
type input "General Commodity"
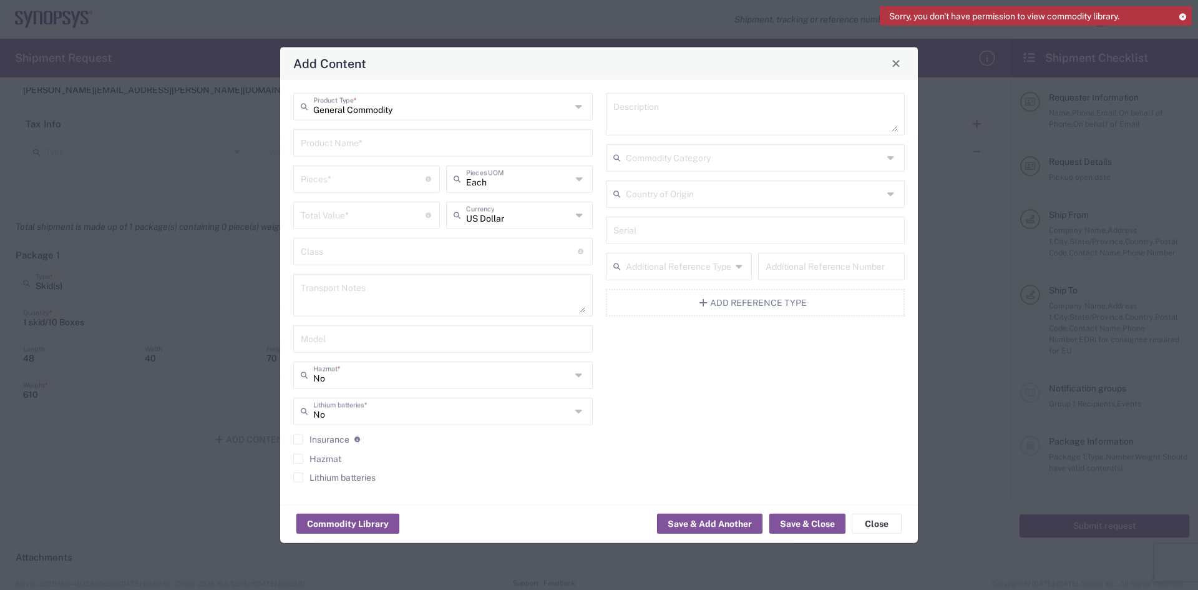
click at [345, 198] on div "Pieces * Number of pieces inside all the packages" at bounding box center [366, 183] width 153 height 36
drag, startPoint x: 350, startPoint y: 150, endPoint x: 347, endPoint y: 160, distance: 10.3
click at [350, 150] on input "text" at bounding box center [443, 141] width 285 height 22
click at [345, 187] on input "number" at bounding box center [363, 178] width 125 height 22
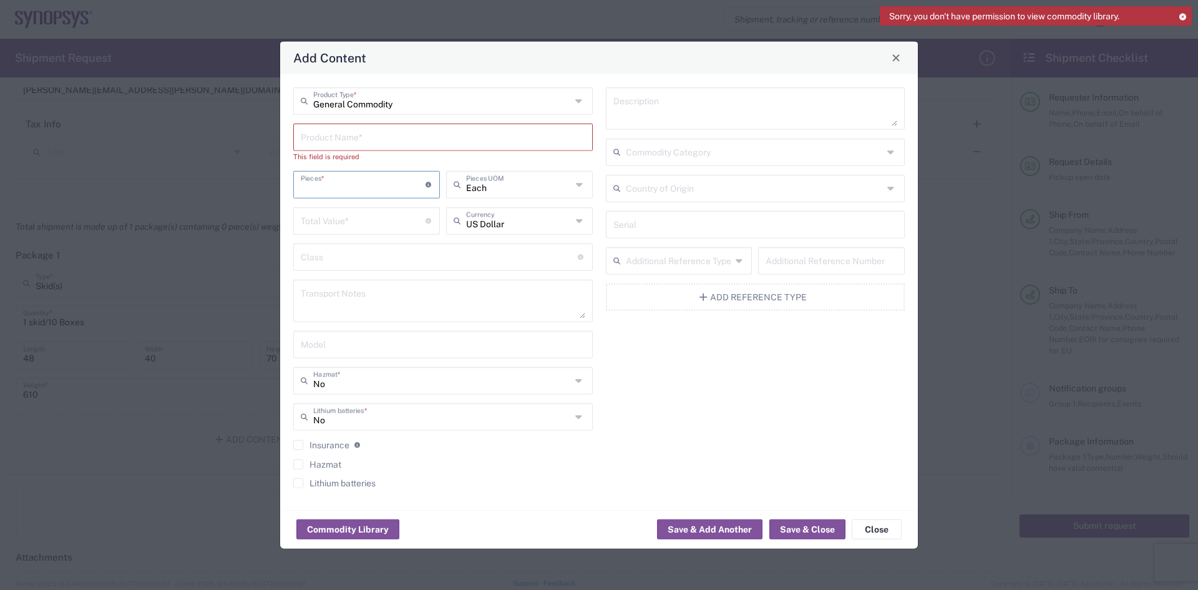
drag, startPoint x: 349, startPoint y: 221, endPoint x: 342, endPoint y: 218, distance: 7.5
click at [350, 221] on input "number" at bounding box center [363, 219] width 125 height 22
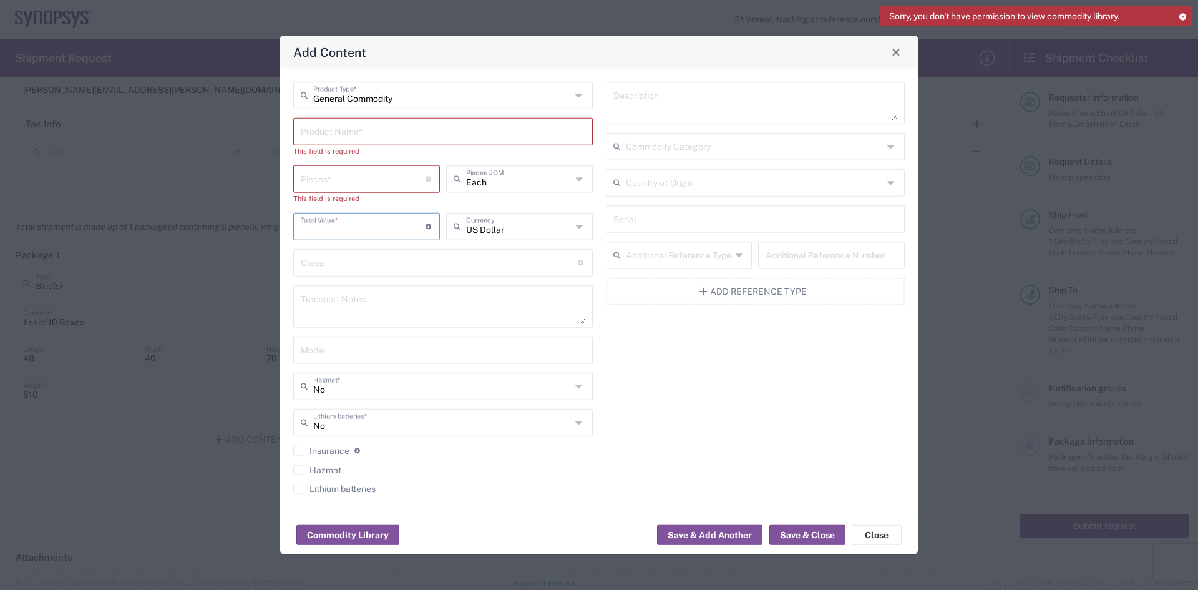
click at [345, 184] on div "Pieces * Number of pieces inside all the packages" at bounding box center [366, 178] width 147 height 27
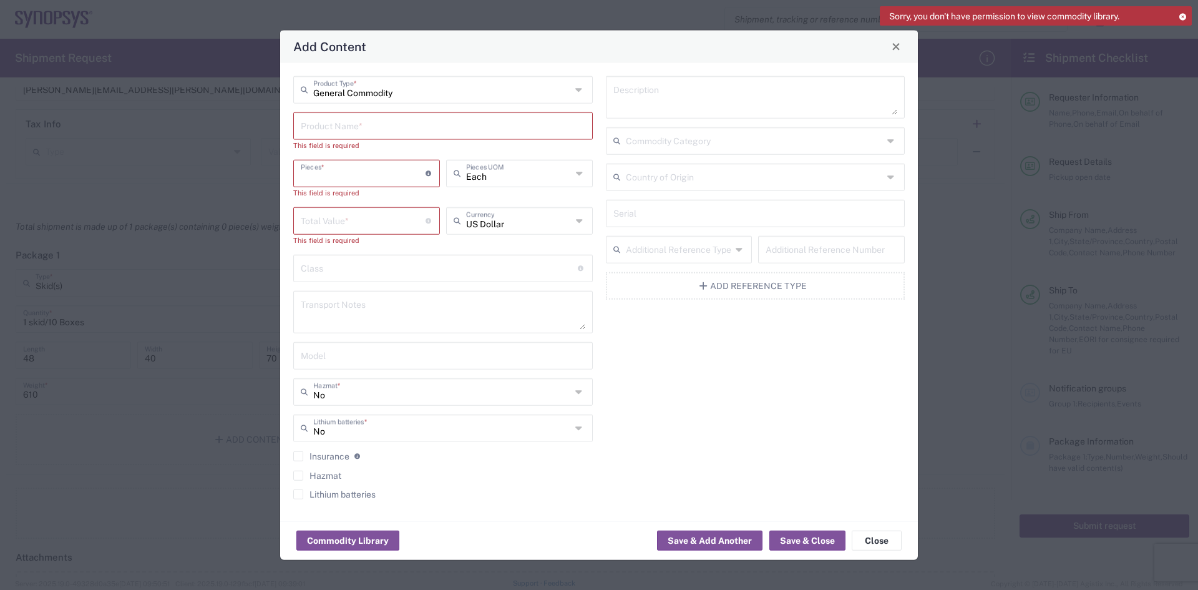
click at [353, 217] on input "number" at bounding box center [363, 219] width 125 height 22
drag, startPoint x: 348, startPoint y: 169, endPoint x: 347, endPoint y: 175, distance: 6.3
click at [347, 173] on input "number" at bounding box center [363, 172] width 125 height 22
click at [345, 188] on div "This field is required" at bounding box center [366, 192] width 147 height 11
click at [345, 180] on input "number" at bounding box center [363, 172] width 125 height 22
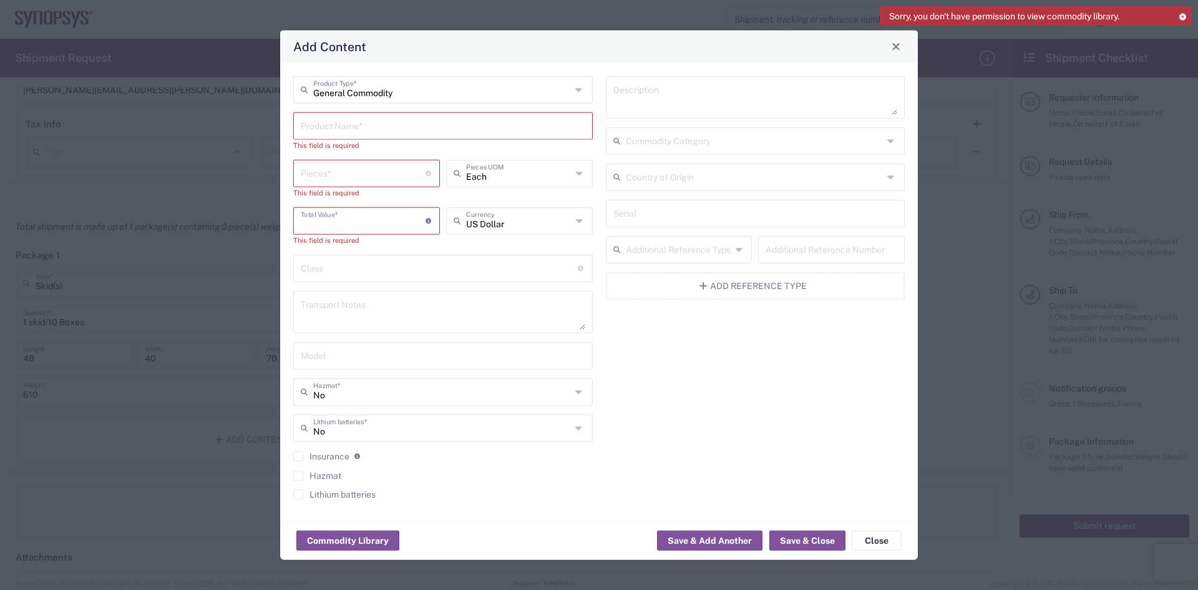
click at [346, 215] on input "number" at bounding box center [363, 219] width 125 height 22
click at [348, 177] on input "number" at bounding box center [363, 172] width 125 height 22
click at [355, 227] on input "number" at bounding box center [363, 219] width 125 height 22
drag, startPoint x: 358, startPoint y: 182, endPoint x: 360, endPoint y: 190, distance: 8.8
click at [358, 183] on input "number" at bounding box center [363, 172] width 125 height 22
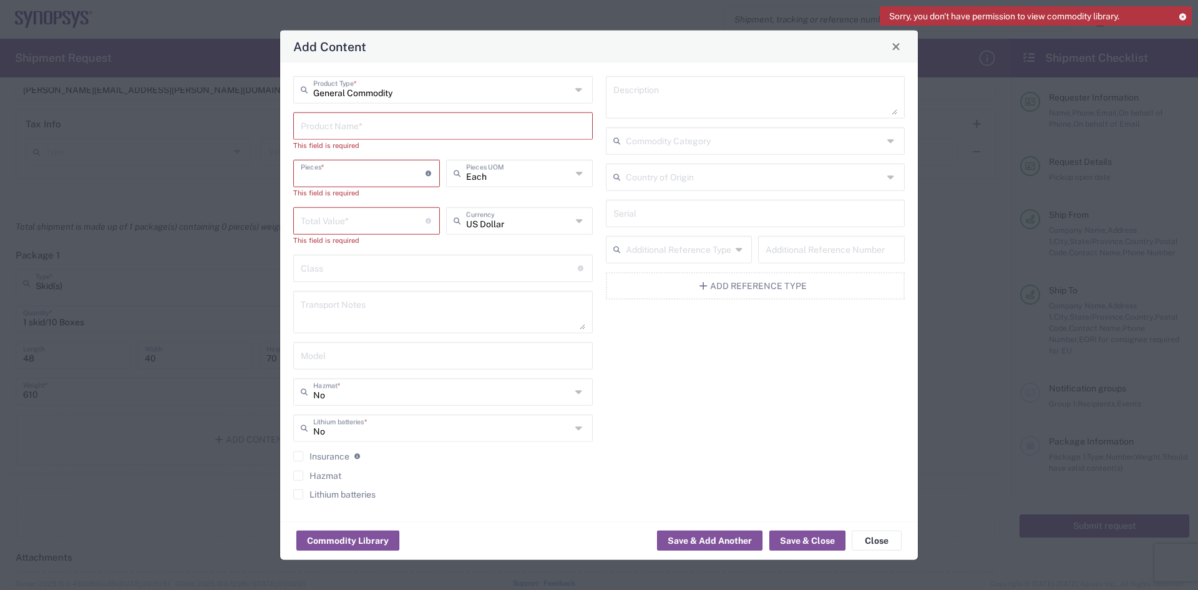
click at [372, 227] on input "number" at bounding box center [363, 219] width 125 height 22
drag, startPoint x: 371, startPoint y: 172, endPoint x: 399, endPoint y: 256, distance: 88.2
click at [371, 179] on input "number" at bounding box center [363, 172] width 125 height 22
click at [897, 536] on button "Close" at bounding box center [877, 541] width 50 height 20
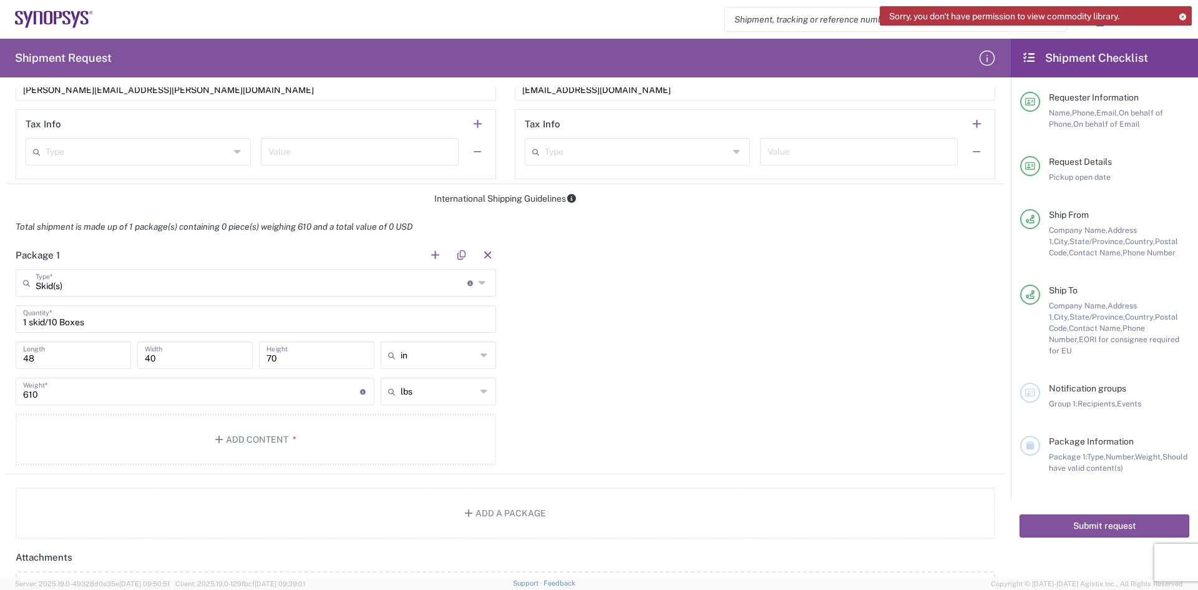
drag, startPoint x: 756, startPoint y: 226, endPoint x: 767, endPoint y: 222, distance: 11.8
click at [756, 226] on div "Total shipment is made up of 1 package(s) containing 0 piece(s) weighing 610 an…" at bounding box center [506, 227] width 1012 height 28
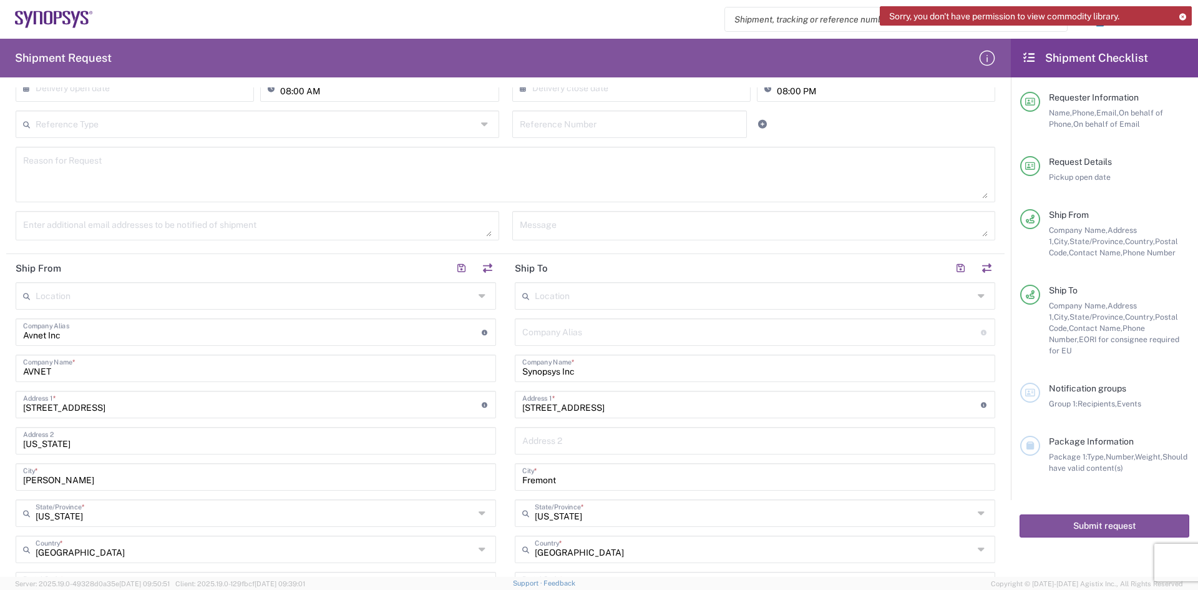
scroll to position [179, 0]
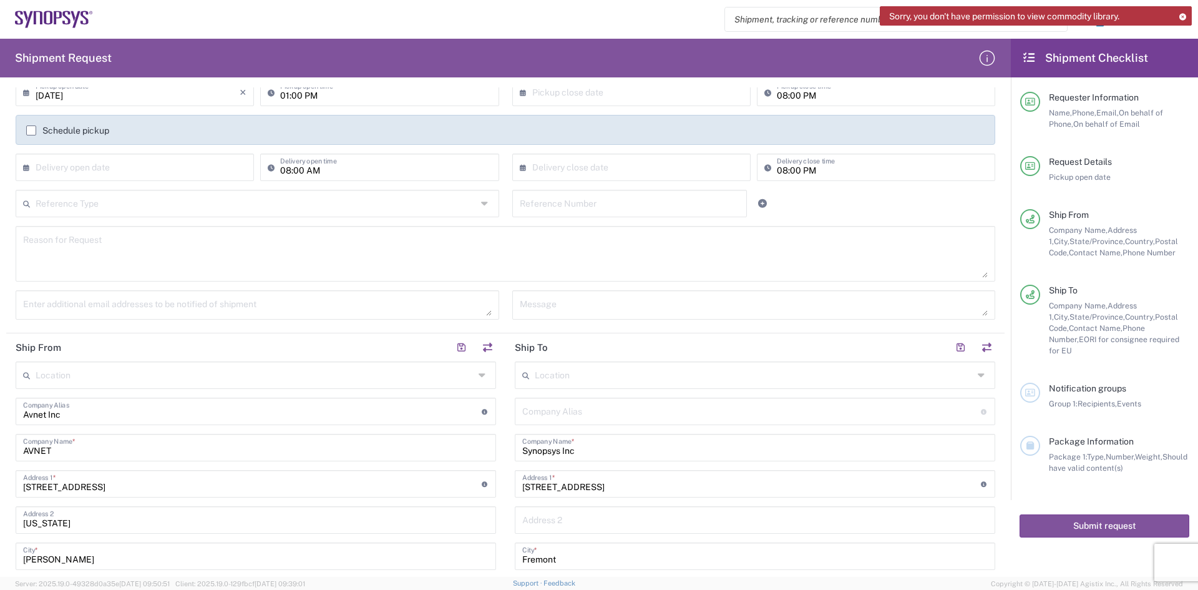
click at [1184, 14] on icon at bounding box center [1182, 16] width 9 height 7
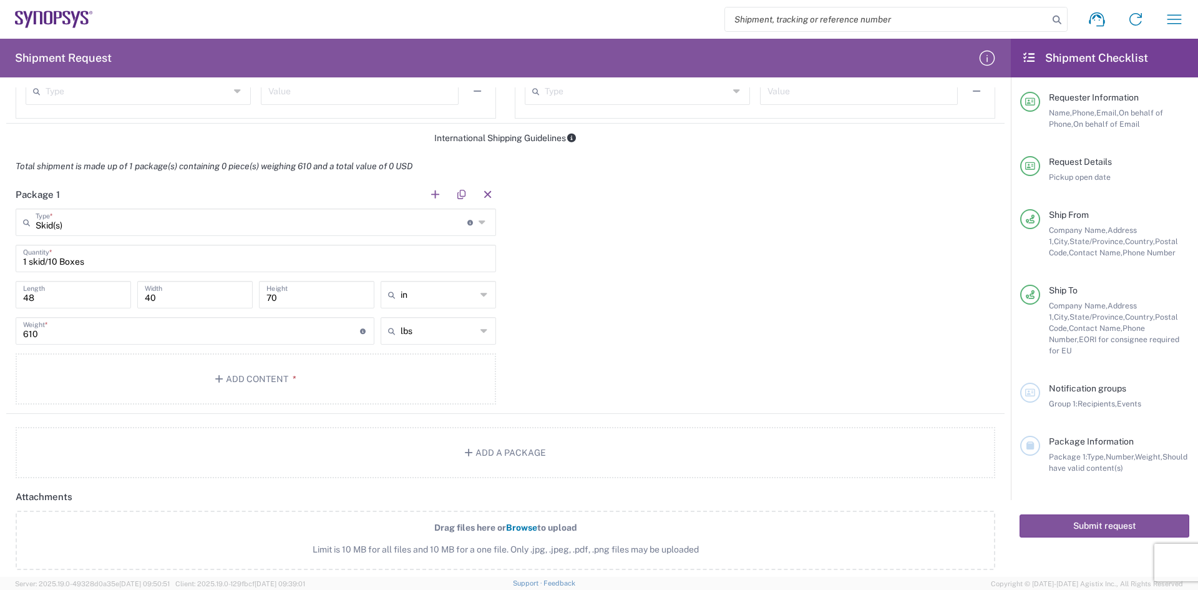
scroll to position [931, 0]
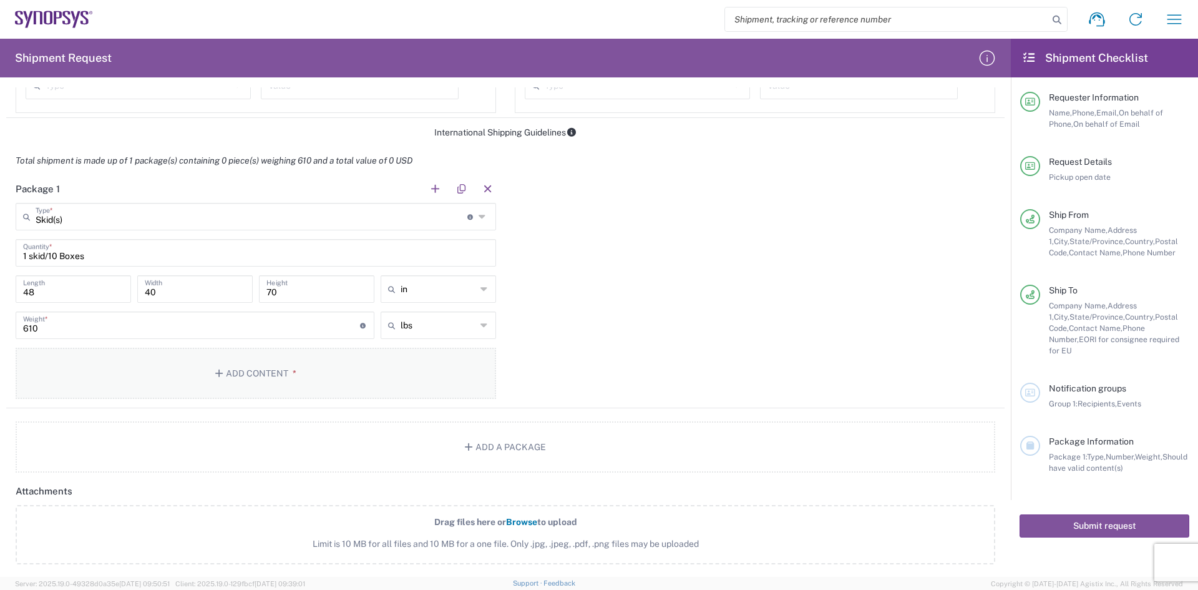
click at [228, 376] on button "Add Content *" at bounding box center [256, 373] width 481 height 51
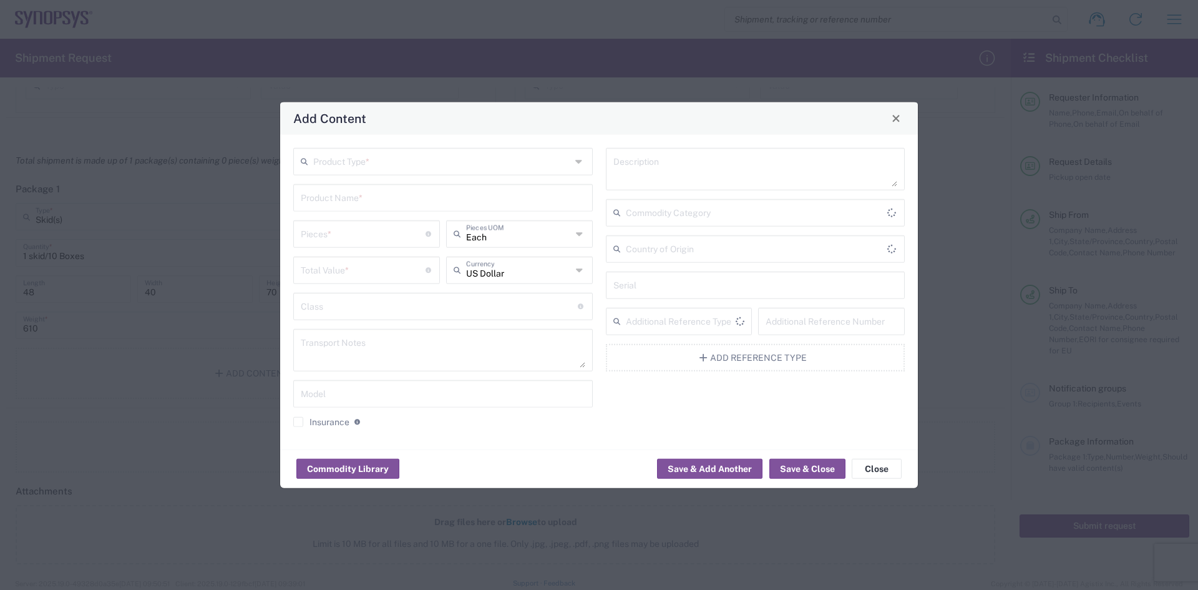
click at [324, 239] on input "number" at bounding box center [363, 233] width 125 height 22
click at [335, 283] on div "Total Value * Total value of all the pieces" at bounding box center [366, 274] width 153 height 36
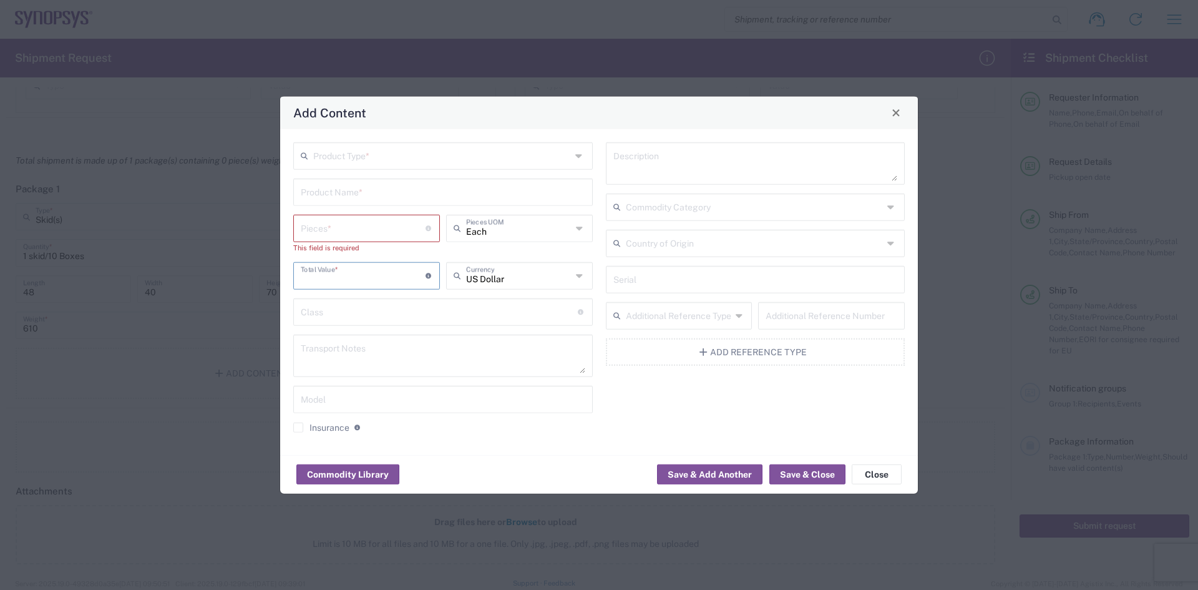
click at [332, 275] on input "number" at bounding box center [363, 274] width 125 height 22
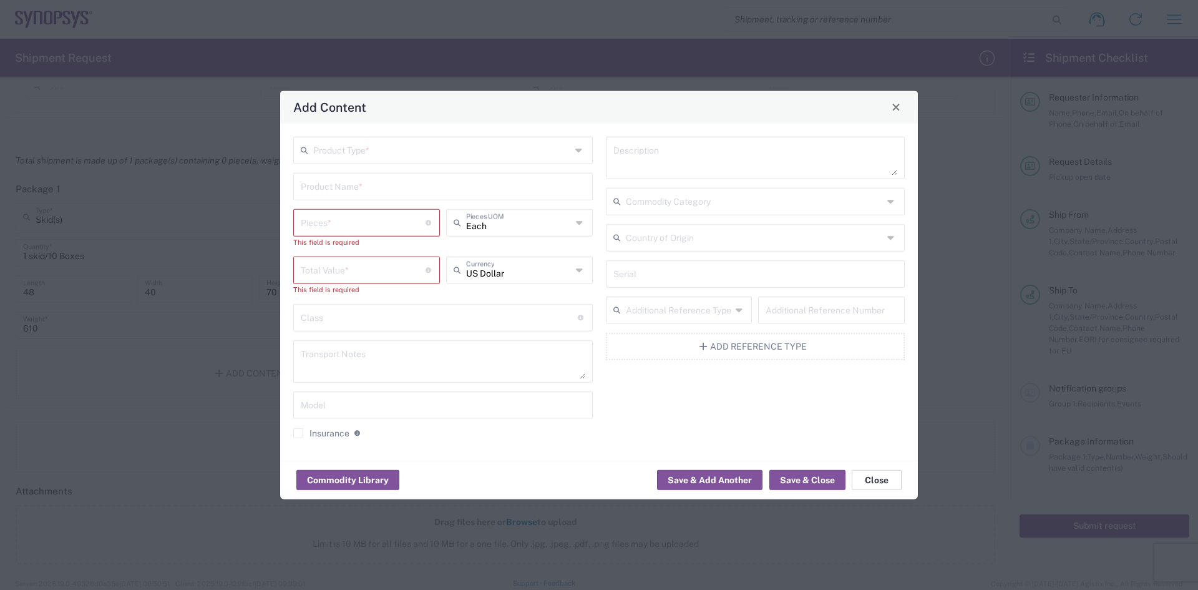
click at [897, 482] on button "Close" at bounding box center [877, 480] width 50 height 20
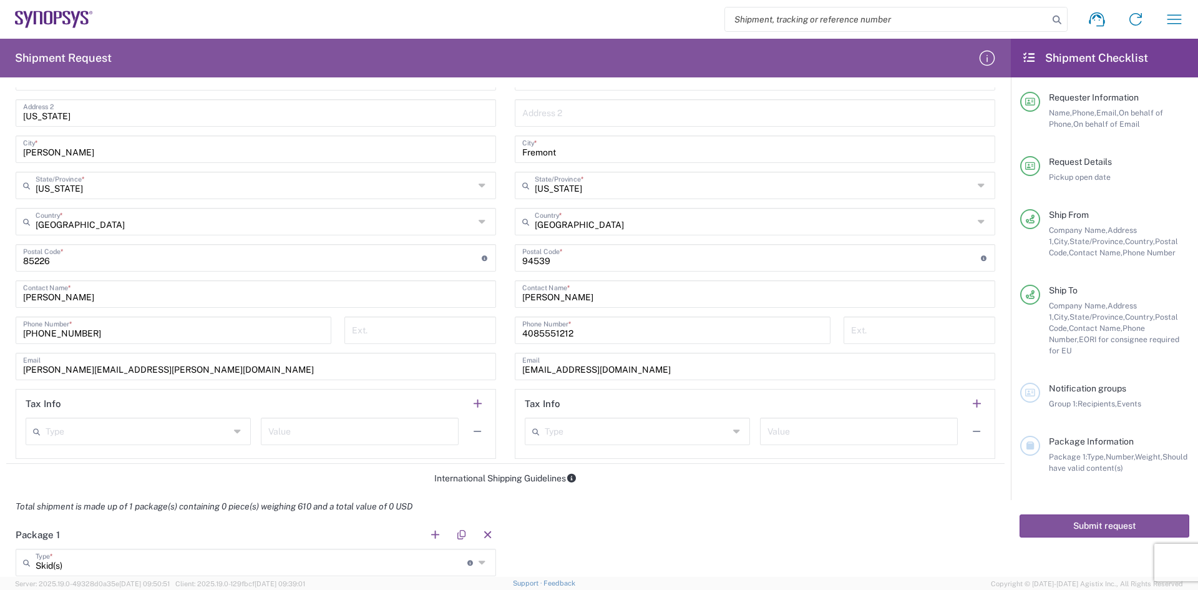
scroll to position [557, 0]
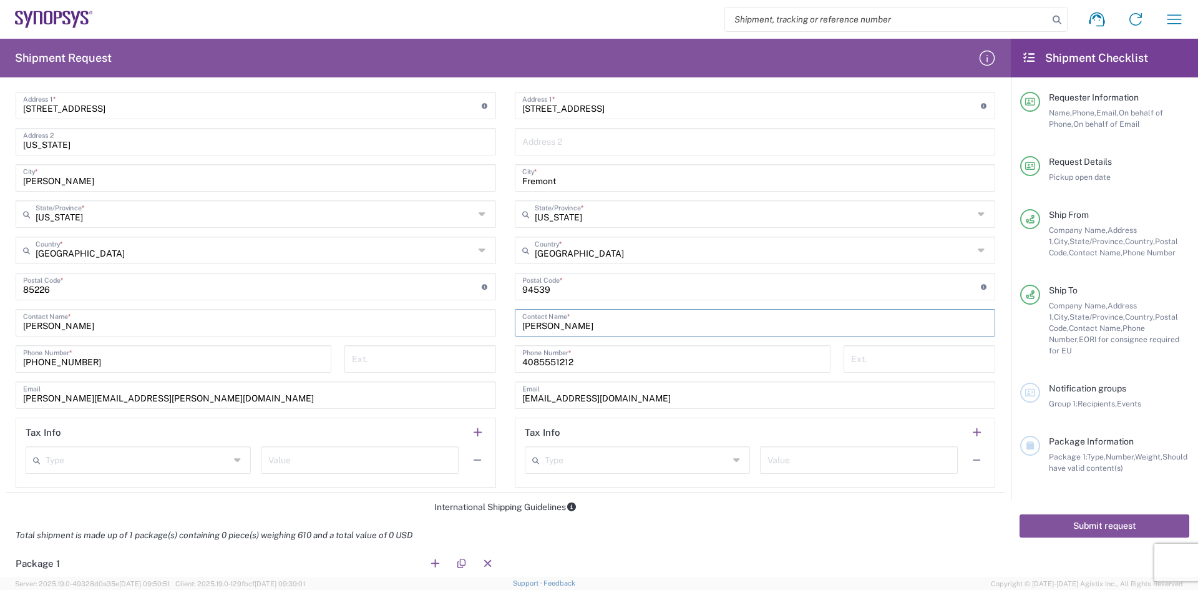
click at [555, 323] on input "[PERSON_NAME]" at bounding box center [755, 322] width 466 height 22
click at [556, 323] on input "[PERSON_NAME]" at bounding box center [755, 322] width 466 height 22
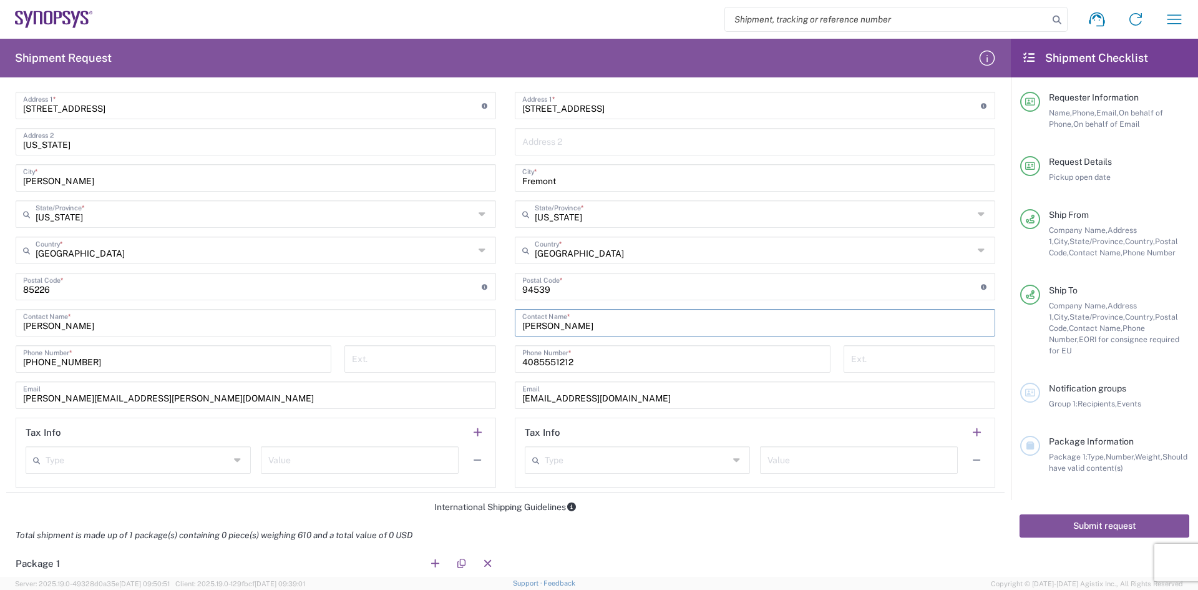
paste input "[PERSON_NAME] Phone - (650) 584-5000 ext. 56844"
click at [619, 328] on input "[PERSON_NAME] Phone - (650) 584-5000 ext. 56844" at bounding box center [755, 322] width 466 height 22
click at [626, 326] on input "[PERSON_NAME] Phone - (650) 584-5000 ext. 56844" at bounding box center [755, 322] width 466 height 22
drag, startPoint x: 595, startPoint y: 323, endPoint x: 660, endPoint y: 328, distance: 65.1
click at [669, 329] on input "[PERSON_NAME] Phone - (650) 584-5000 ext. 56844" at bounding box center [755, 322] width 466 height 22
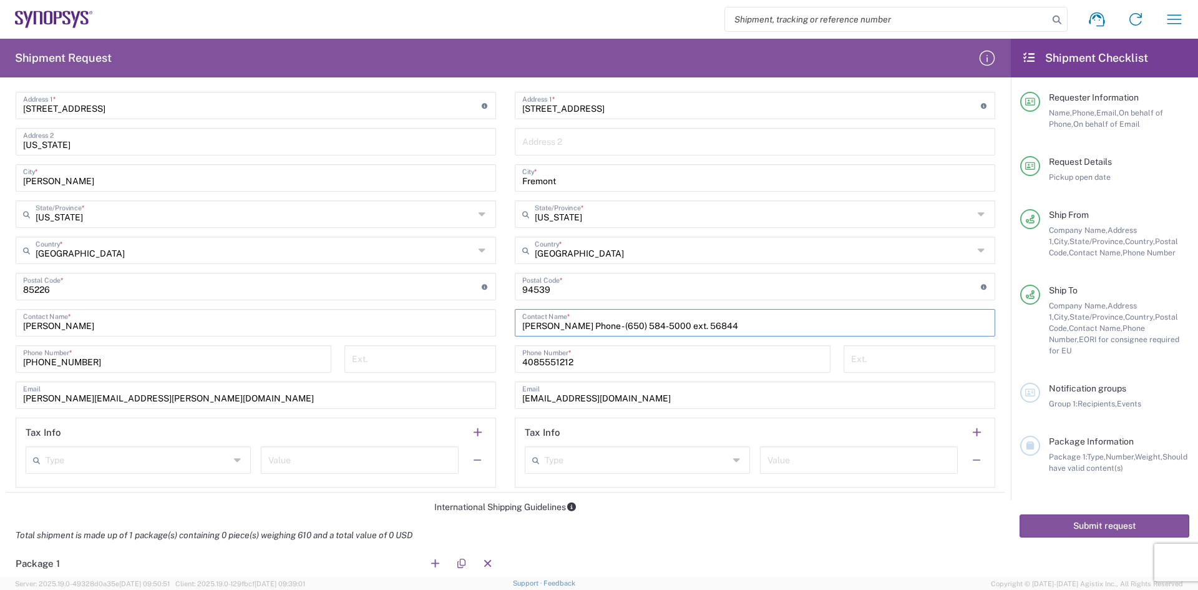
click at [660, 328] on input "[PERSON_NAME] Phone - (650) 584-5000 ext. 56844" at bounding box center [755, 322] width 466 height 22
drag, startPoint x: 628, startPoint y: 328, endPoint x: 648, endPoint y: 328, distance: 20.6
click at [659, 328] on input "[PERSON_NAME] Phone - (650) 584-5000 ext. 56844" at bounding box center [755, 322] width 466 height 22
click at [628, 328] on input "[PERSON_NAME] Phone - (650) 584-5000 ext. 56844" at bounding box center [755, 322] width 466 height 22
drag, startPoint x: 625, startPoint y: 326, endPoint x: 691, endPoint y: 329, distance: 66.2
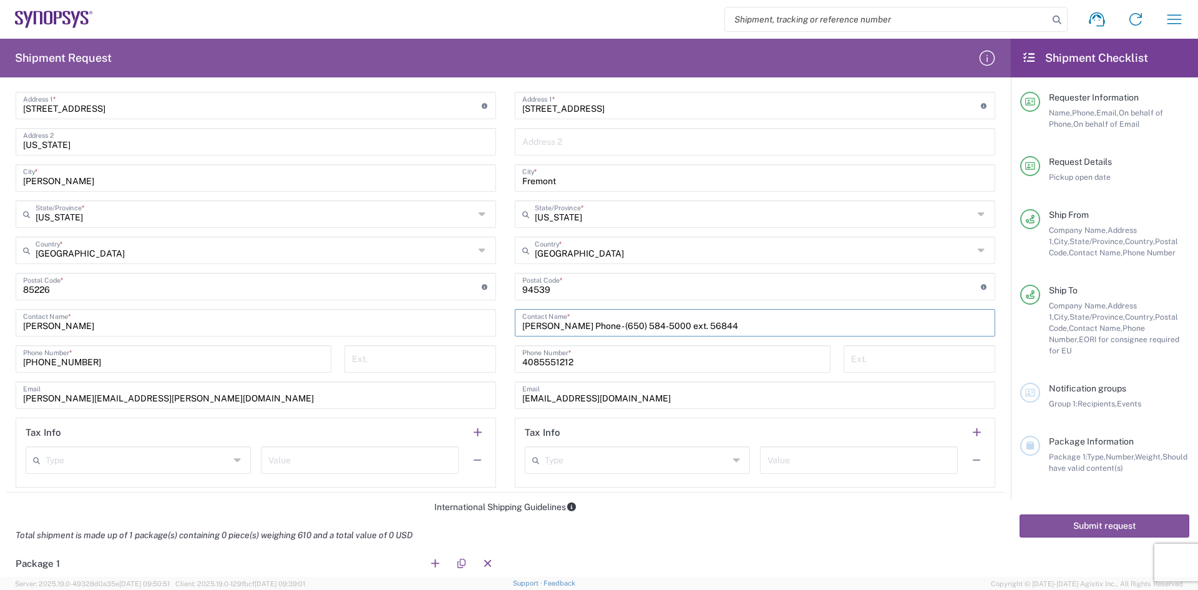
click at [691, 329] on input "[PERSON_NAME] Phone - (650) 584-5000 ext. 56844" at bounding box center [755, 322] width 466 height 22
type input "[PERSON_NAME] Phone - (650) 584-5000 ext. 56844"
click at [572, 359] on input "4085551212" at bounding box center [672, 358] width 301 height 22
paste input "[PHONE_NUMBER]"
click at [601, 400] on input "[EMAIL_ADDRESS][DOMAIN_NAME]" at bounding box center [755, 394] width 466 height 22
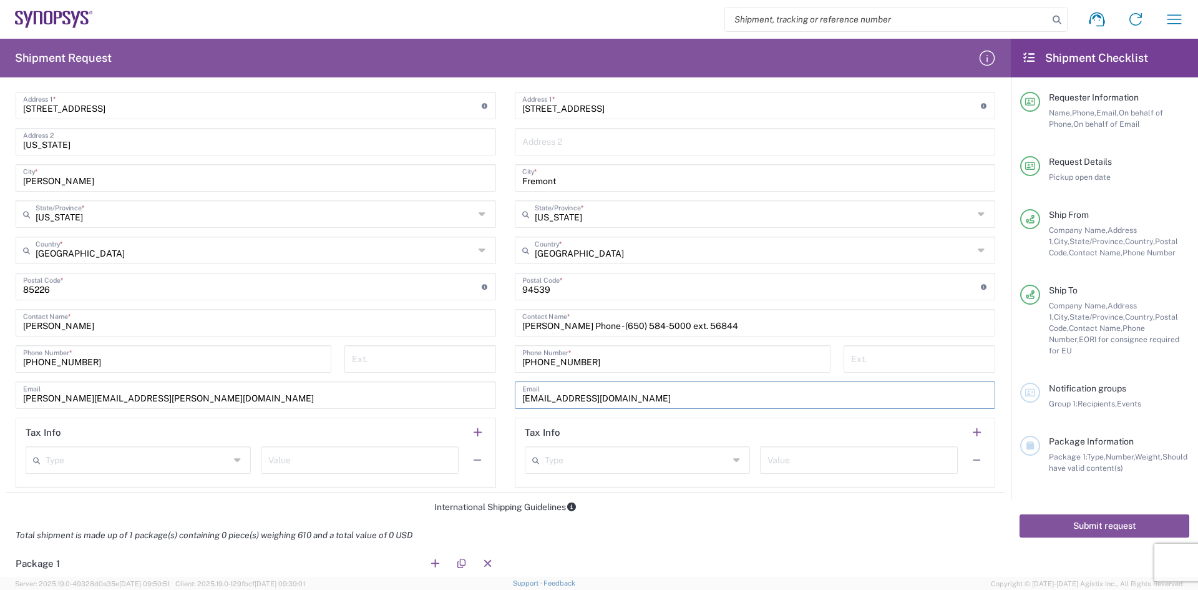
click at [638, 364] on input "[PHONE_NUMBER]" at bounding box center [672, 358] width 301 height 22
drag, startPoint x: 692, startPoint y: 329, endPoint x: 792, endPoint y: 335, distance: 100.1
click at [792, 335] on div "[PERSON_NAME] Phone - (650) 584-5000 ext. 56844 Contact Name *" at bounding box center [755, 322] width 481 height 27
click at [620, 363] on input "[PHONE_NUMBER]" at bounding box center [672, 358] width 301 height 22
paste input "ext. 56844"
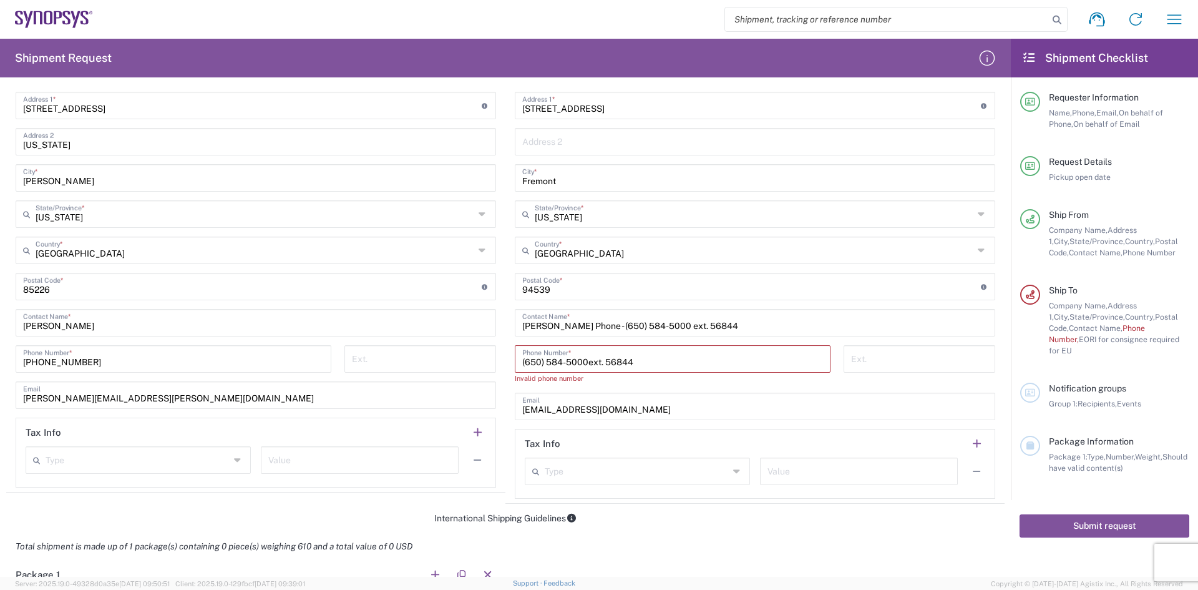
click at [582, 360] on input "(650) 584-5000ext. 56844" at bounding box center [672, 358] width 301 height 22
click at [690, 363] on input "(650) 584-5000 ext. 56844" at bounding box center [672, 358] width 301 height 22
click at [625, 361] on input "(650) 584-5000 ext. 56844" at bounding box center [672, 358] width 301 height 22
type input "(650) 584-5000 ext. 56844"
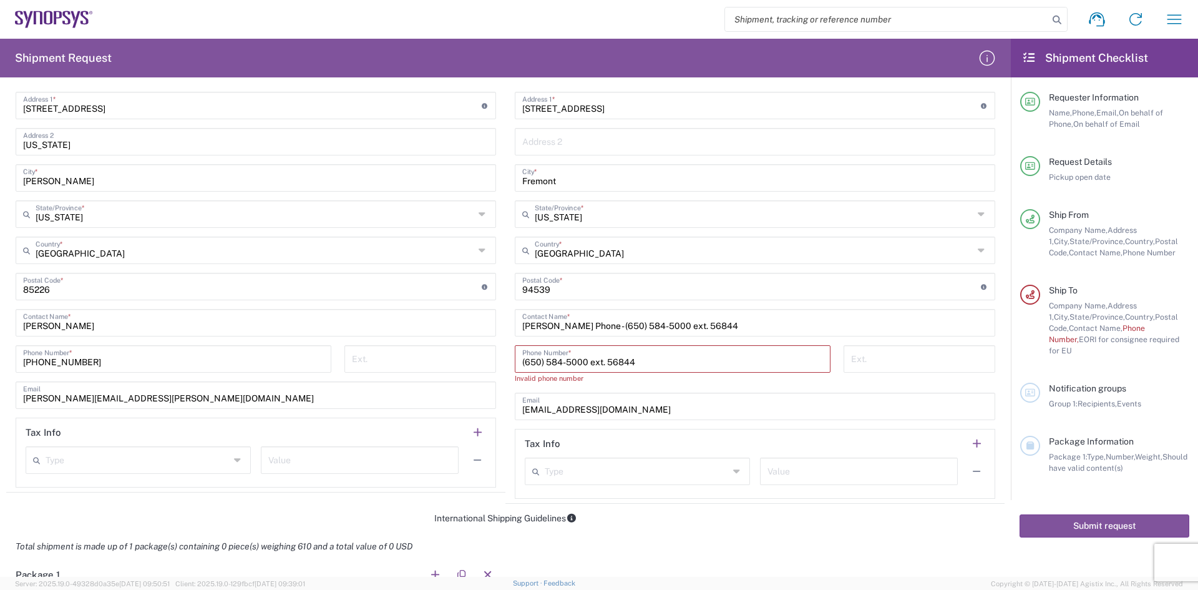
click at [851, 368] on input "tel" at bounding box center [919, 358] width 137 height 22
paste input "56844"
type input "56844"
click at [647, 363] on input "(650) 584-5000 ext. 56844" at bounding box center [672, 358] width 301 height 22
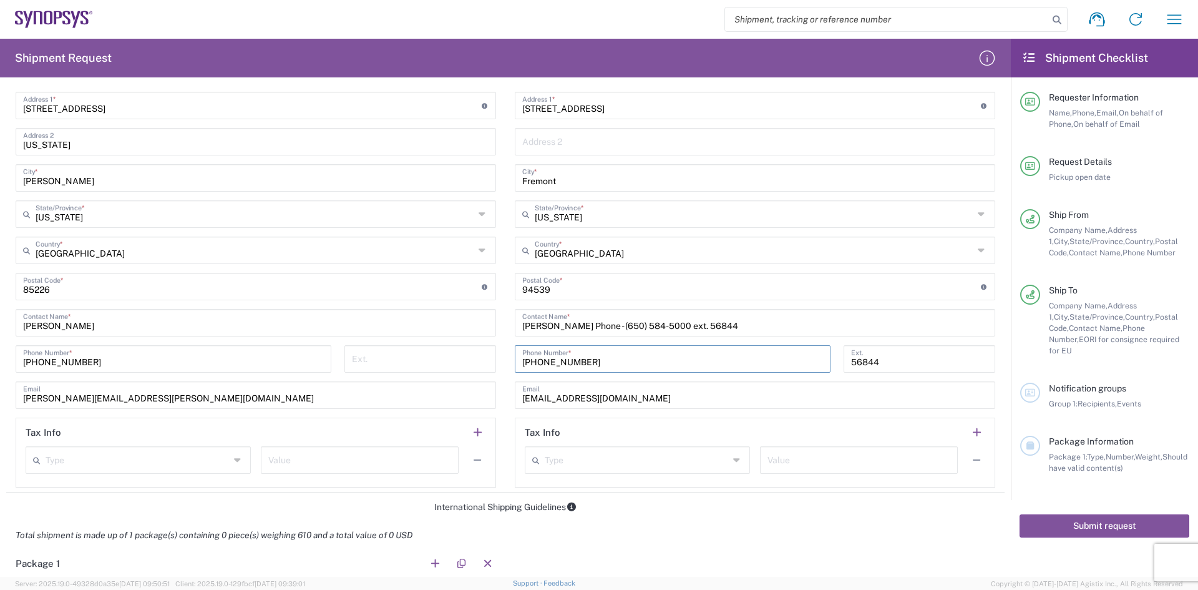
type input "[PHONE_NUMBER]"
click at [643, 399] on input "[EMAIL_ADDRESS][DOMAIN_NAME]" at bounding box center [755, 394] width 466 height 22
drag, startPoint x: 650, startPoint y: 400, endPoint x: 643, endPoint y: 401, distance: 6.4
click at [643, 401] on input "[EMAIL_ADDRESS][DOMAIN_NAME]" at bounding box center [755, 394] width 466 height 22
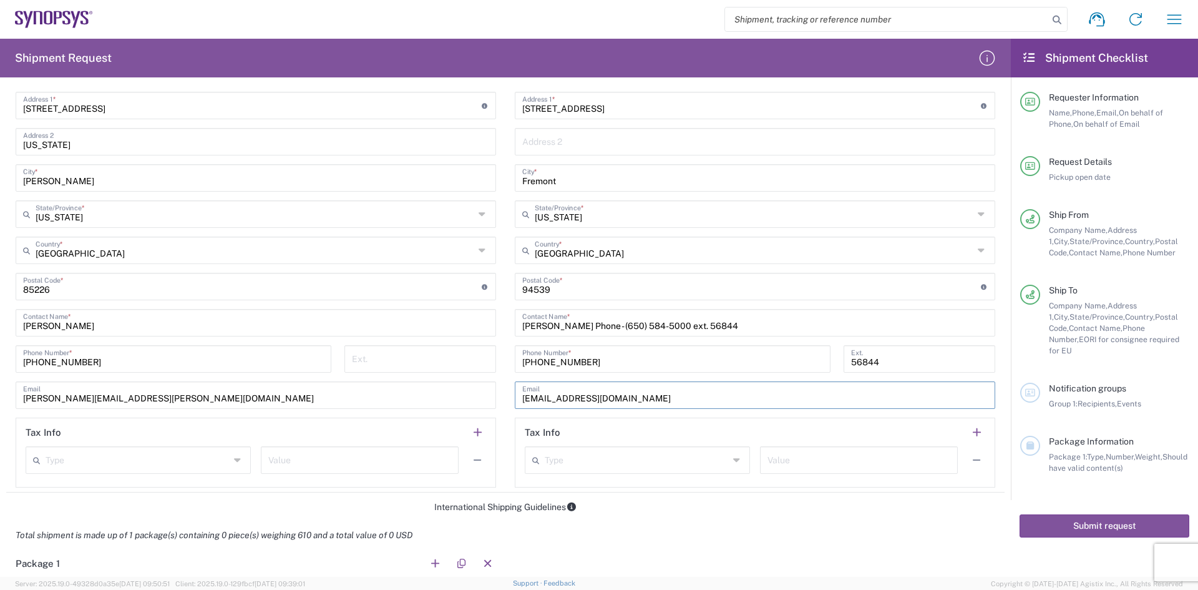
drag, startPoint x: 643, startPoint y: 404, endPoint x: 514, endPoint y: 391, distance: 129.2
click at [522, 391] on input "[EMAIL_ADDRESS][DOMAIN_NAME]" at bounding box center [755, 394] width 466 height 22
click at [677, 394] on input "[EMAIL_ADDRESS][DOMAIN_NAME]" at bounding box center [755, 394] width 466 height 22
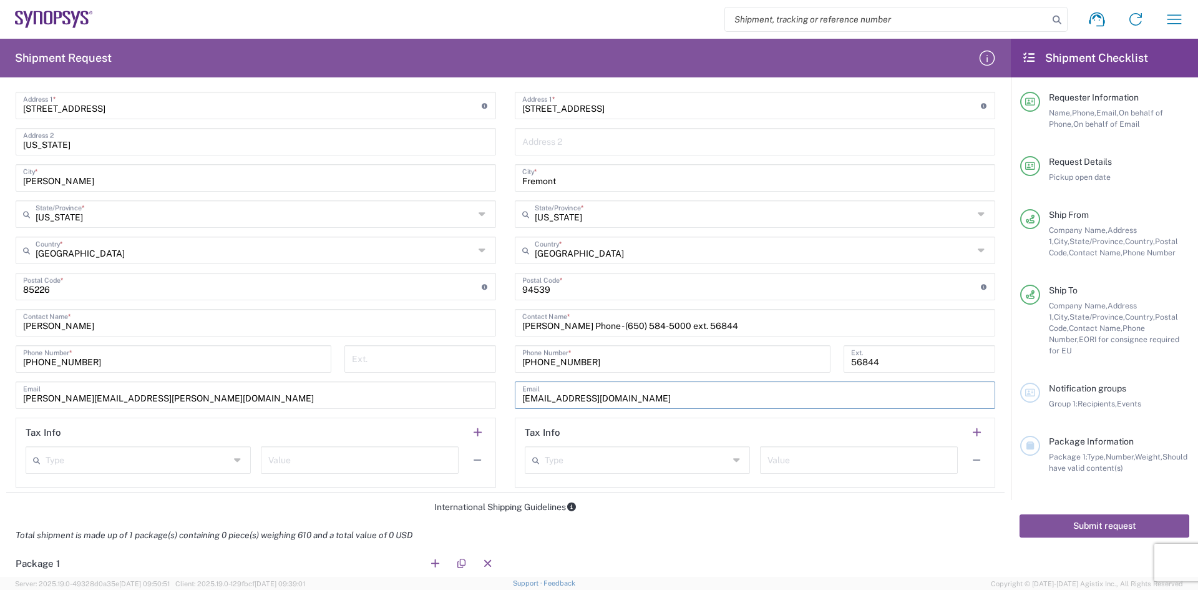
click at [677, 394] on input "[EMAIL_ADDRESS][DOMAIN_NAME]" at bounding box center [755, 394] width 466 height 22
drag, startPoint x: 745, startPoint y: 326, endPoint x: 622, endPoint y: 326, distance: 123.6
click at [622, 326] on input "[PERSON_NAME] Phone - (650) 584-5000 ext. 56844" at bounding box center [755, 322] width 466 height 22
type input "[PERSON_NAME]"
drag, startPoint x: 647, startPoint y: 401, endPoint x: 374, endPoint y: 379, distance: 273.0
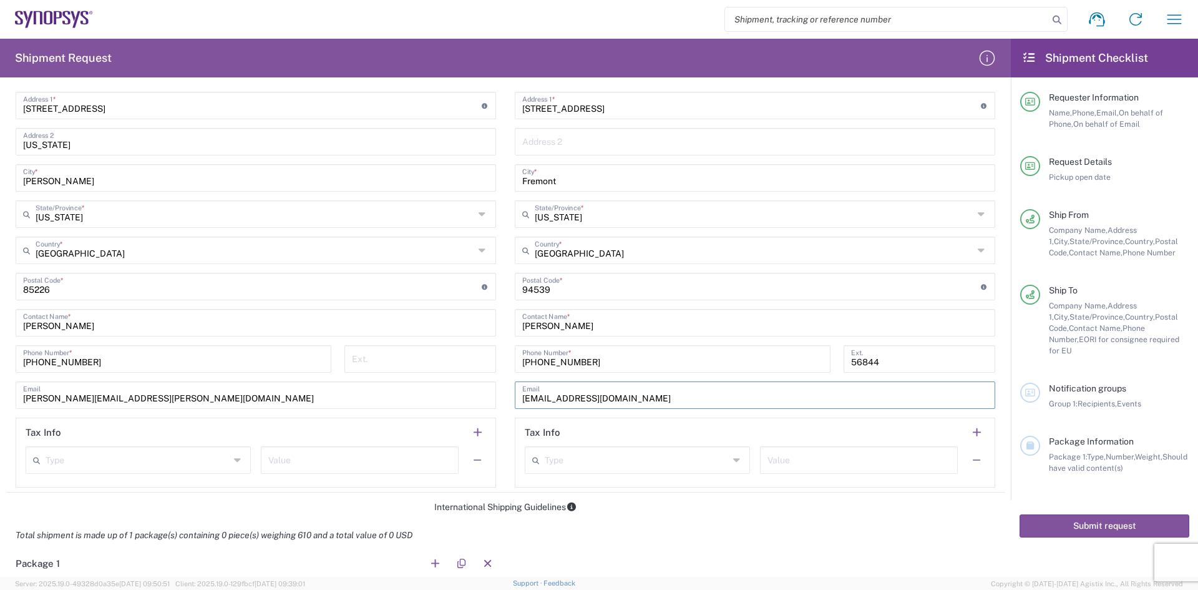
click at [346, 383] on div "Ship From Location [GEOGRAPHIC_DATA] DE04 Agrate Brianza IT01 [GEOGRAPHIC_DATA]…" at bounding box center [505, 223] width 999 height 537
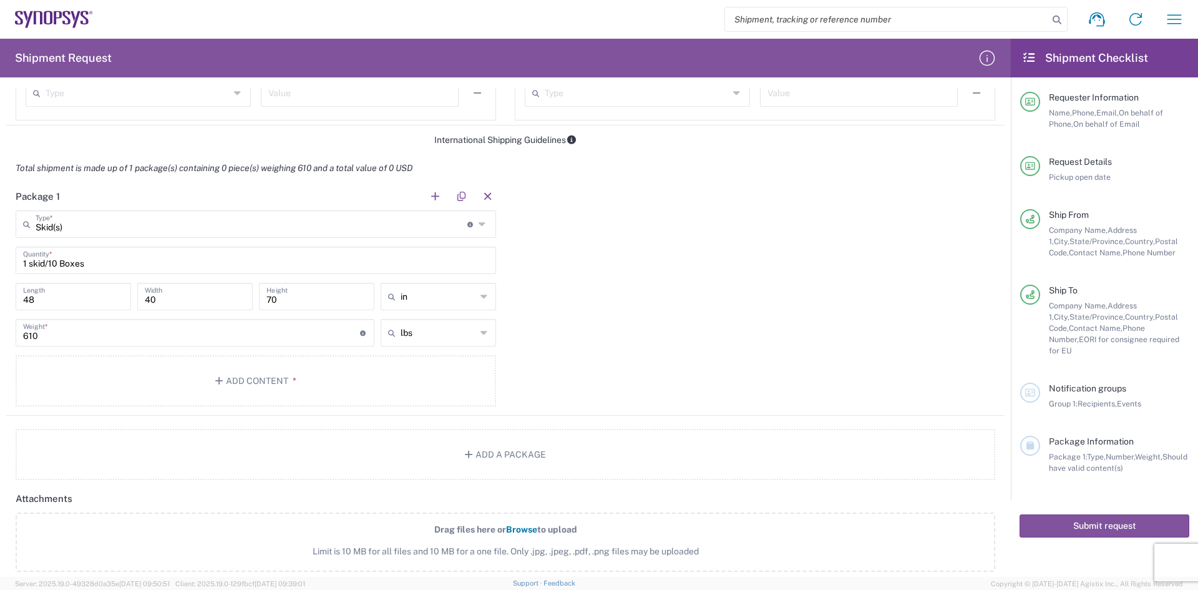
scroll to position [931, 0]
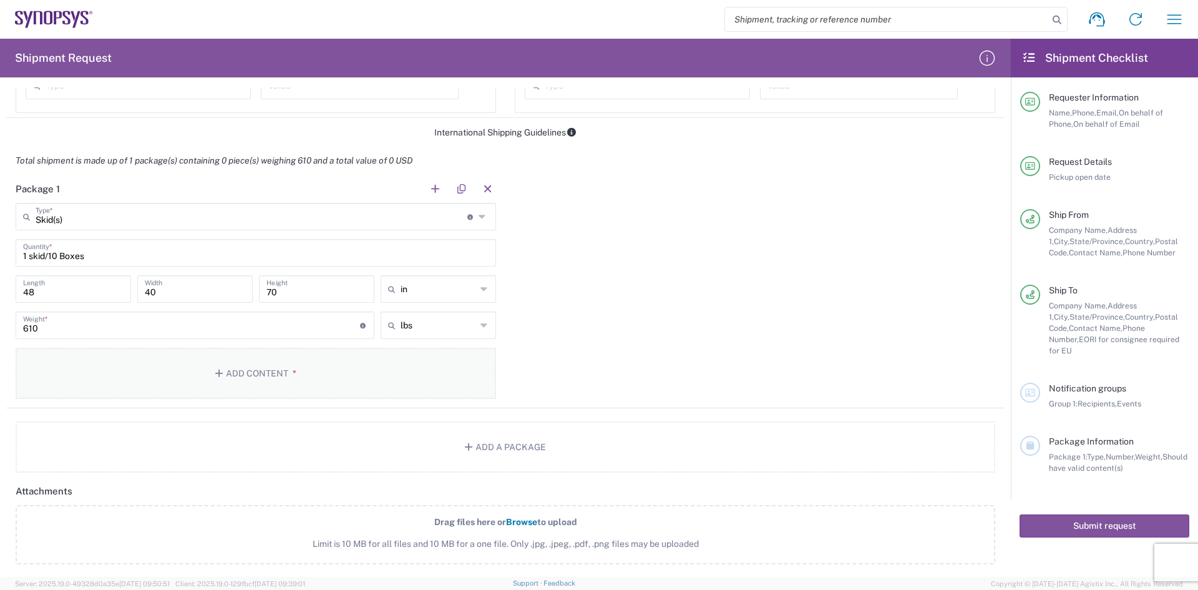
click at [230, 379] on button "Add Content *" at bounding box center [256, 373] width 481 height 51
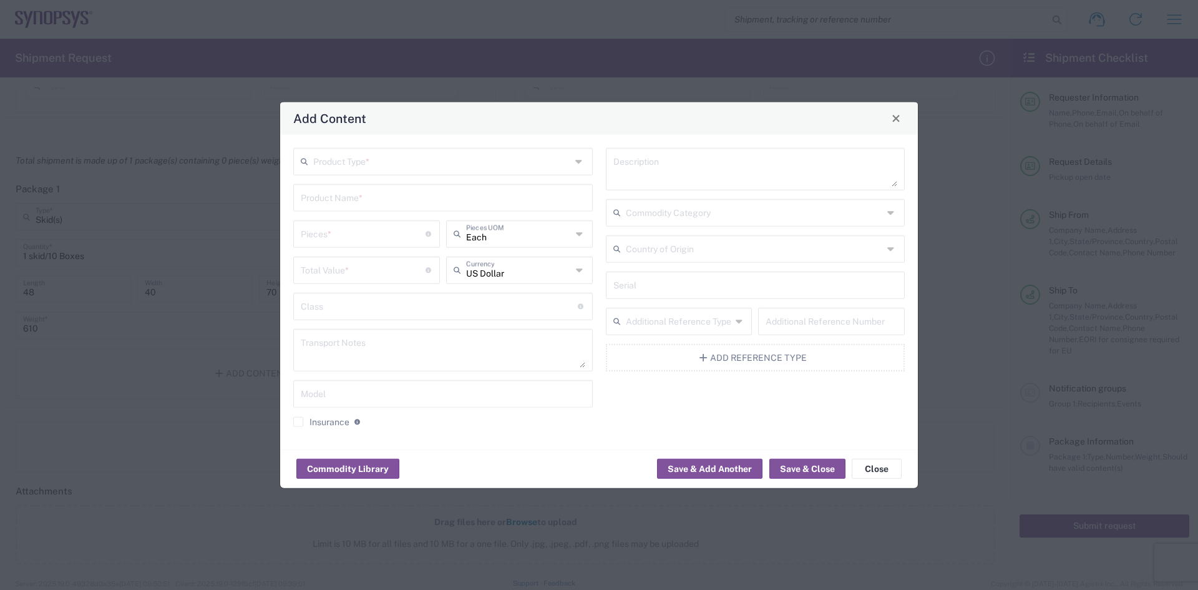
click at [331, 229] on input "number" at bounding box center [363, 233] width 125 height 22
drag, startPoint x: 339, startPoint y: 240, endPoint x: 162, endPoint y: 232, distance: 176.8
click at [162, 232] on div "Add Content Product Type * Product Name * 6515 Pieces * Number of pieces inside…" at bounding box center [599, 295] width 1198 height 590
type input "10"
click at [331, 276] on input "number" at bounding box center [363, 269] width 125 height 22
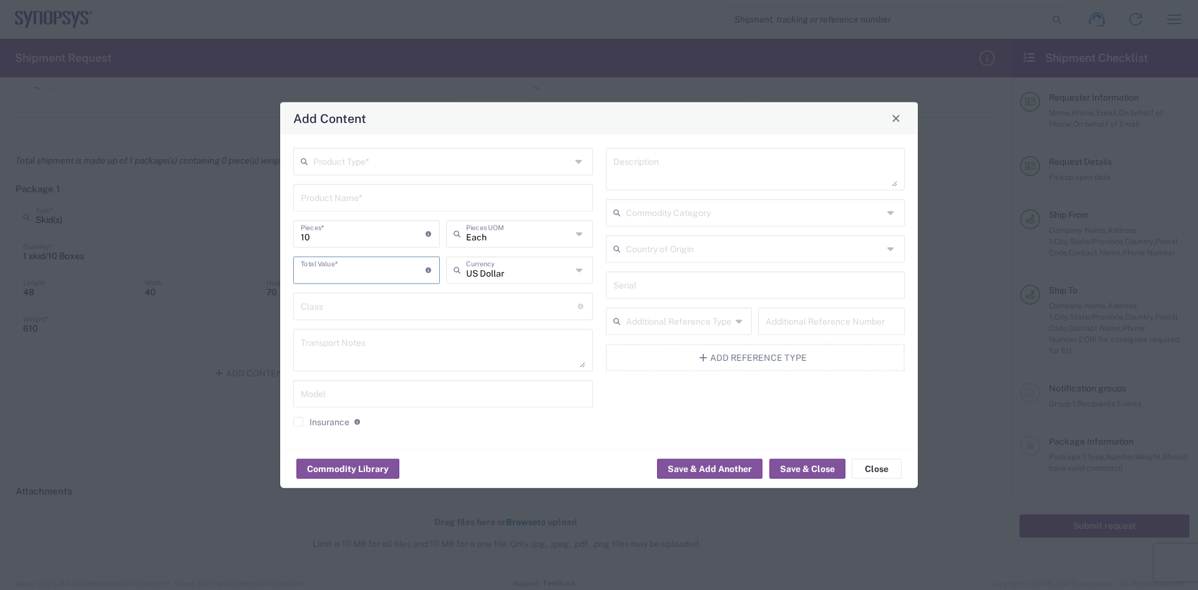
type input "5"
type input "6515.00"
click at [442, 190] on input "text" at bounding box center [443, 196] width 285 height 22
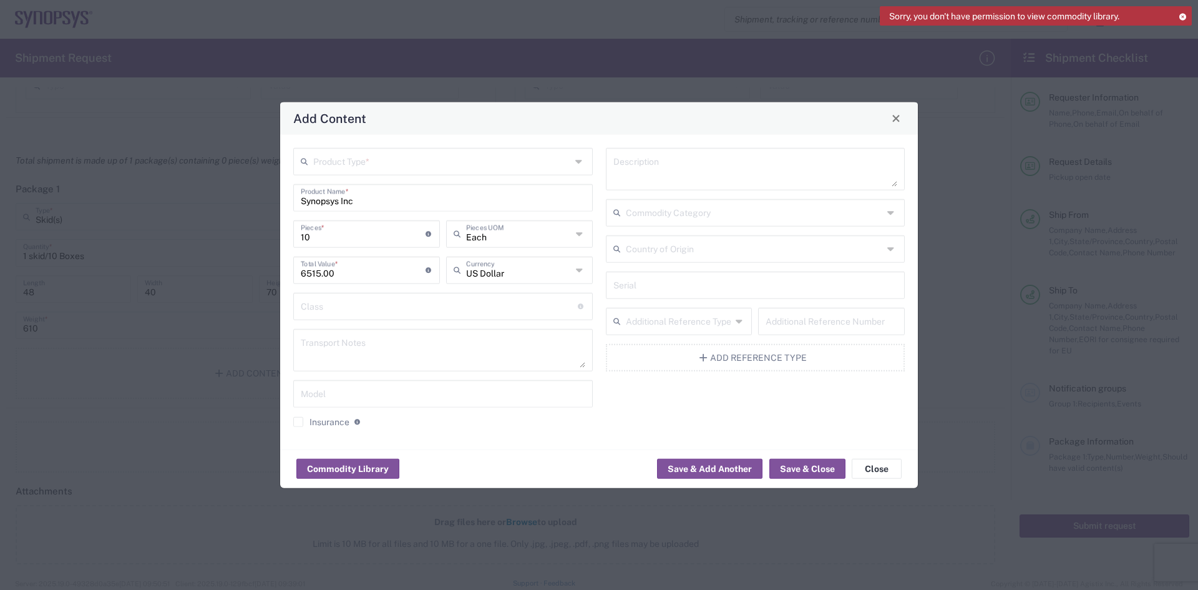
click at [389, 212] on div "Product Type * Synopsys Inc Product Name * 10 Pieces * Number of pieces inside …" at bounding box center [443, 291] width 313 height 288
click at [389, 207] on input "Synopsys Inc" at bounding box center [443, 196] width 285 height 22
type input "Synopsys EDA Server + +"
click at [449, 165] on input "text" at bounding box center [442, 160] width 258 height 22
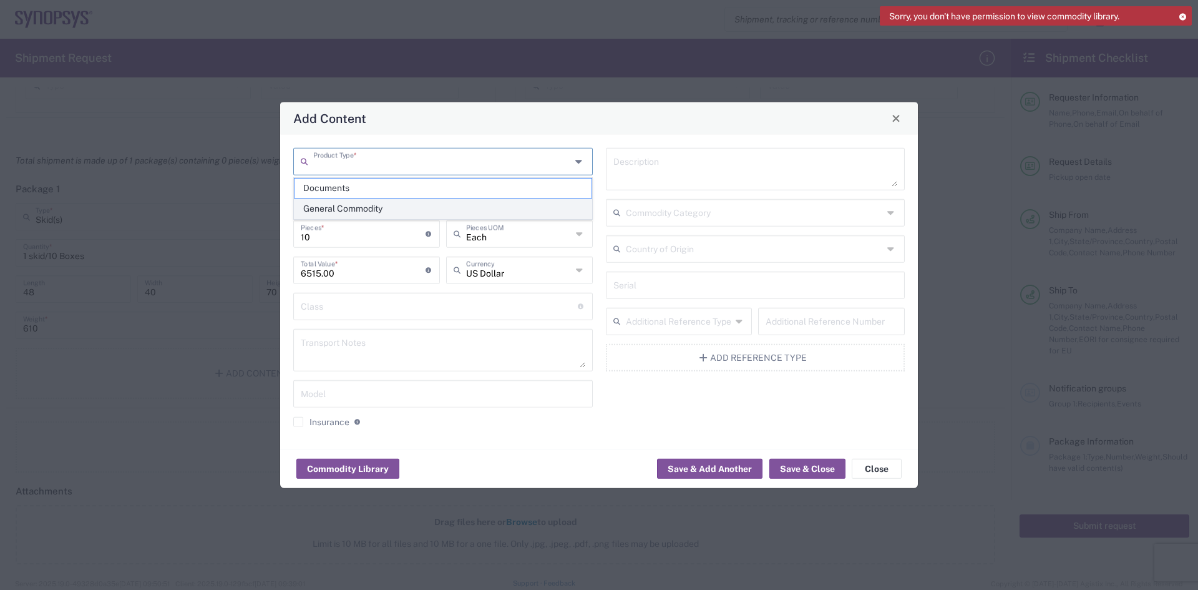
click at [340, 203] on span "General Commodity" at bounding box center [443, 208] width 297 height 19
type input "General Commodity"
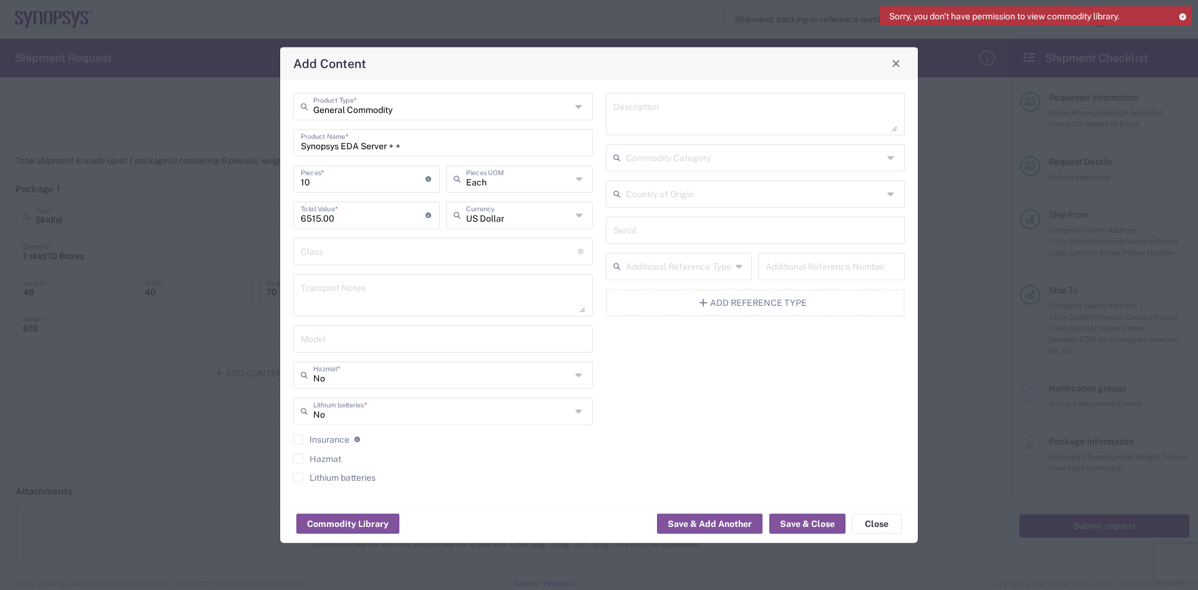
drag, startPoint x: 323, startPoint y: 253, endPoint x: 333, endPoint y: 261, distance: 12.4
click at [323, 255] on input "text" at bounding box center [439, 250] width 277 height 22
click at [630, 355] on div "Description Commodity Category Country of Origin Serial Additional Reference Ty…" at bounding box center [755, 291] width 313 height 398
click at [799, 526] on button "Save & Close" at bounding box center [808, 524] width 76 height 20
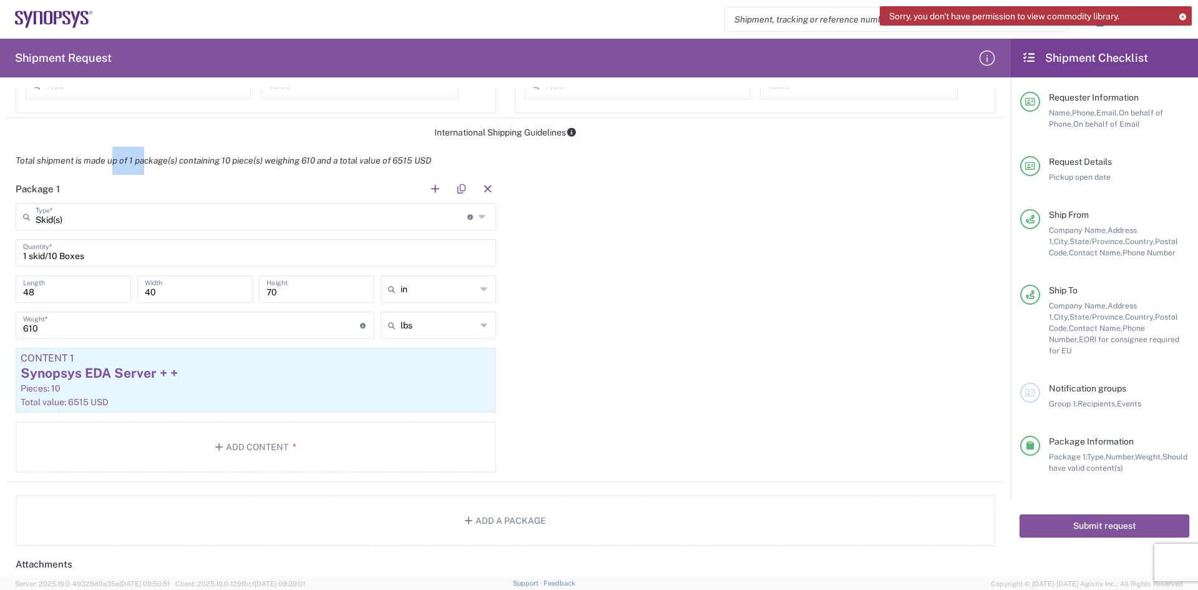
drag, startPoint x: 114, startPoint y: 168, endPoint x: 145, endPoint y: 160, distance: 32.7
click at [145, 160] on div "Total shipment is made up of 1 package(s) containing 10 piece(s) weighing 610 a…" at bounding box center [506, 161] width 1012 height 28
drag, startPoint x: 151, startPoint y: 164, endPoint x: 230, endPoint y: 179, distance: 80.7
click at [220, 178] on agx-package-information "Total shipment is made up of 1 package(s) containing 10 piece(s) weighing 610 a…" at bounding box center [505, 346] width 999 height 399
click at [242, 181] on header "Package 1" at bounding box center [255, 189] width 499 height 28
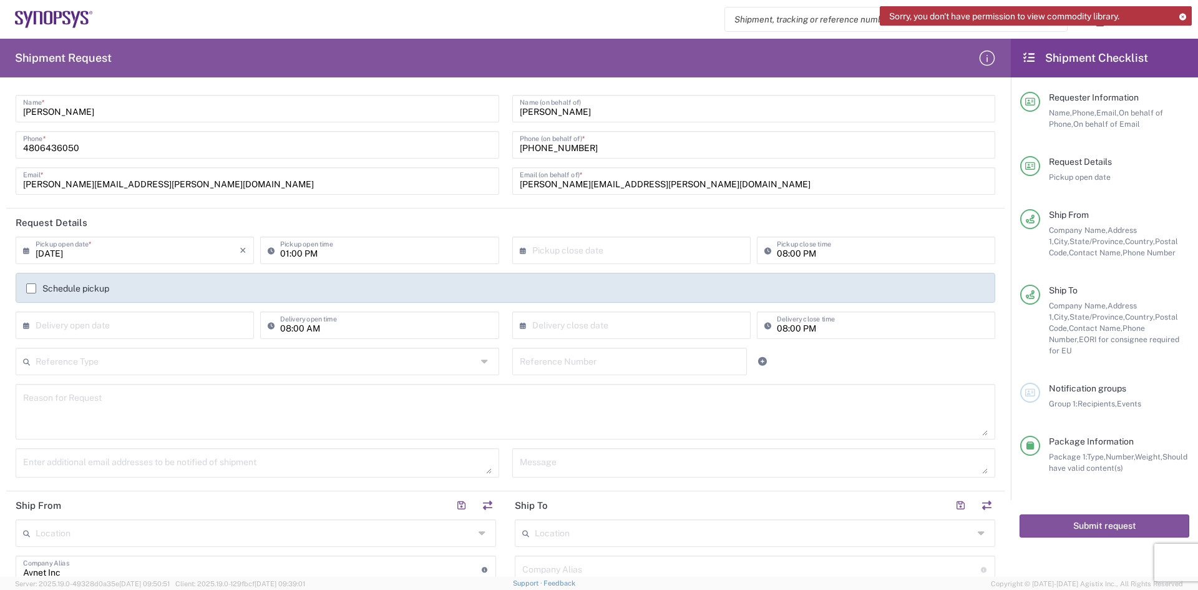
scroll to position [0, 0]
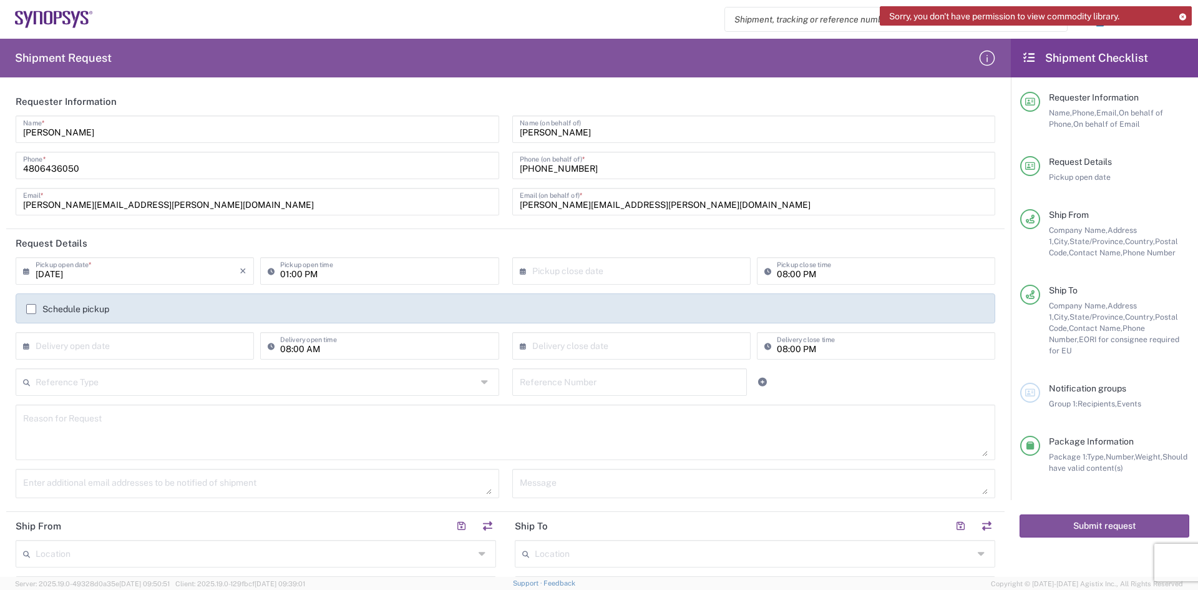
click at [107, 260] on input "[DATE]" at bounding box center [138, 270] width 204 height 22
click at [135, 366] on span "17" at bounding box center [137, 366] width 19 height 17
type input "09/17/2025"
click at [308, 278] on input "01:00 PM" at bounding box center [385, 270] width 211 height 22
drag, startPoint x: 323, startPoint y: 270, endPoint x: 309, endPoint y: 276, distance: 14.8
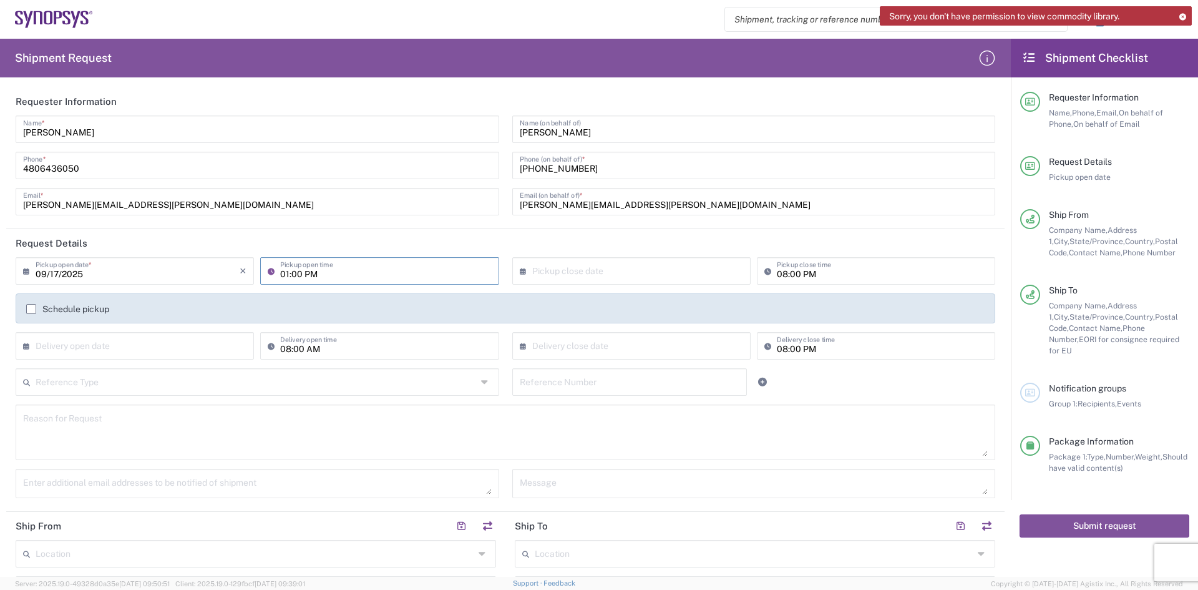
click at [311, 275] on input "01:00 PM" at bounding box center [385, 270] width 211 height 22
click at [320, 232] on header "Request Details" at bounding box center [505, 243] width 999 height 28
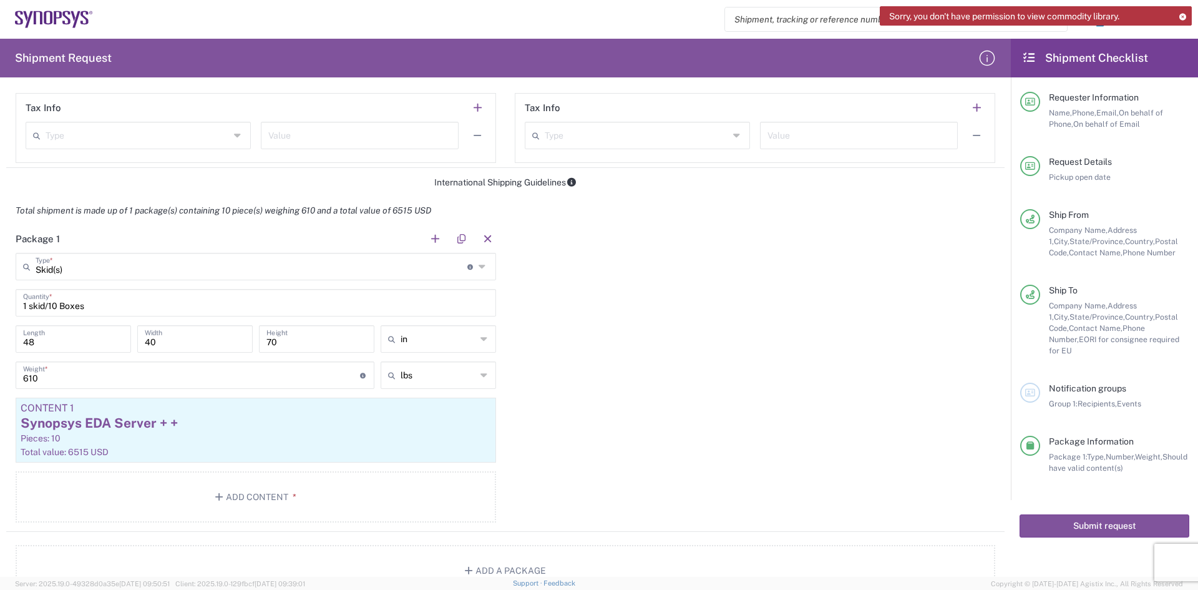
scroll to position [999, 0]
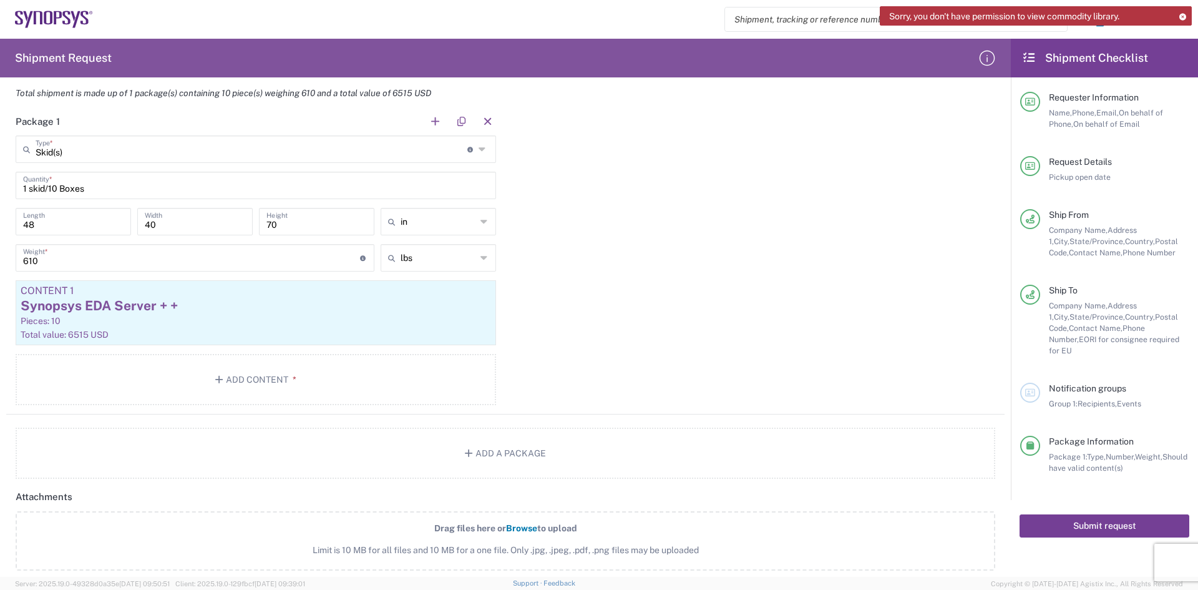
click at [1124, 516] on button "Submit request" at bounding box center [1105, 525] width 170 height 23
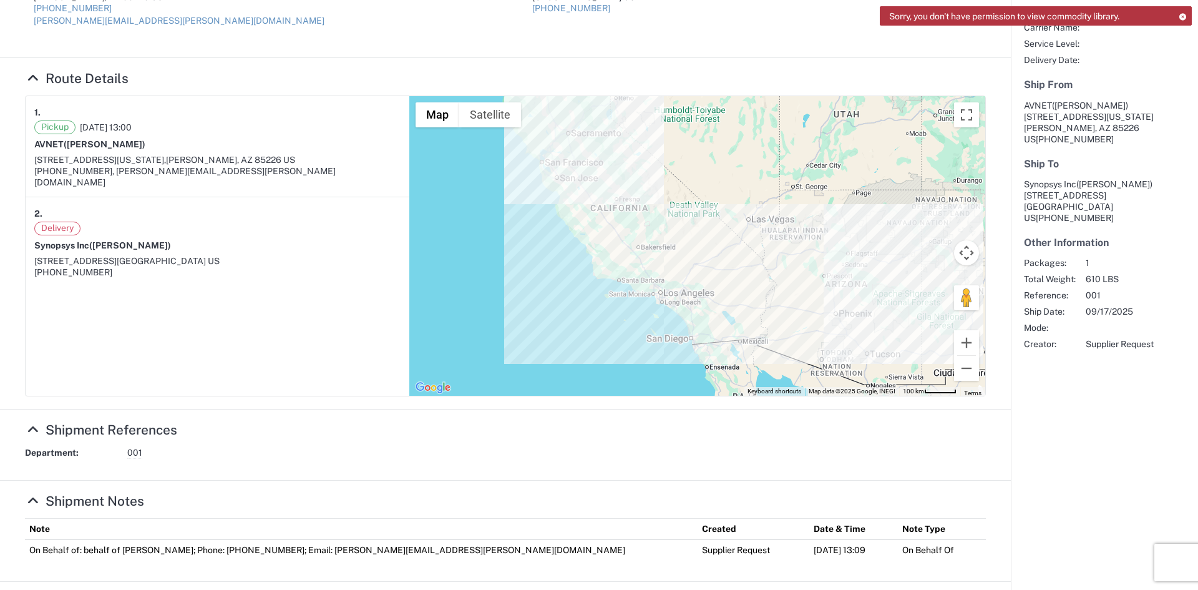
scroll to position [275, 0]
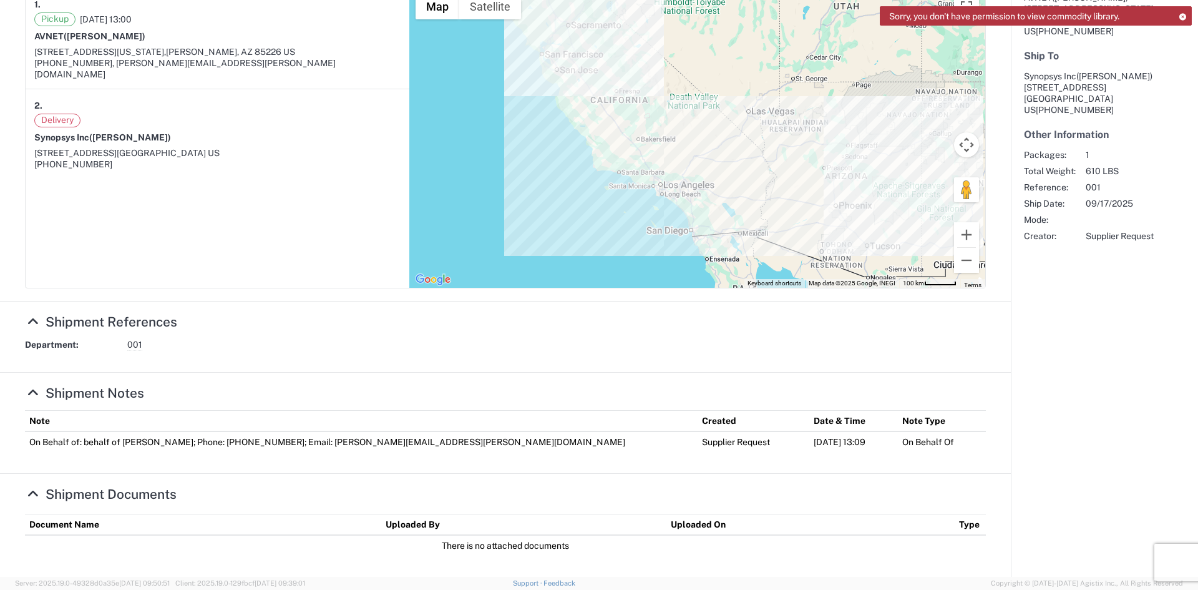
click at [473, 580] on agx-app-version "Server: 2025.19.0-49328d0a35e [DATE] 09:50:51 Client: 2025.19.0-129fbcf [DATE] …" at bounding box center [599, 583] width 1198 height 13
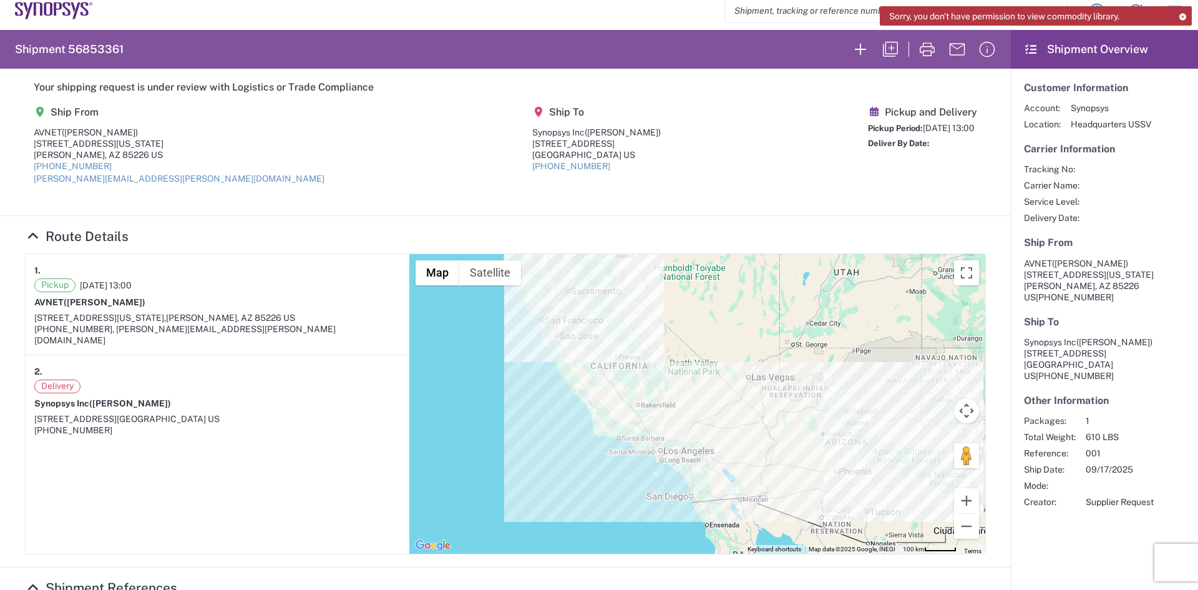
scroll to position [0, 0]
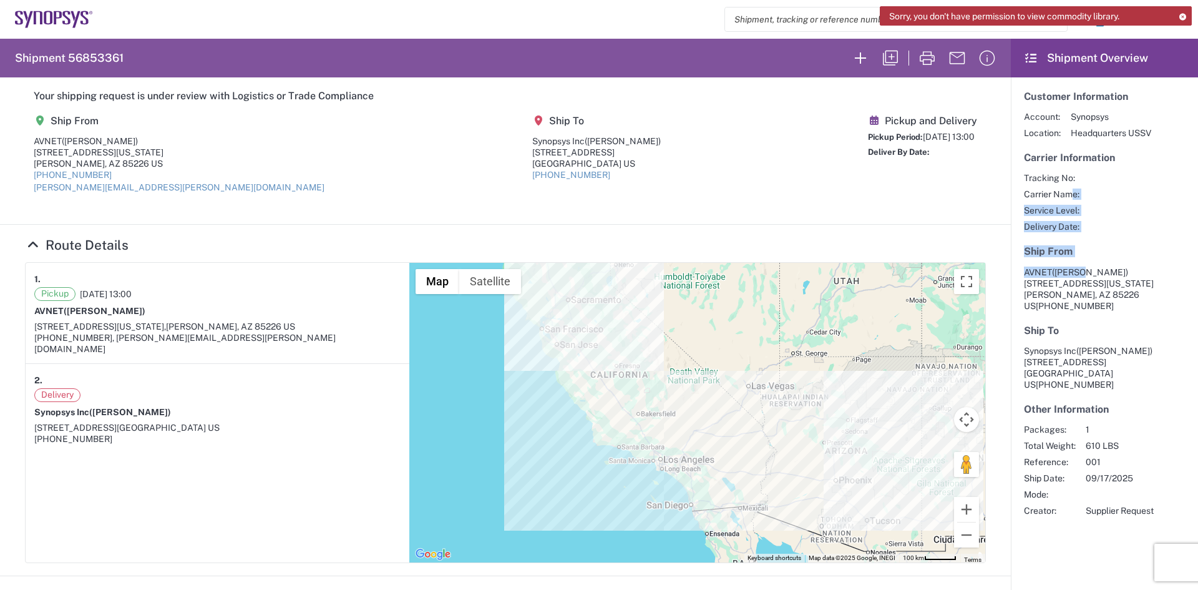
drag, startPoint x: 1060, startPoint y: 195, endPoint x: 1077, endPoint y: 276, distance: 82.7
click at [1077, 276] on article "Customer Information Account: Synopsys Location: Headquarters USSV Carrier Info…" at bounding box center [1104, 303] width 187 height 452
click at [790, 162] on agx-shipment-main-routing-info "Ship From AVNET ([PERSON_NAME]) [STREET_ADDRESS][US_STATE] [PHONE_NUMBER] [PERS…" at bounding box center [505, 158] width 961 height 105
click at [1014, 58] on header "Shipment Overview" at bounding box center [1104, 58] width 187 height 39
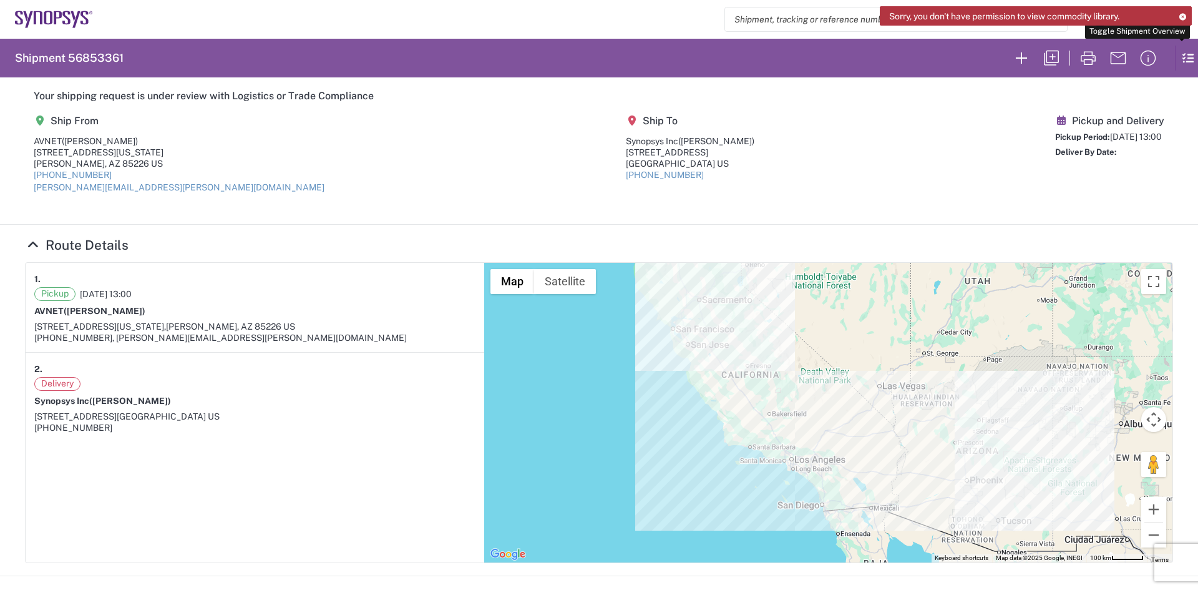
click at [1175, 56] on icon at bounding box center [1182, 58] width 14 height 24
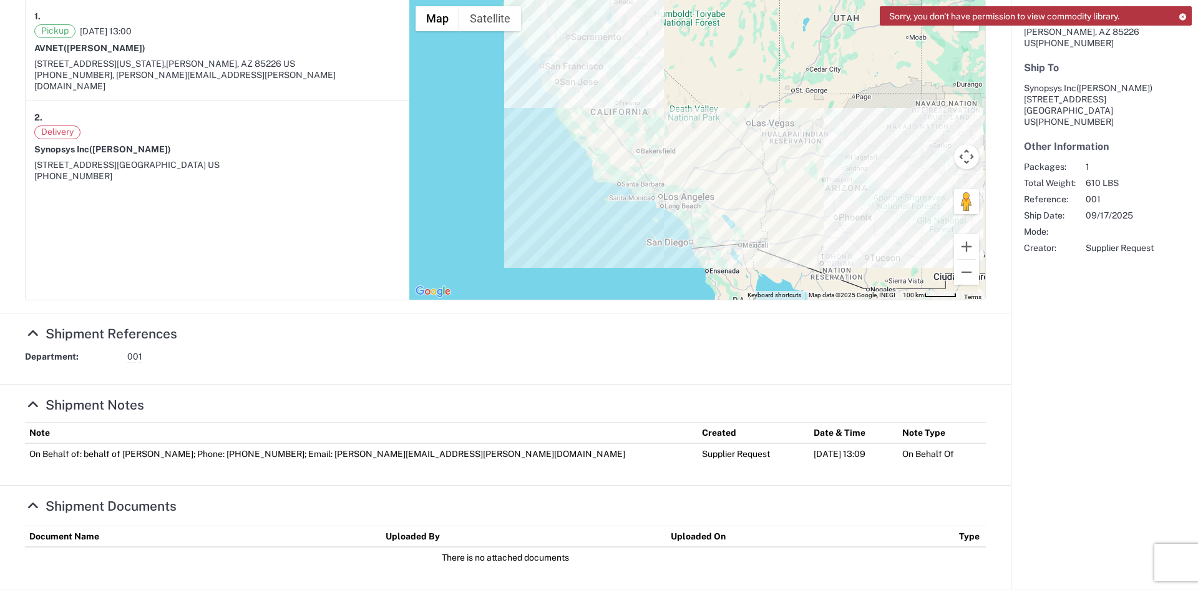
scroll to position [275, 0]
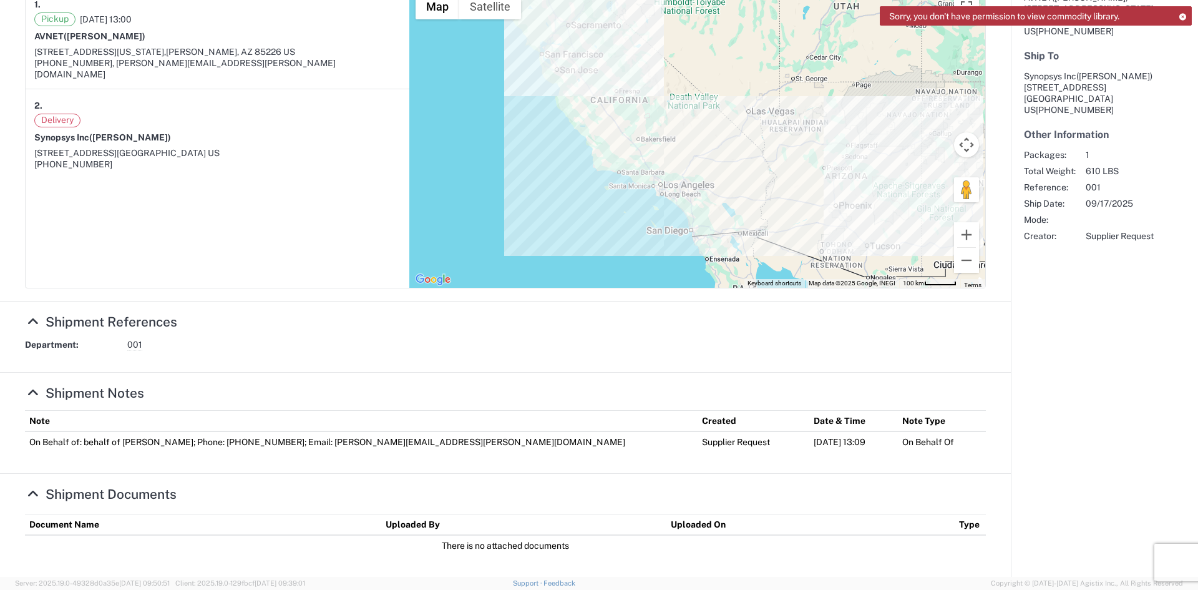
click at [108, 390] on link "Shipment Notes" at bounding box center [84, 393] width 119 height 16
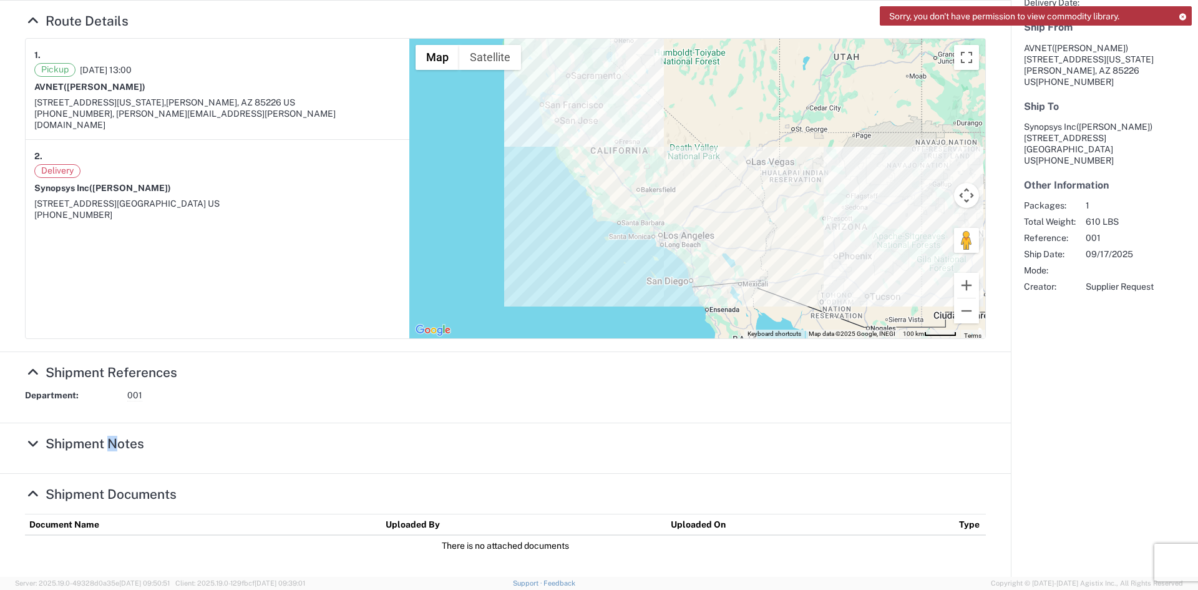
click at [108, 390] on div "Your shipping request is under review with Logistics or Trade Compliance Ship F…" at bounding box center [505, 214] width 1011 height 723
click at [99, 484] on agx-collapsable-section "Shipment Documents Document Name Uploaded By Uploaded On Type There is no attac…" at bounding box center [505, 525] width 1011 height 103
click at [113, 499] on link "Shipment Documents" at bounding box center [101, 494] width 152 height 16
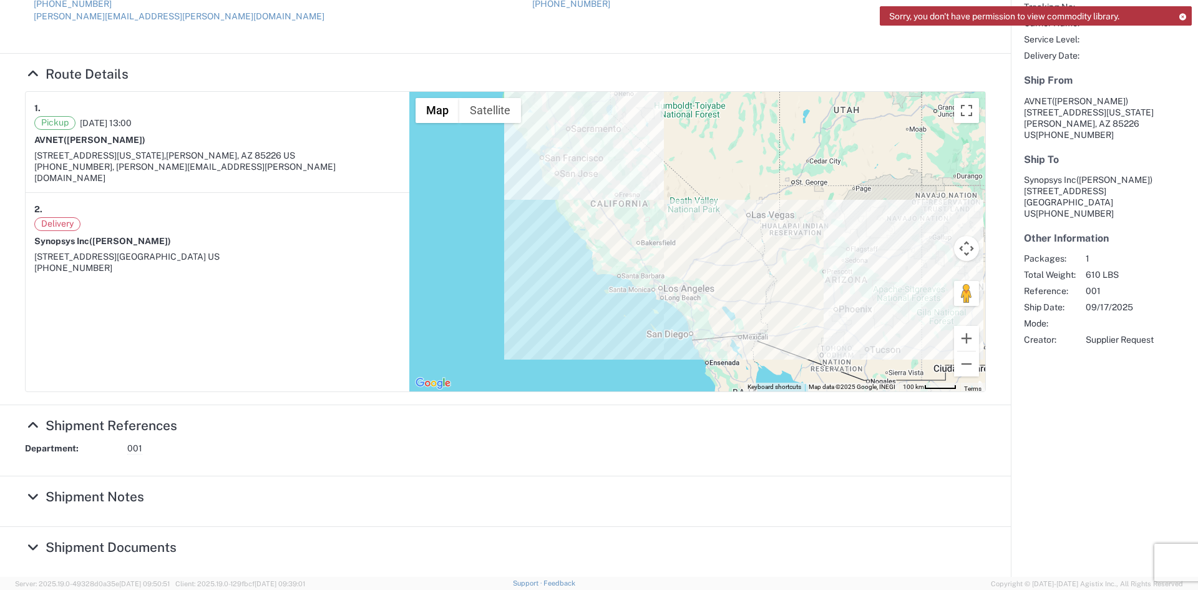
click at [115, 499] on agx-collapsable-section "Shipment Notes Note Created Date & Time Note Type On Behalf of: behalf of [PERS…" at bounding box center [505, 501] width 1011 height 51
click at [120, 426] on link "Shipment References" at bounding box center [101, 426] width 152 height 16
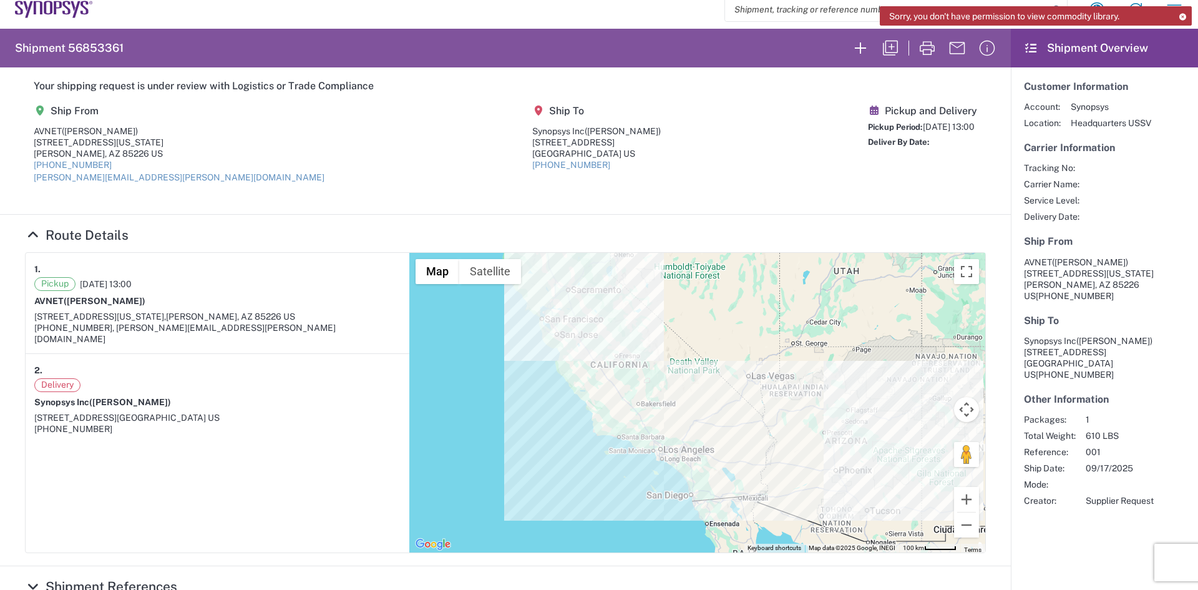
scroll to position [0, 0]
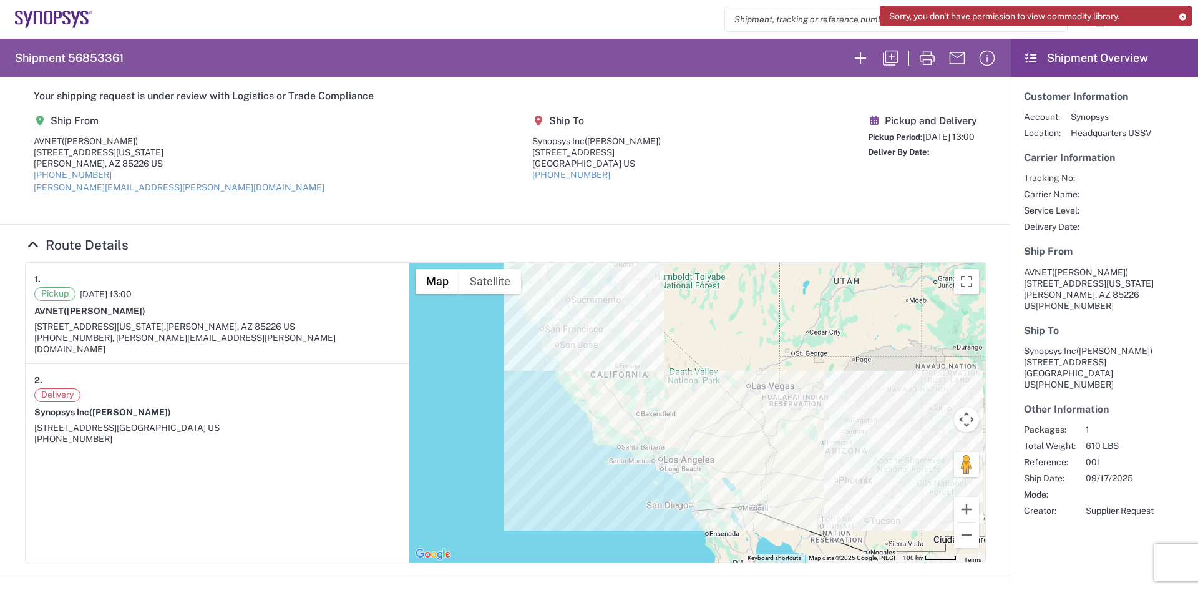
click at [120, 433] on div "[PHONE_NUMBER]" at bounding box center [217, 438] width 366 height 11
click at [106, 188] on link "[PERSON_NAME][EMAIL_ADDRESS][PERSON_NAME][DOMAIN_NAME]" at bounding box center [179, 187] width 291 height 10
click at [49, 227] on agx-collapsable-section "Route Details 1. Pickup [DATE] 13:00 AVNET ([PERSON_NAME]) [STREET_ADDRESS][US_…" at bounding box center [505, 400] width 1011 height 351
